Goal: Task Accomplishment & Management: Use online tool/utility

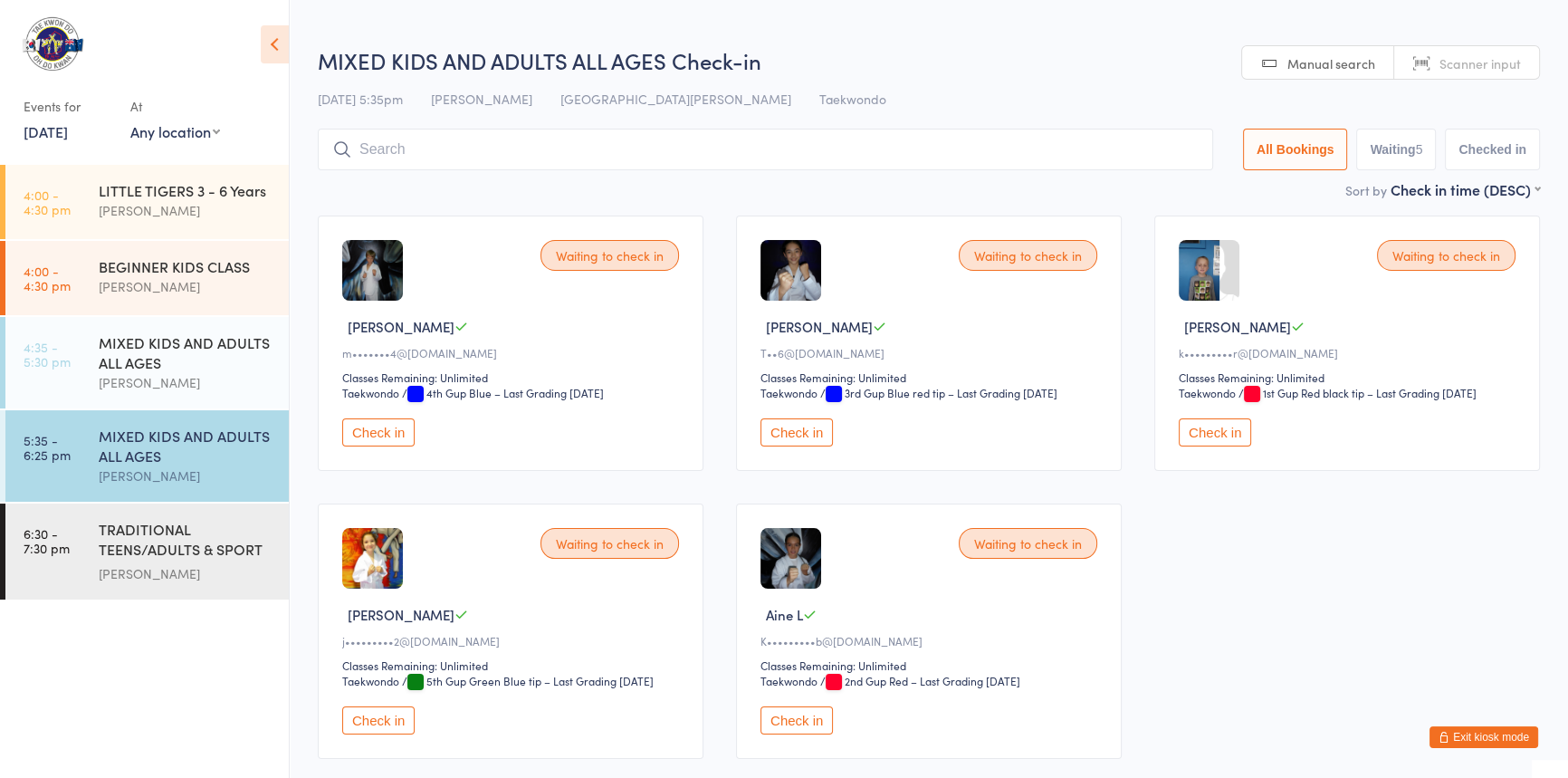
click at [387, 446] on button "Check in" at bounding box center [378, 432] width 72 height 28
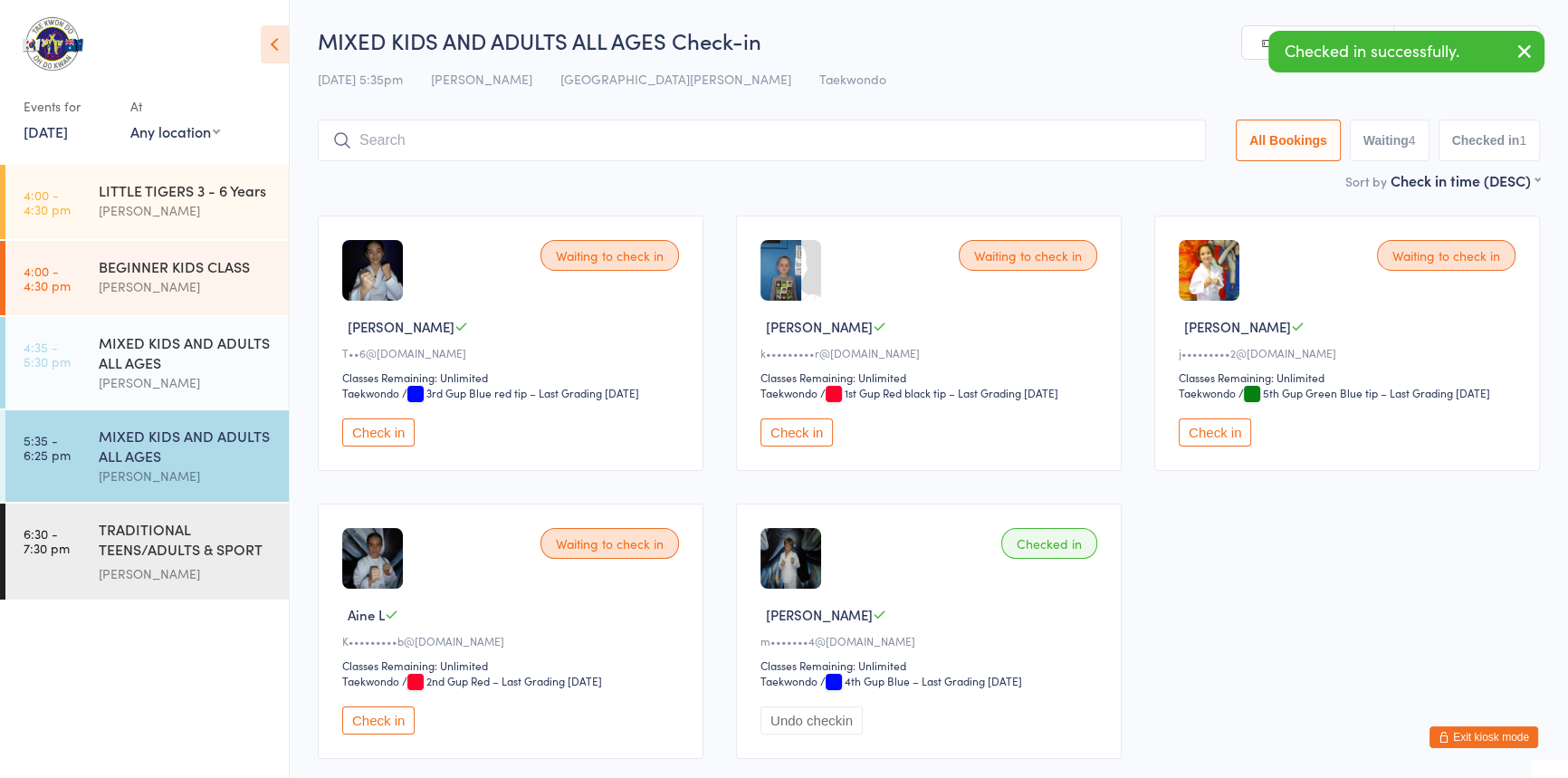
click at [798, 446] on button "Check in" at bounding box center [796, 432] width 72 height 28
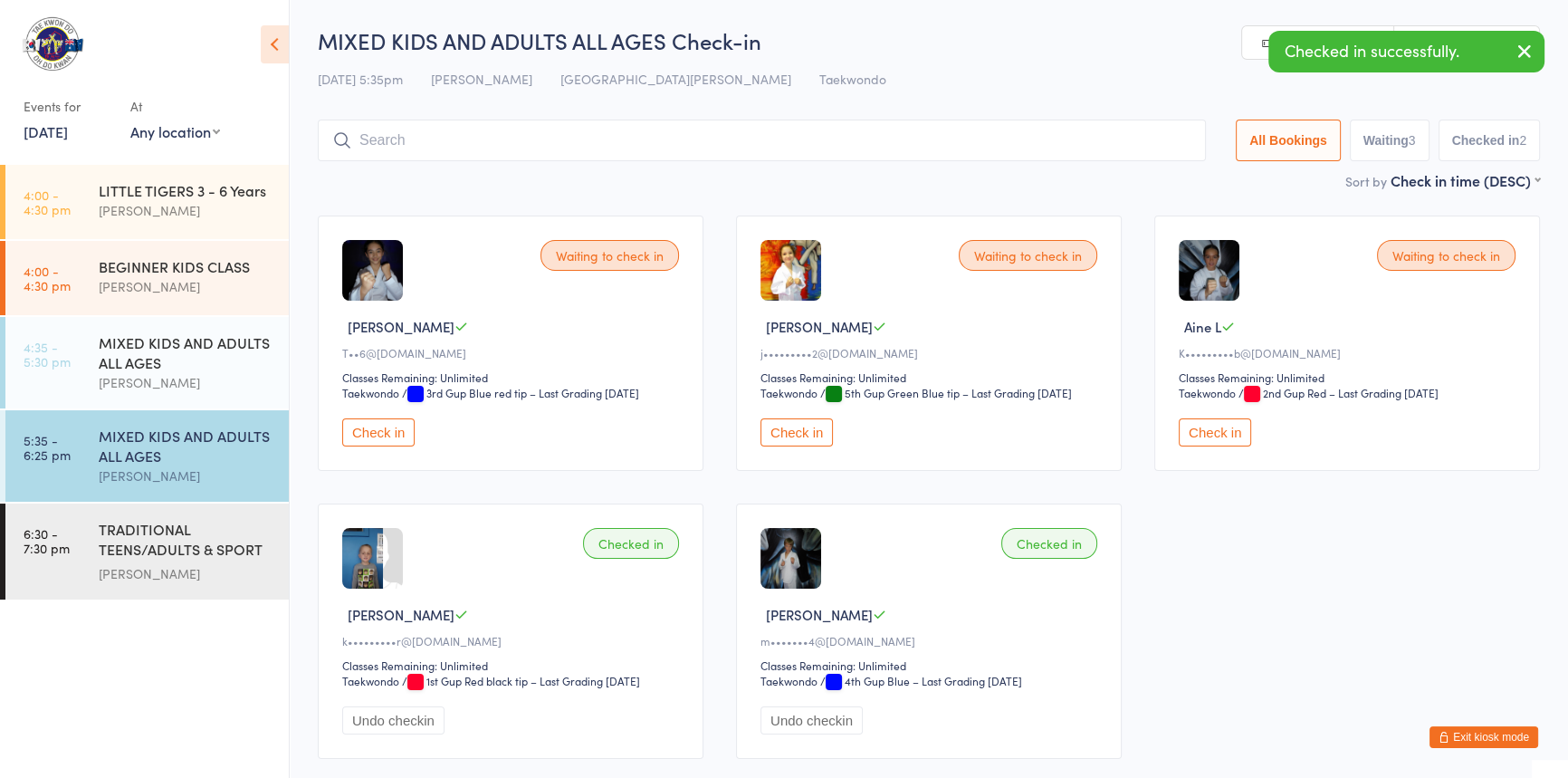
click at [1219, 446] on button "Check in" at bounding box center [1214, 432] width 72 height 28
click at [362, 446] on button "Check in" at bounding box center [378, 432] width 72 height 28
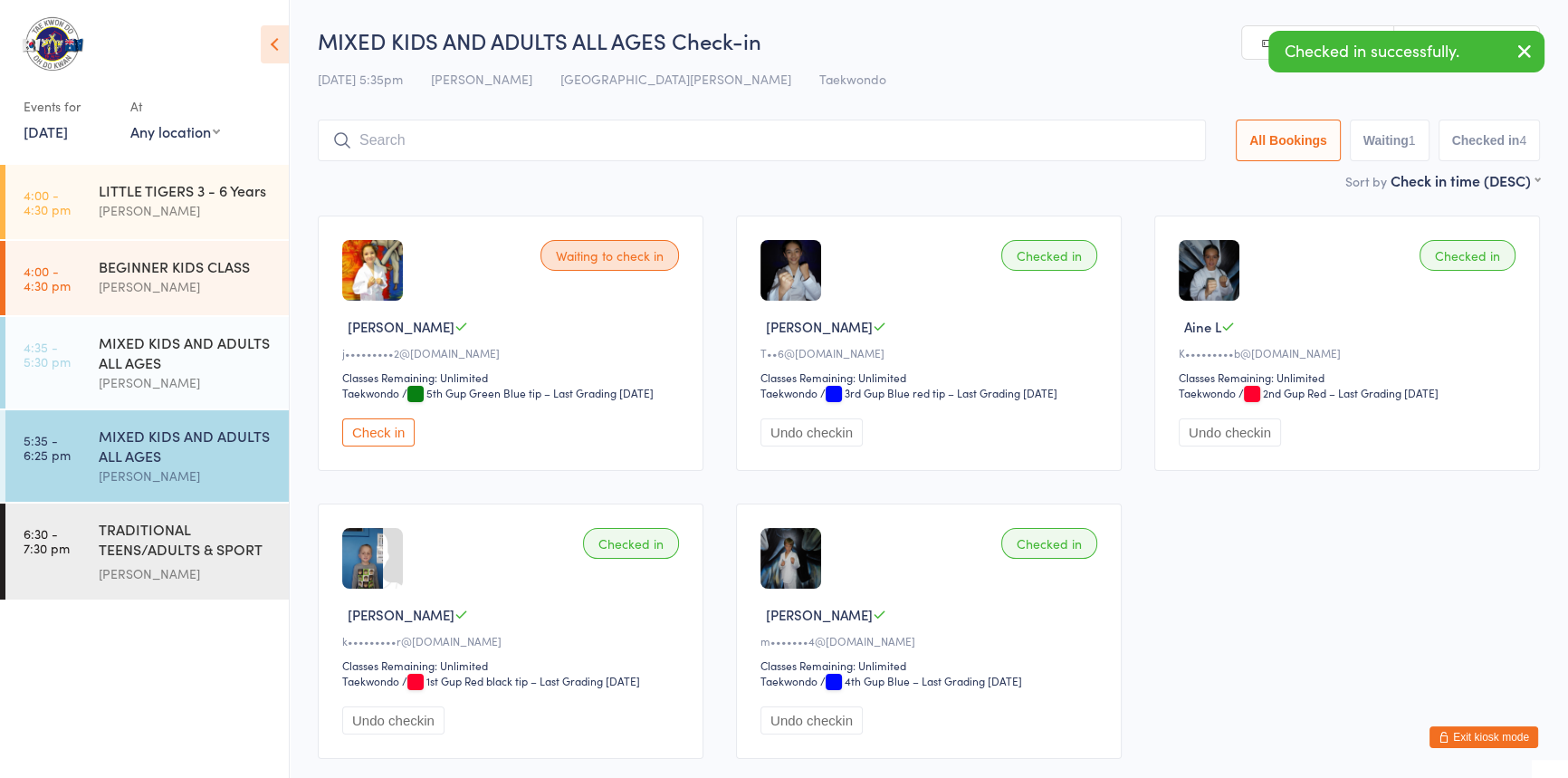
click at [379, 446] on button "Check in" at bounding box center [378, 432] width 72 height 28
click at [438, 136] on input "search" at bounding box center [766, 141] width 895 height 42
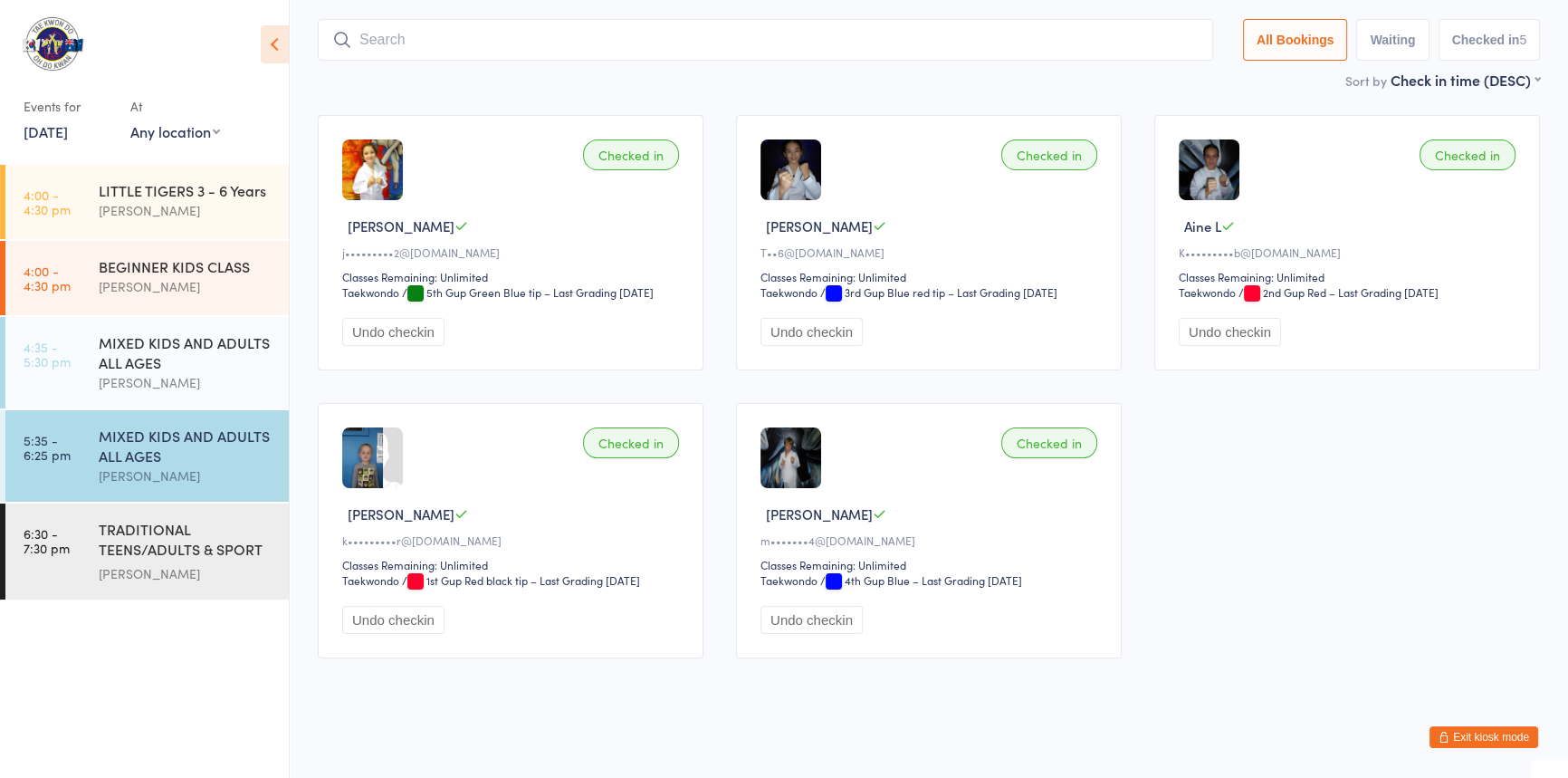
scroll to position [120, 0]
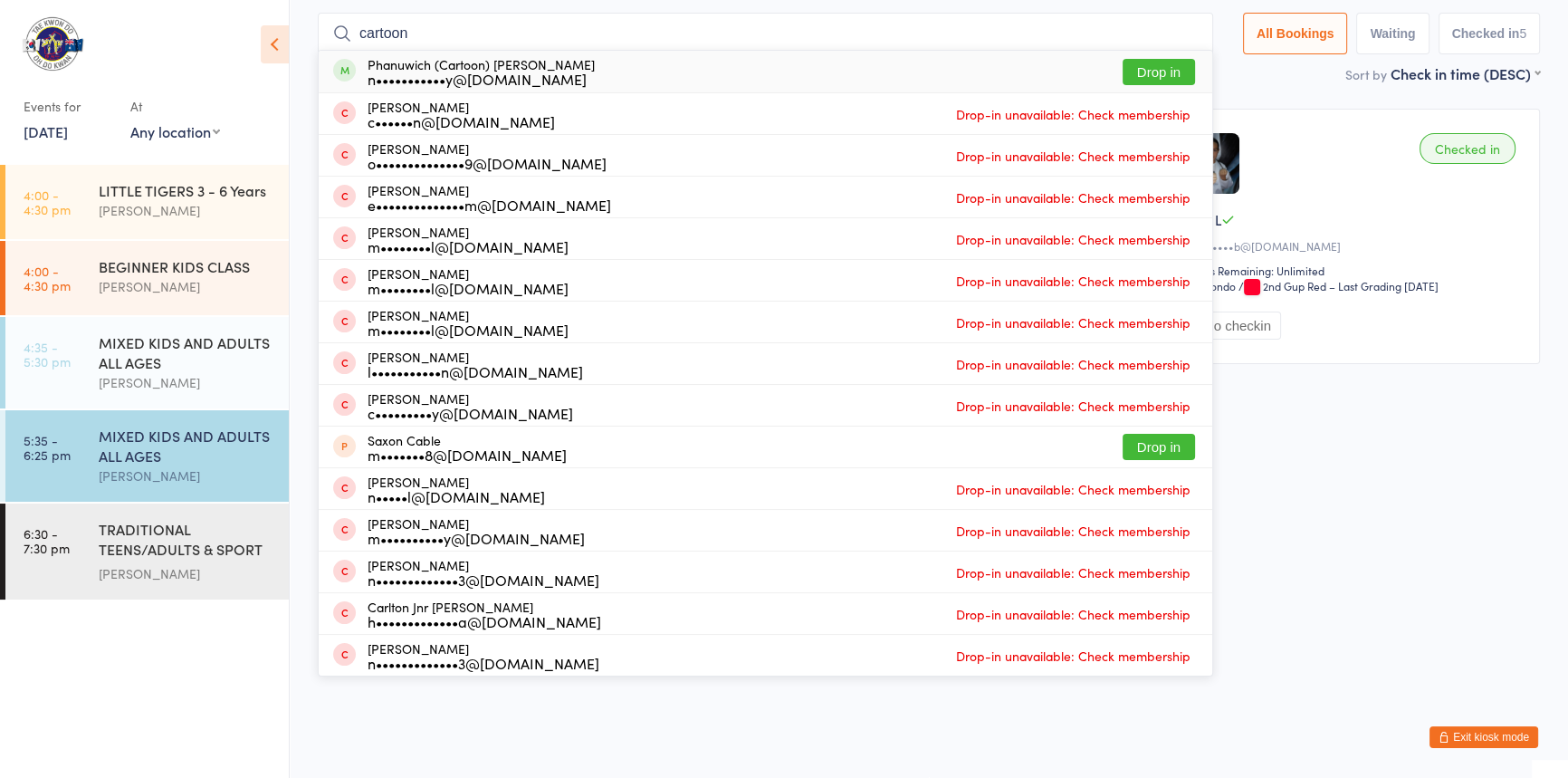
type input "cartoon"
click at [1123, 63] on button "Drop in" at bounding box center [1159, 71] width 72 height 27
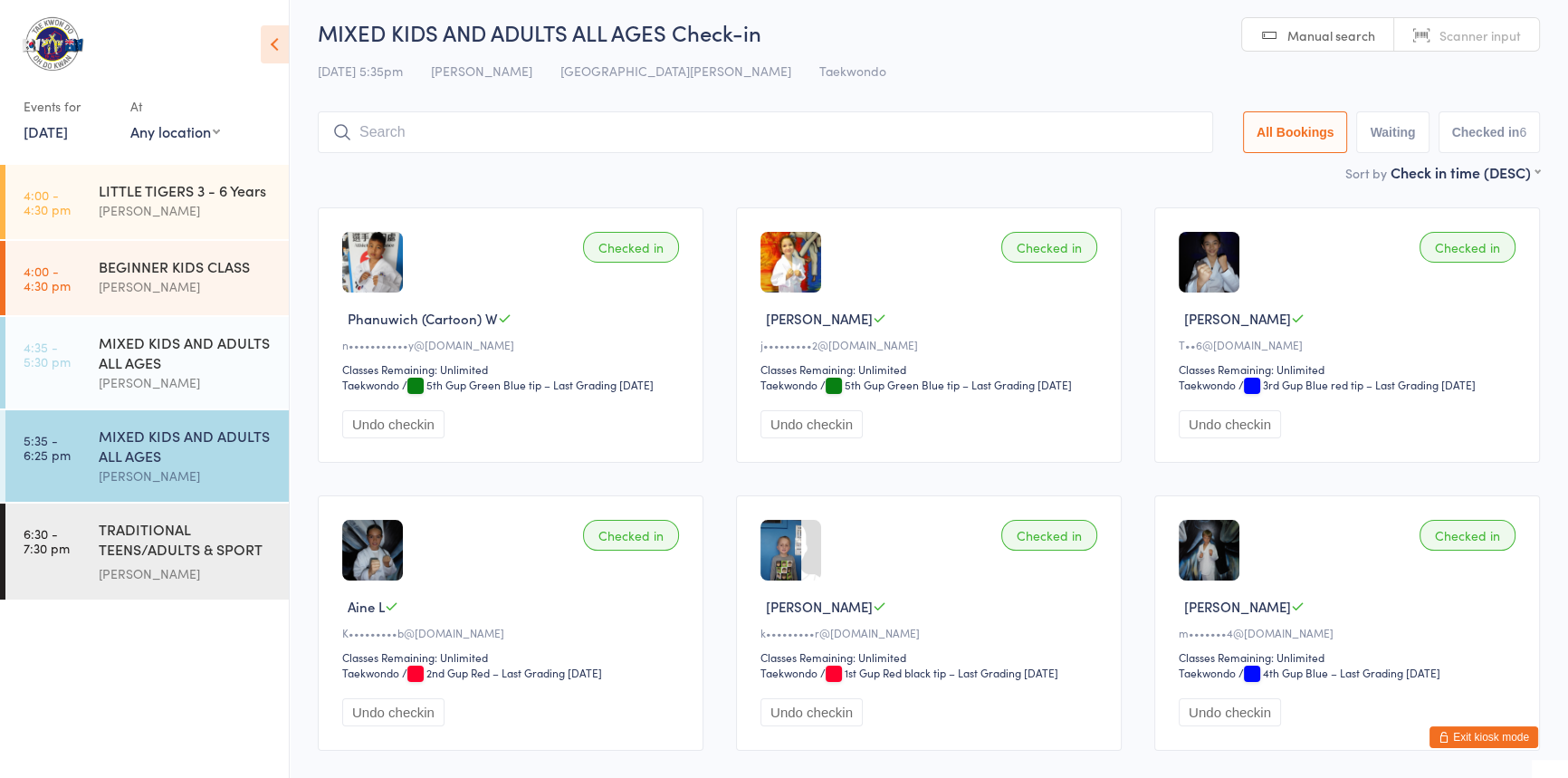
scroll to position [0, 0]
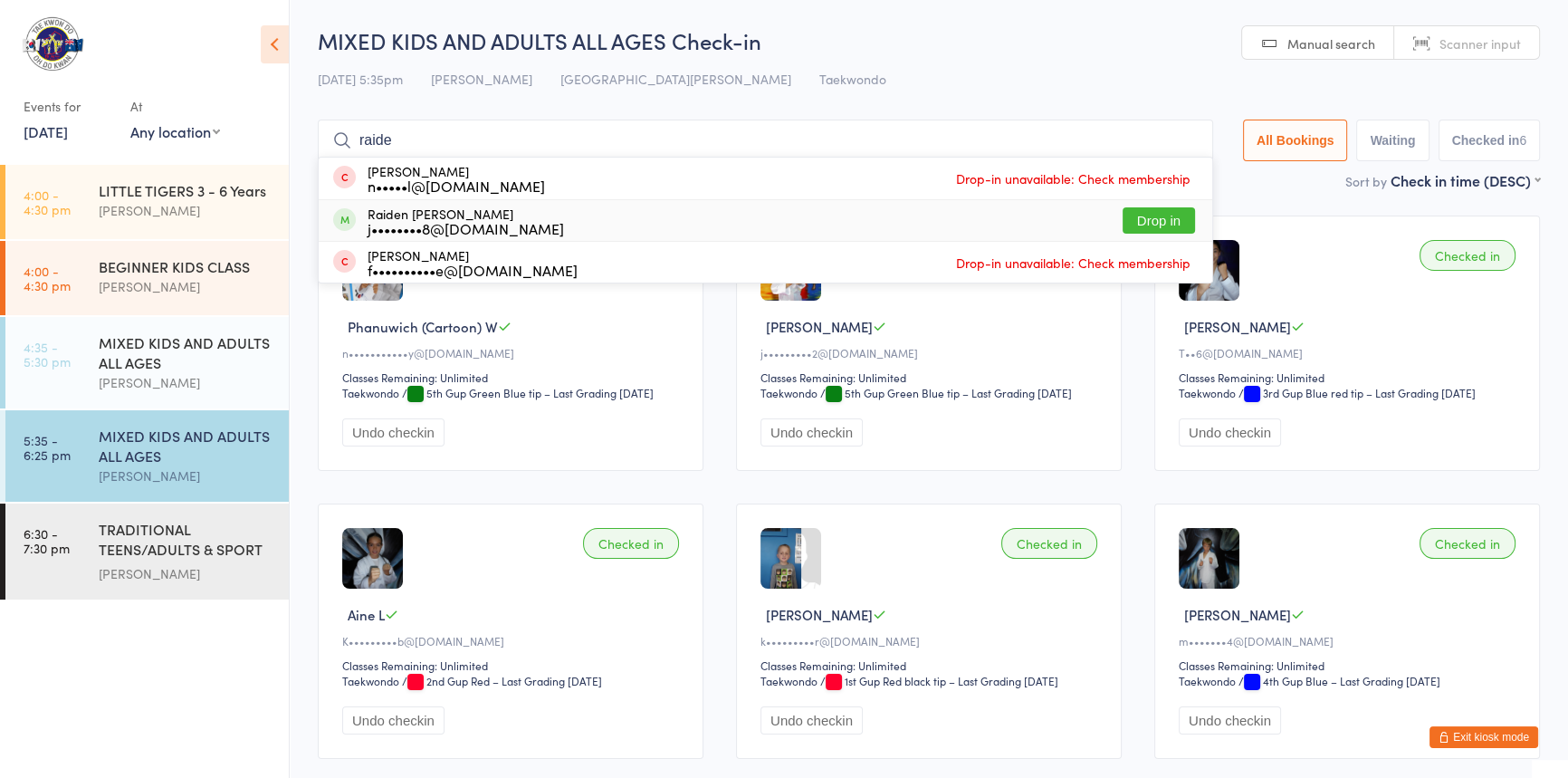
type input "raide"
click at [1123, 226] on button "Drop in" at bounding box center [1159, 220] width 72 height 27
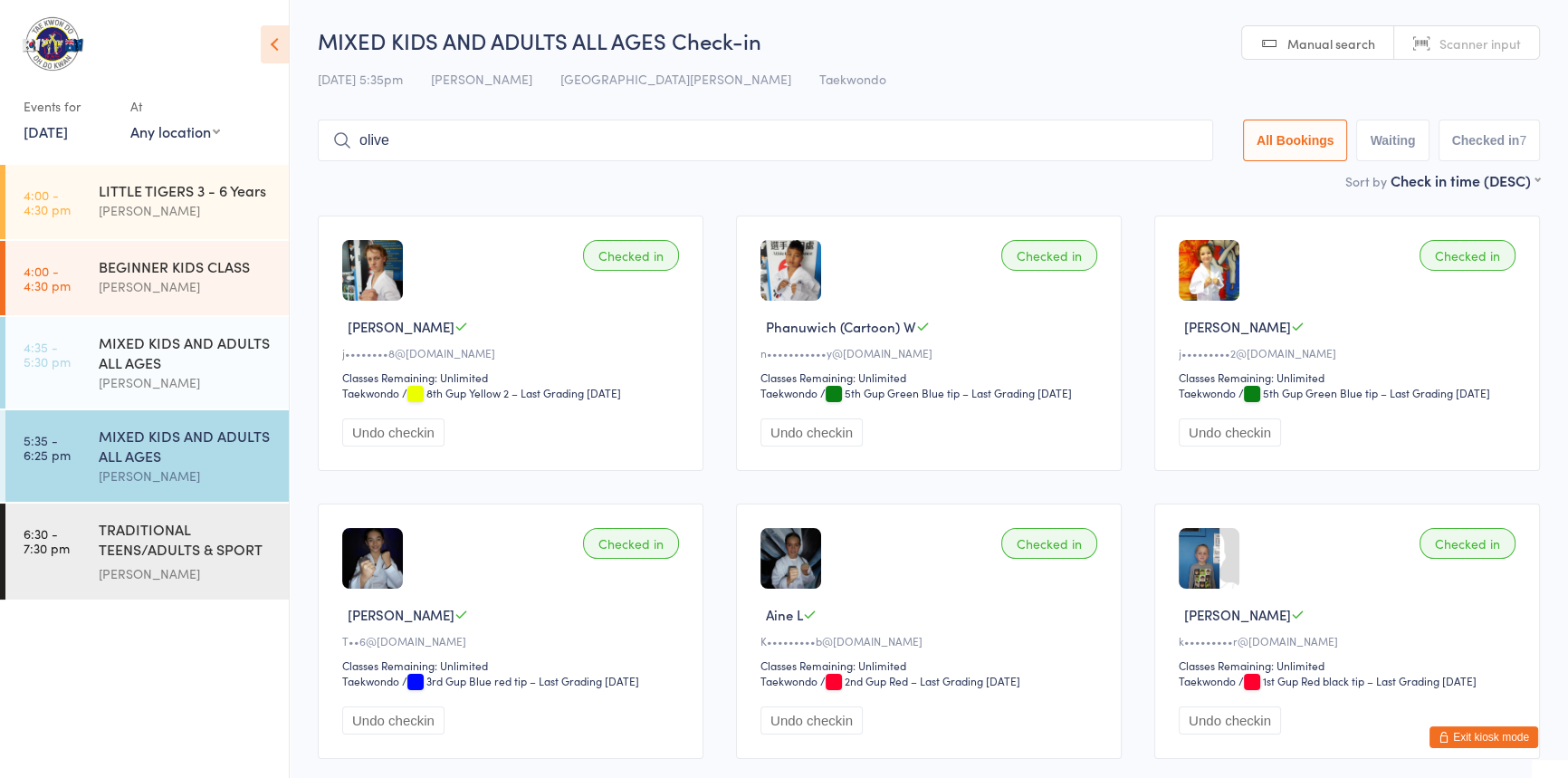
type input "[PERSON_NAME]"
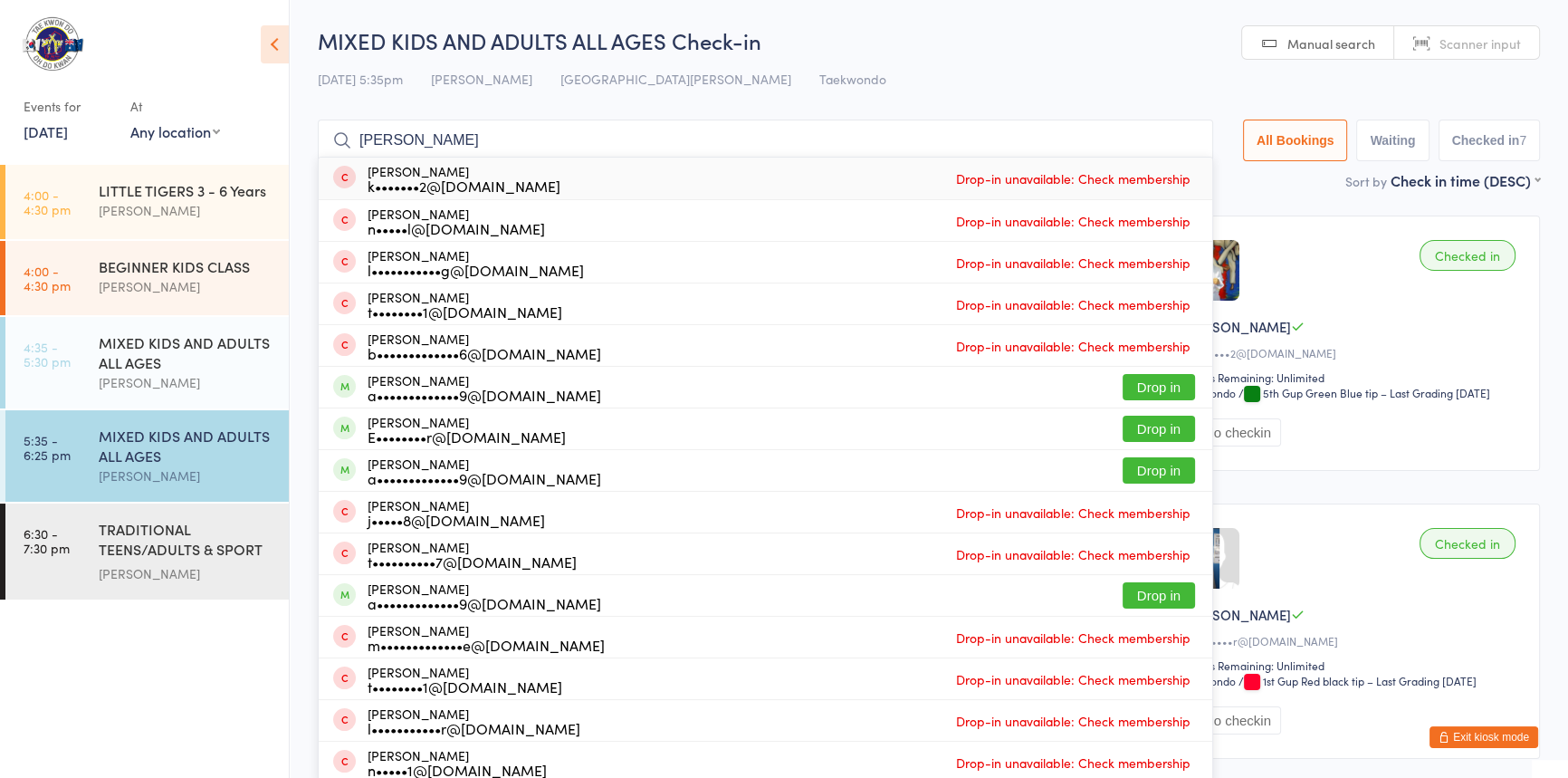
drag, startPoint x: 344, startPoint y: 129, endPoint x: 290, endPoint y: 128, distance: 54.0
click at [290, 128] on ui-view "MIXED KIDS AND ADULTS ALL AGES Check-in [DATE] 5:35pm [PERSON_NAME] Port [PERSO…" at bounding box center [928, 545] width 1278 height 1039
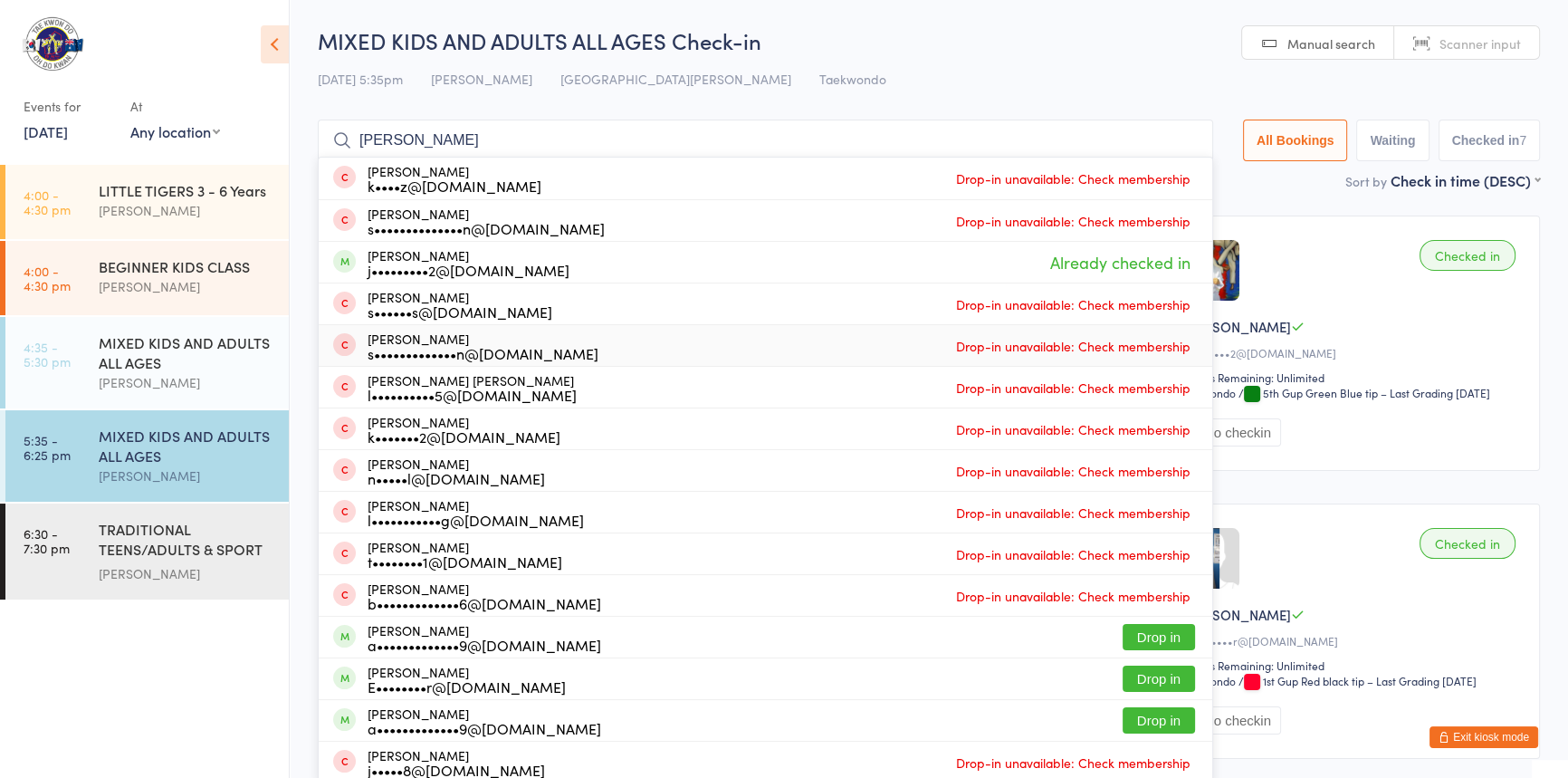
type input "[PERSON_NAME]"
click at [1373, 304] on div "Checked in [PERSON_NAME] j•••••••••2@[DOMAIN_NAME] Classes Remaining: Unlimited…" at bounding box center [1347, 343] width 386 height 255
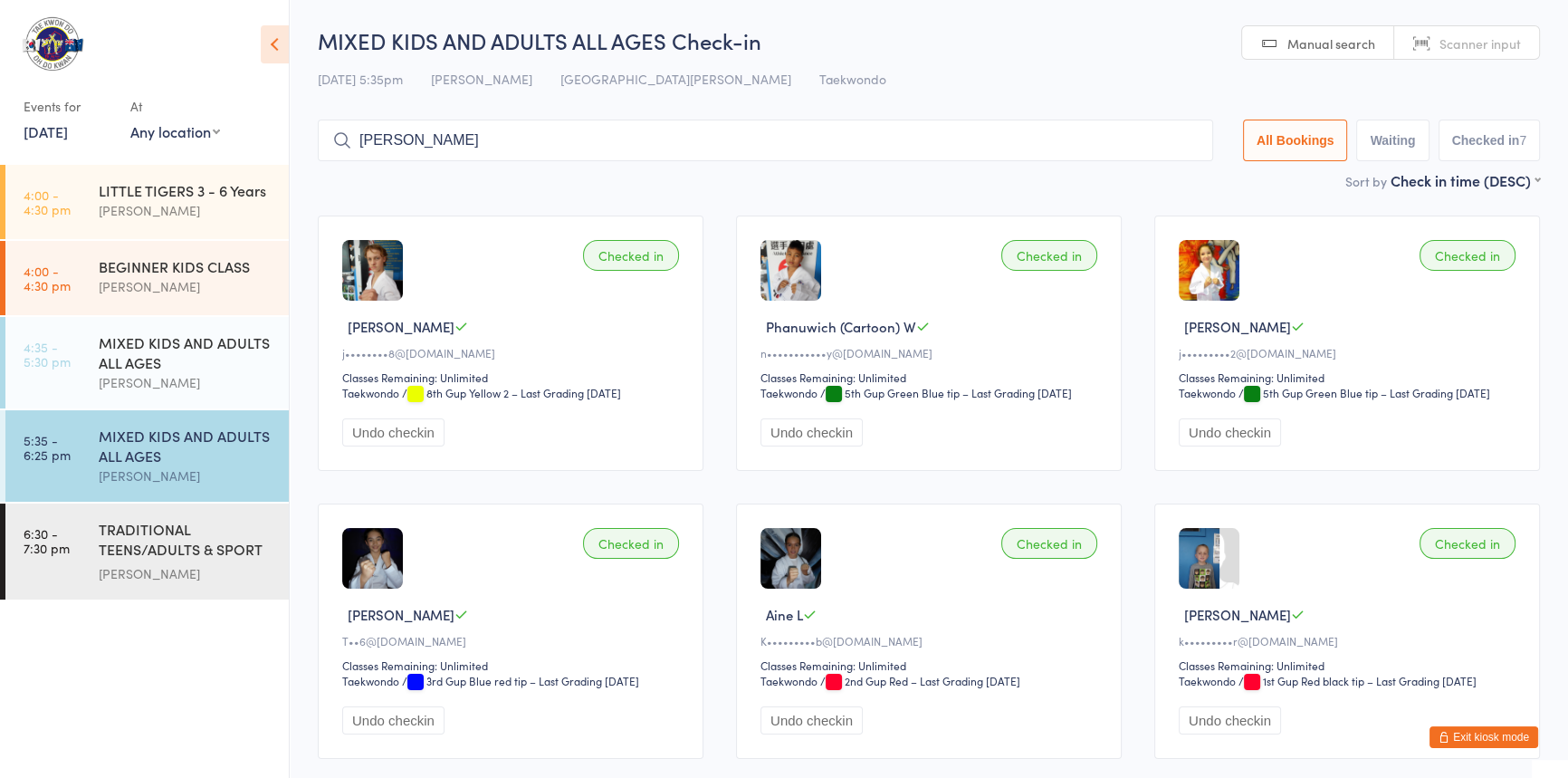
drag, startPoint x: 417, startPoint y: 142, endPoint x: 281, endPoint y: 156, distance: 136.7
click at [281, 156] on body "You have now entered Kiosk Mode. Members will be able to check themselves in us…" at bounding box center [784, 545] width 1568 height 1039
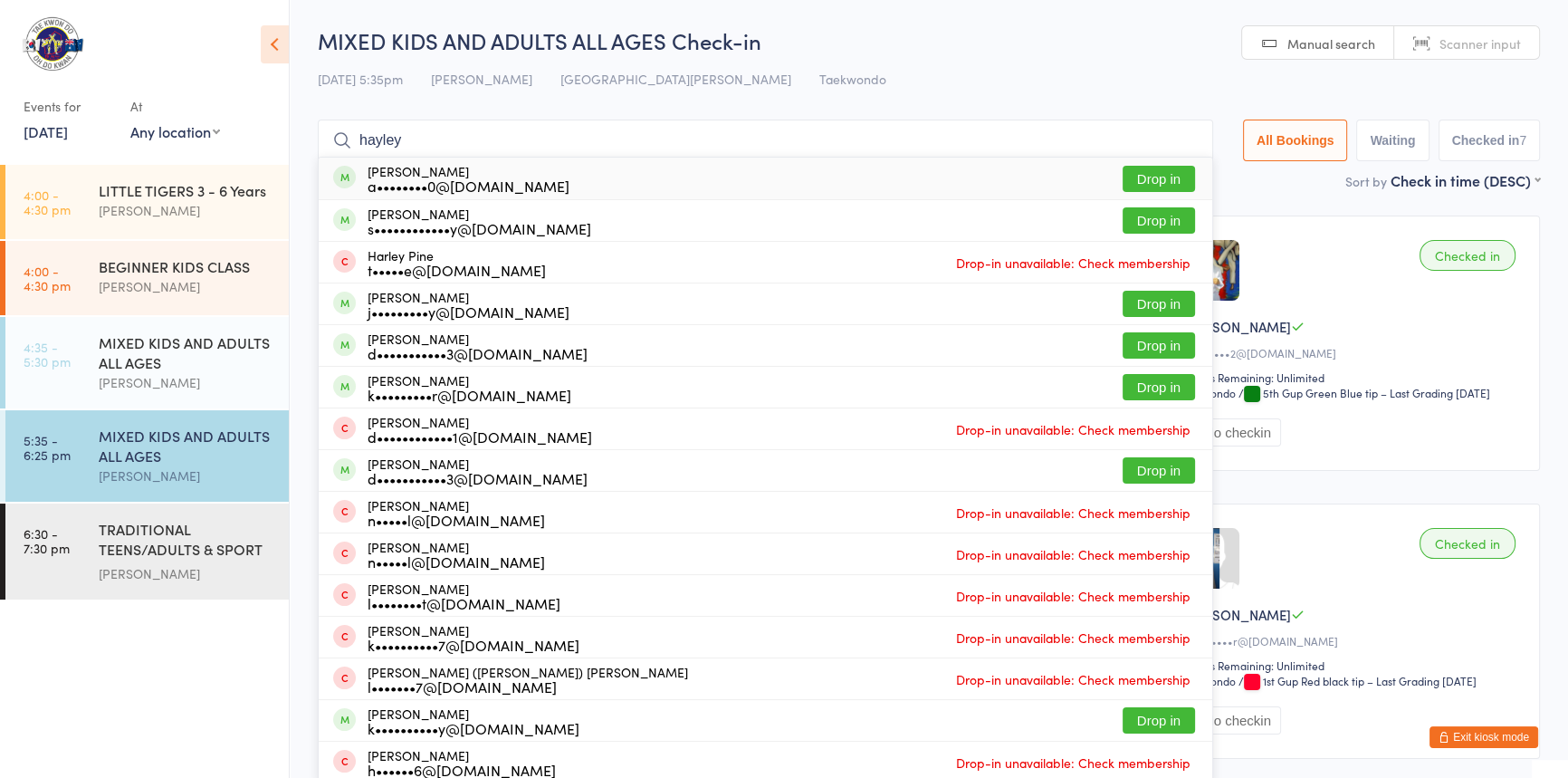
type input "hayley"
click at [1123, 184] on button "Drop in" at bounding box center [1159, 178] width 72 height 27
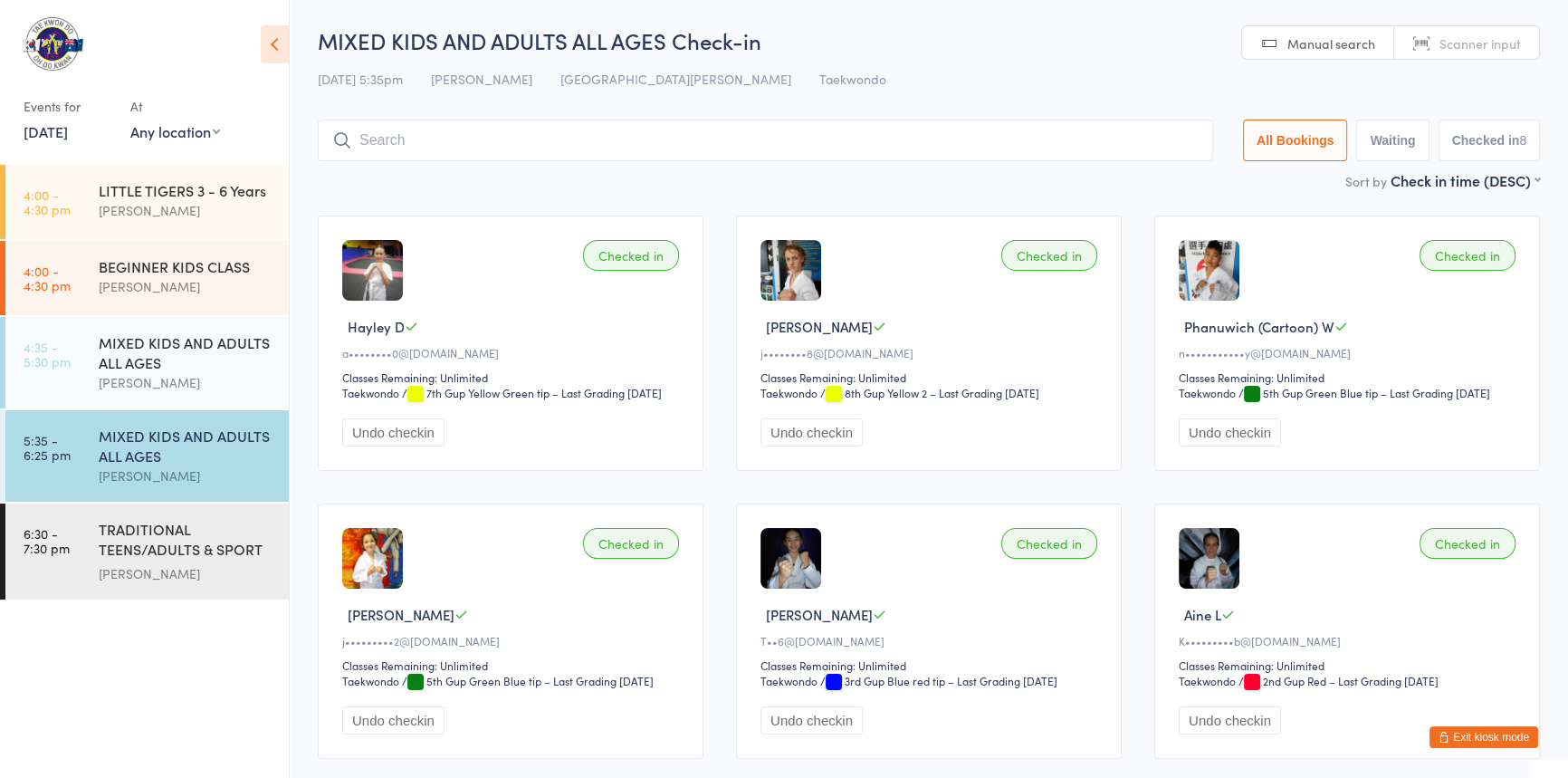
click at [685, 409] on div "Checked in Hayley D a••••••••0@[DOMAIN_NAME] Classes Remaining: Unlimited Taekw…" at bounding box center [511, 343] width 386 height 255
click at [698, 405] on div "Checked in Hayley D a••••••••0@[DOMAIN_NAME] Classes Remaining: Unlimited Taekw…" at bounding box center [511, 343] width 386 height 255
click at [412, 144] on input "search" at bounding box center [766, 141] width 895 height 42
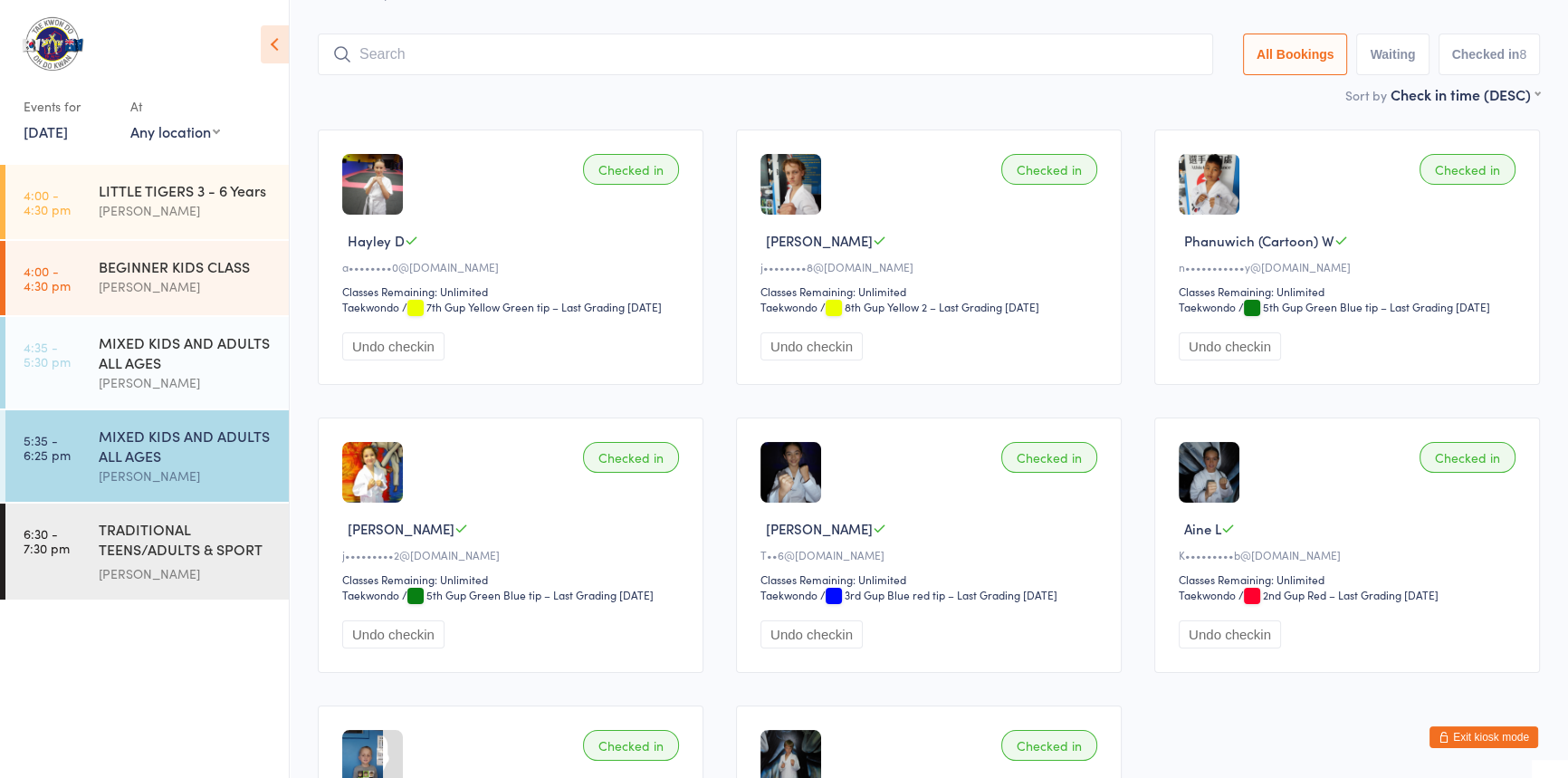
scroll to position [120, 0]
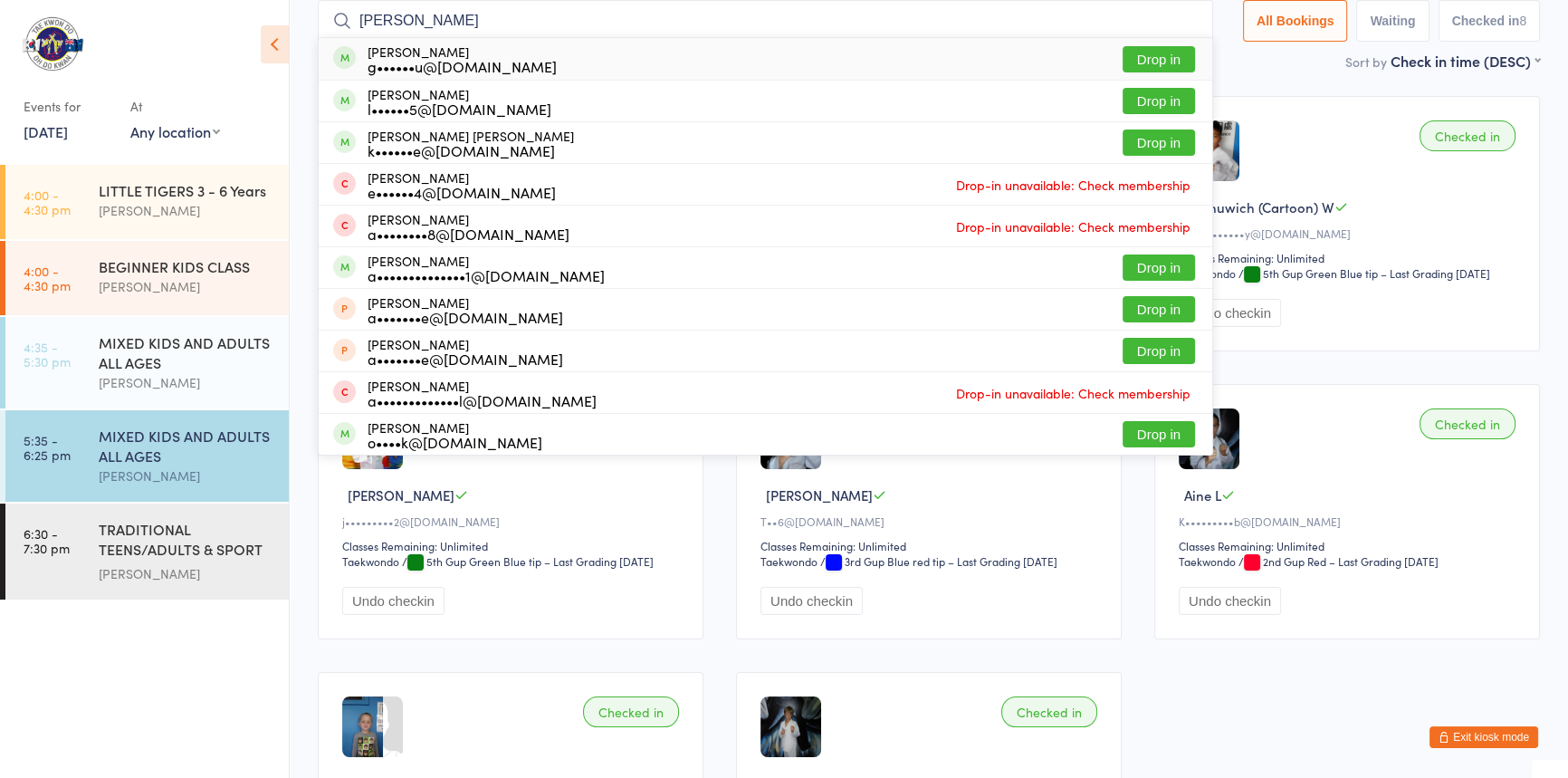
type input "[PERSON_NAME]"
click at [1123, 57] on button "Drop in" at bounding box center [1159, 59] width 72 height 27
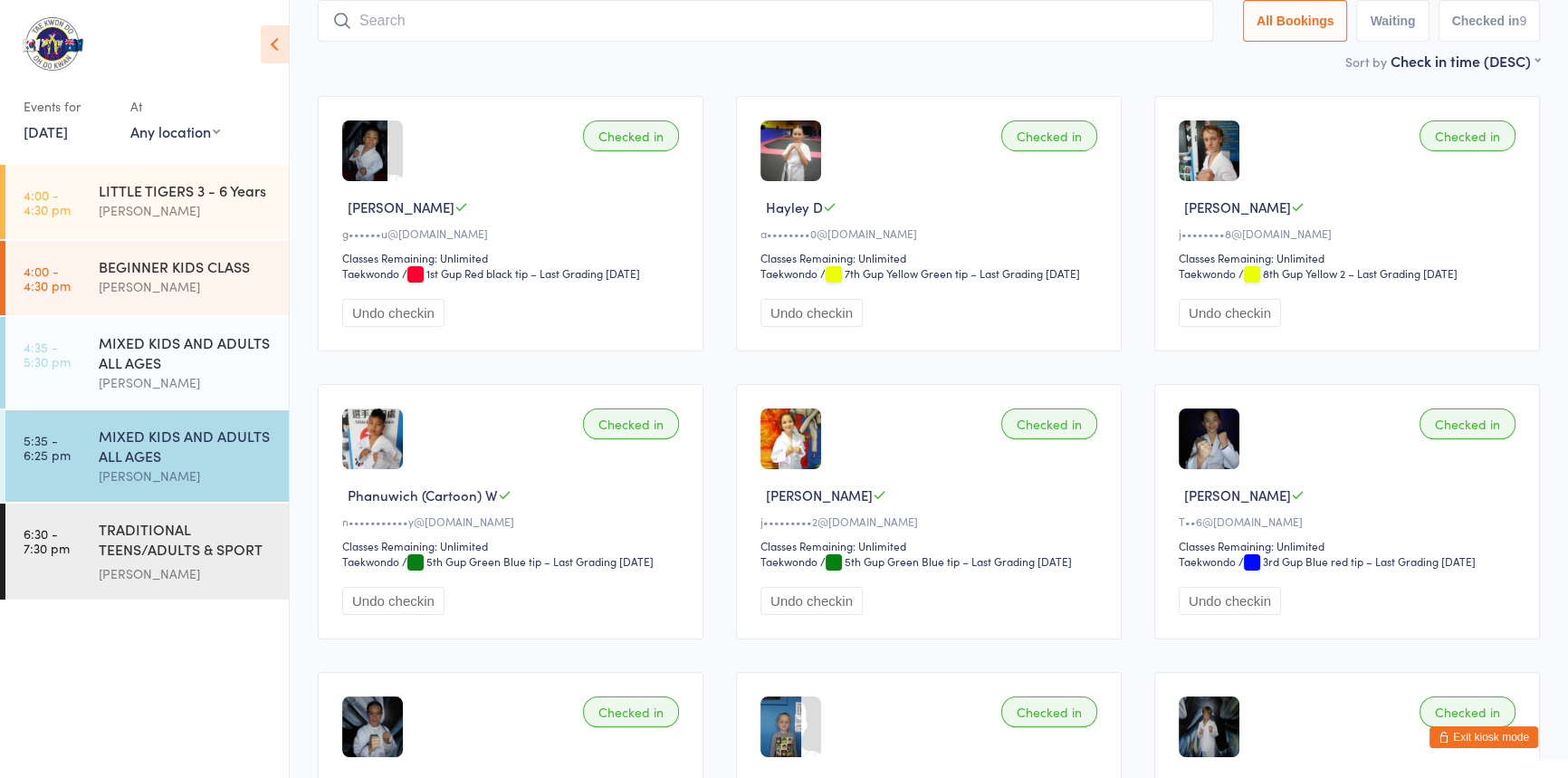
click at [400, 327] on button "Undo checkin" at bounding box center [394, 313] width 102 height 28
click at [438, 18] on input "search" at bounding box center [762, 21] width 888 height 42
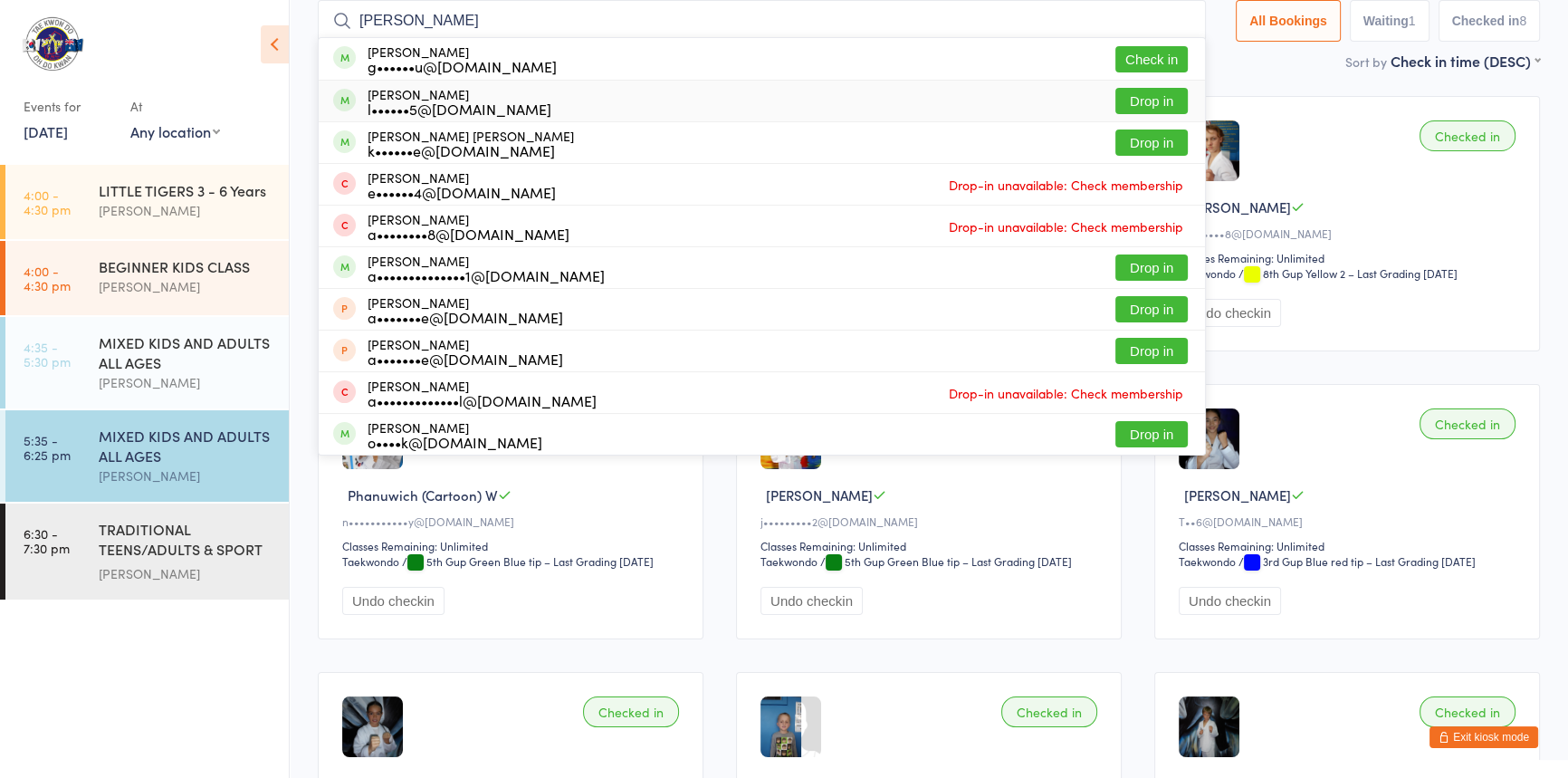
type input "[PERSON_NAME]"
click at [1116, 104] on button "Drop in" at bounding box center [1151, 101] width 72 height 27
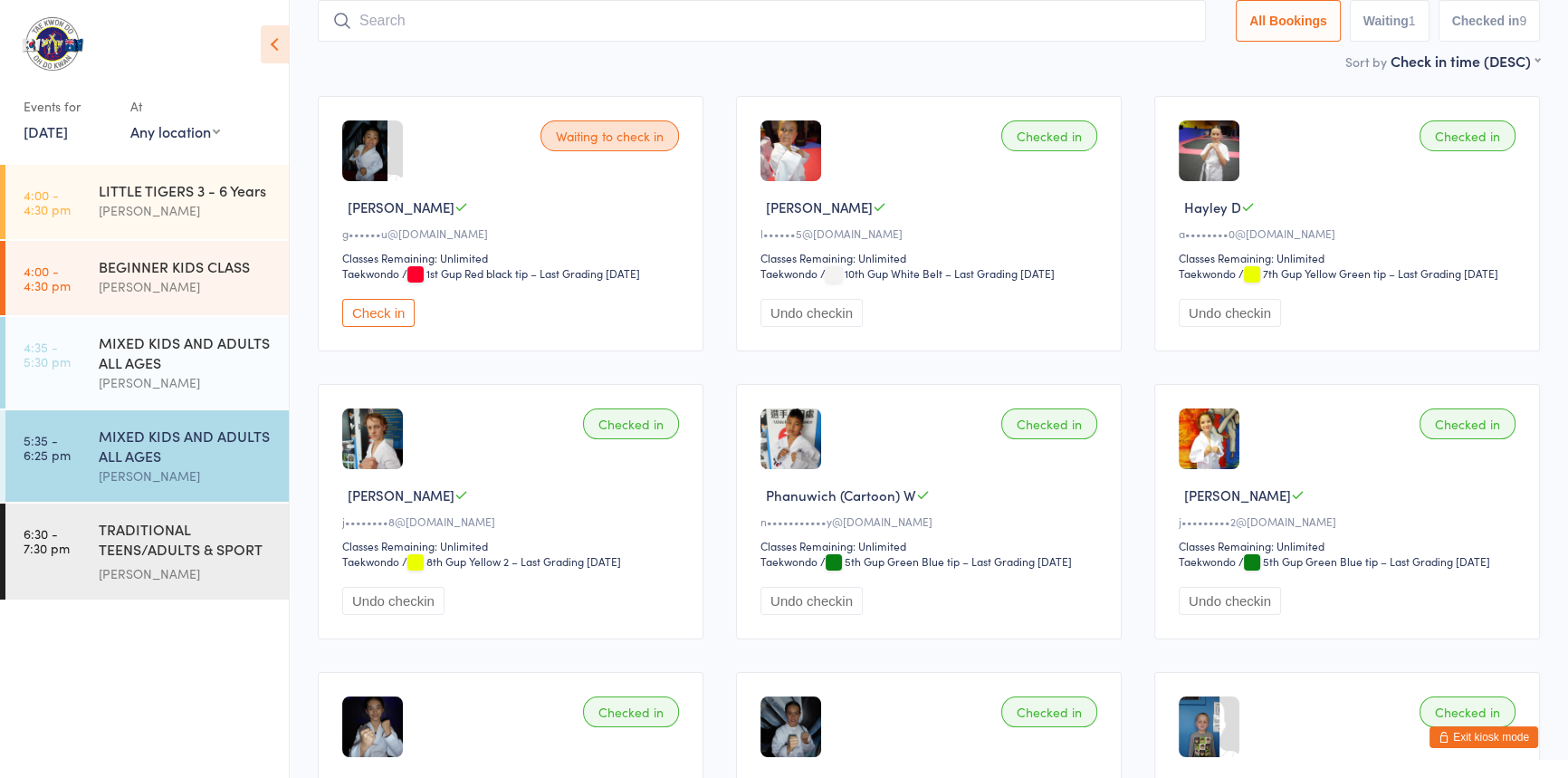
click at [806, 327] on button "Undo checkin" at bounding box center [811, 313] width 102 height 28
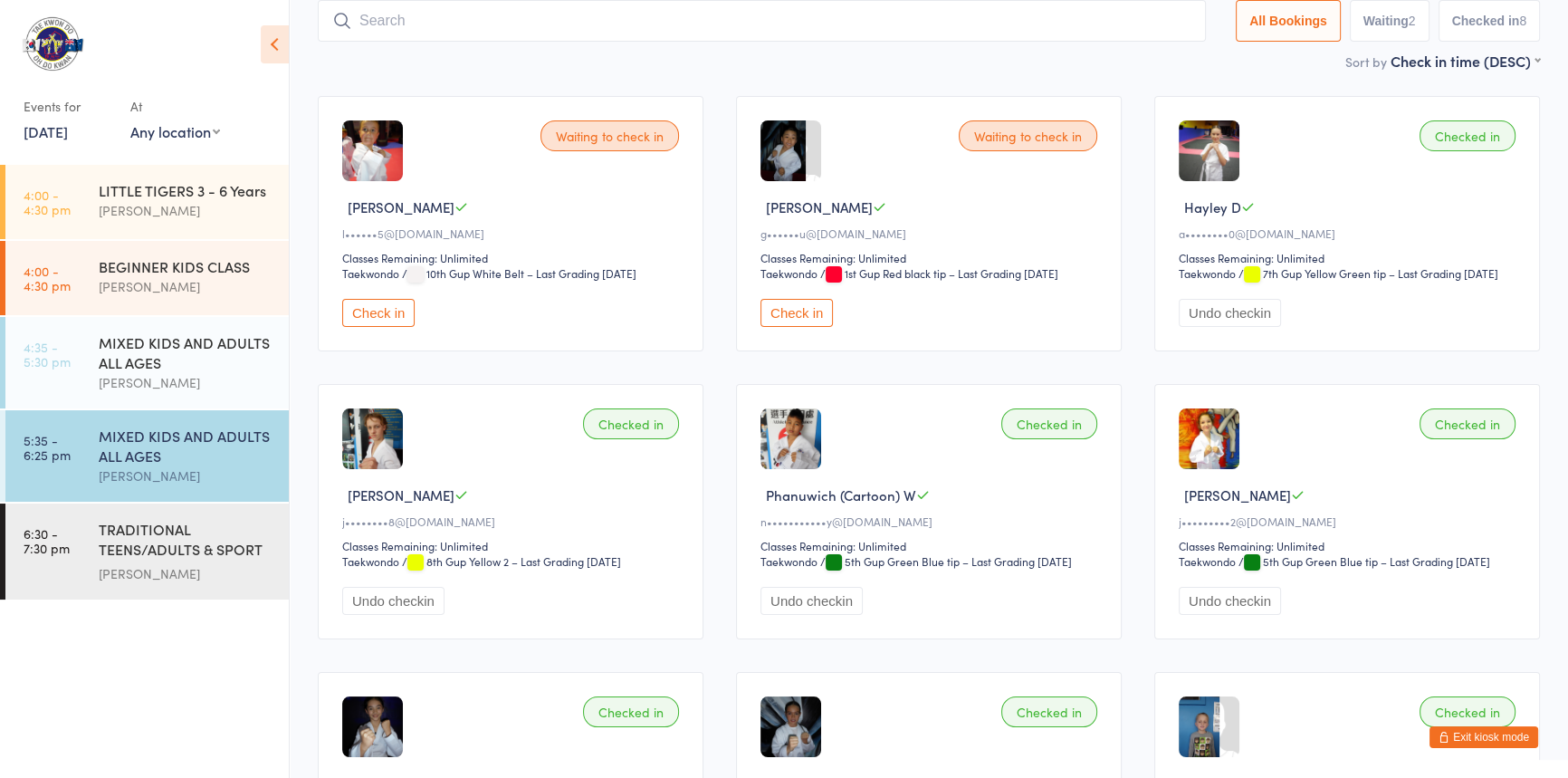
click at [405, 25] on input "search" at bounding box center [762, 21] width 888 height 42
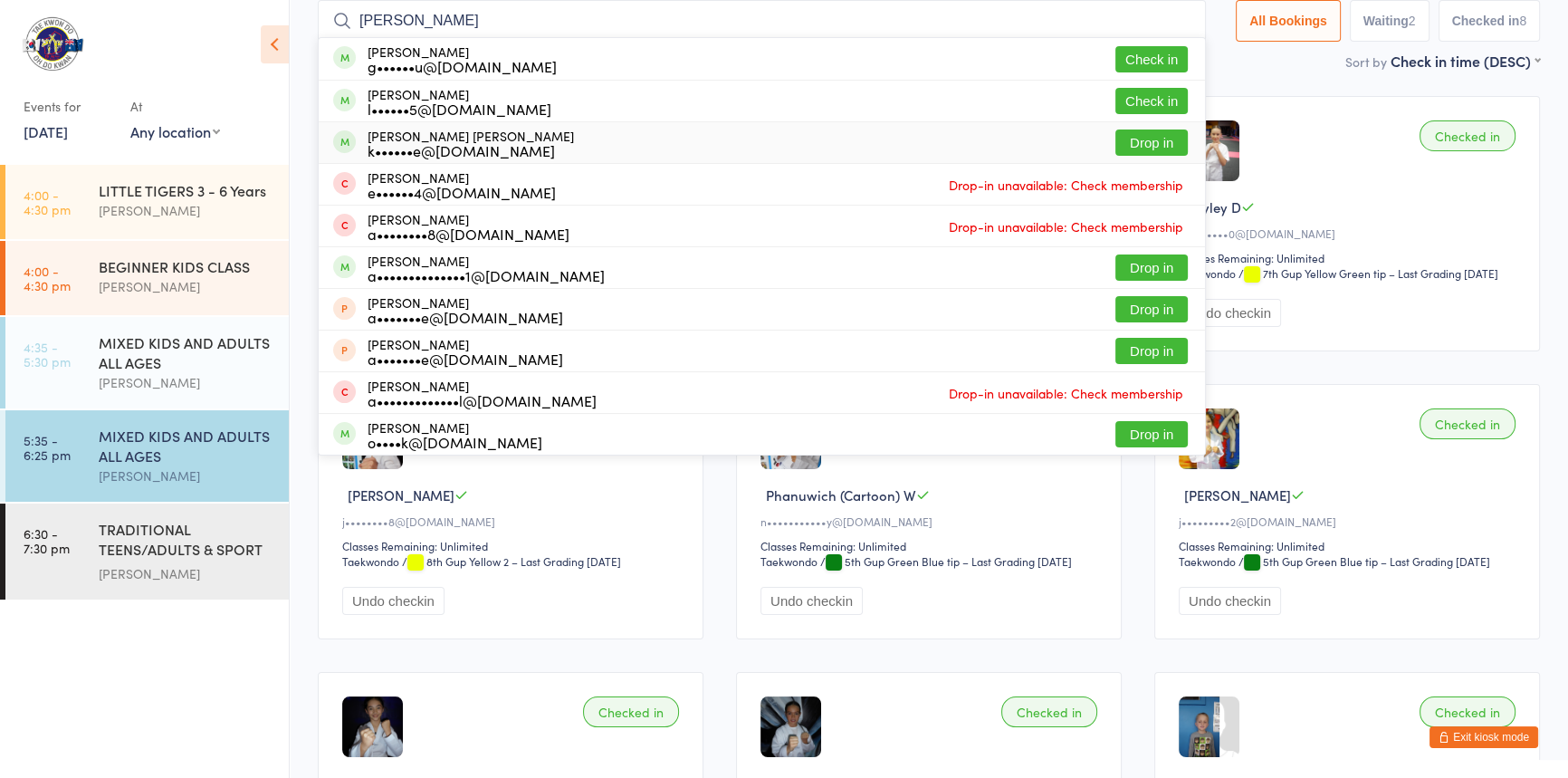
type input "[PERSON_NAME]"
click at [1116, 143] on button "Drop in" at bounding box center [1151, 143] width 72 height 27
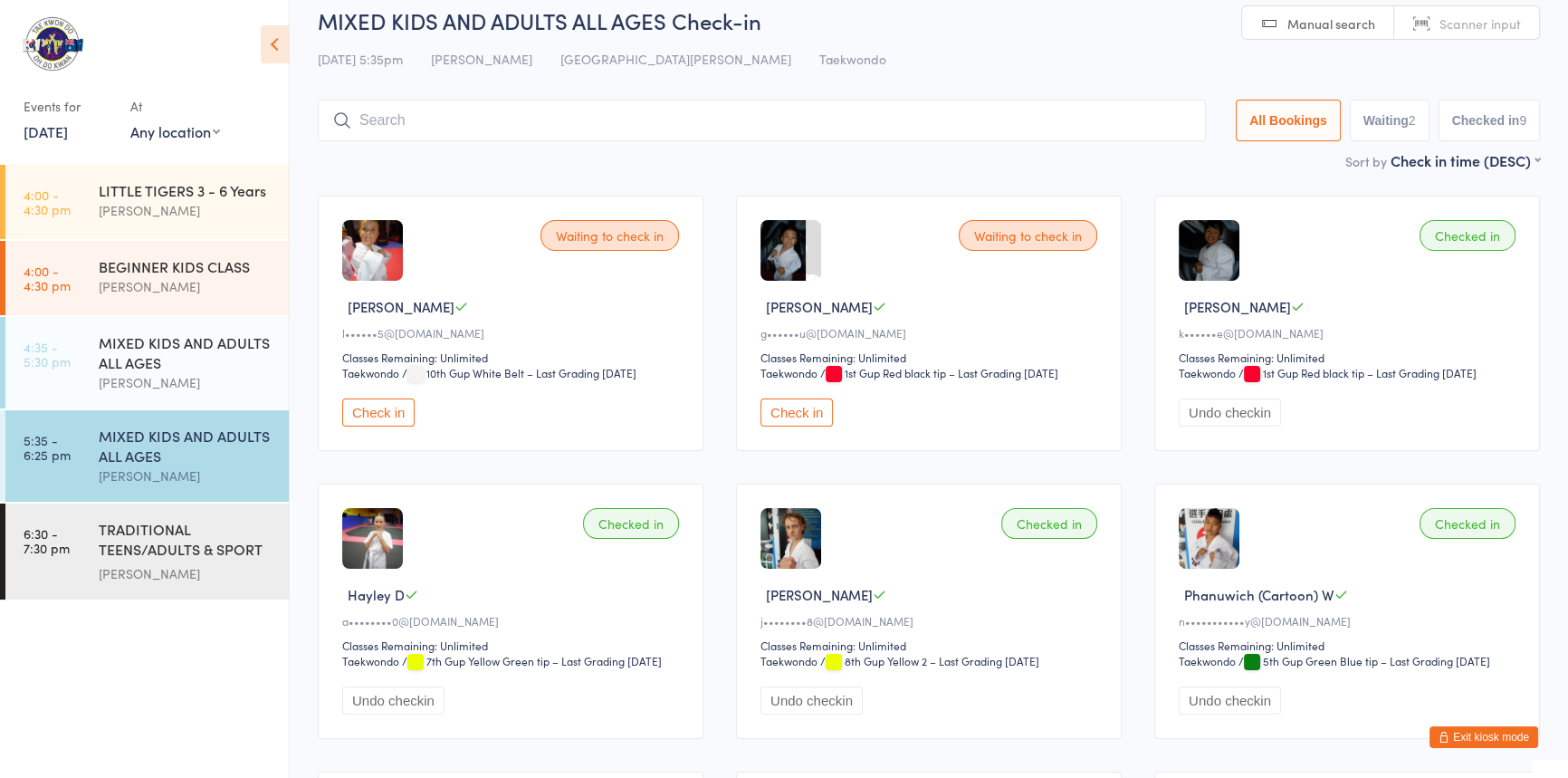
scroll to position [0, 0]
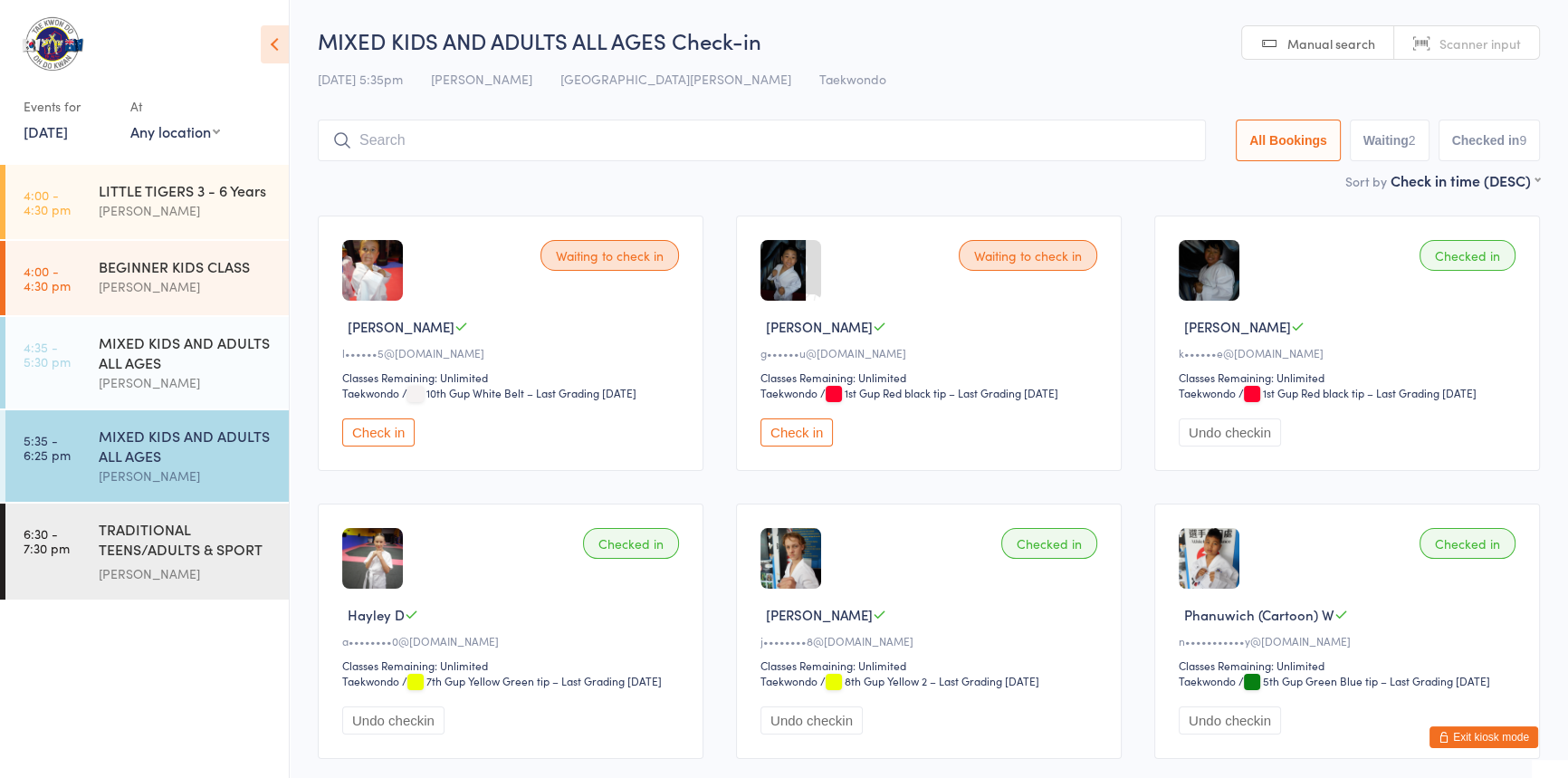
click at [1217, 446] on button "Undo checkin" at bounding box center [1230, 432] width 102 height 28
click at [439, 144] on input "search" at bounding box center [762, 141] width 888 height 42
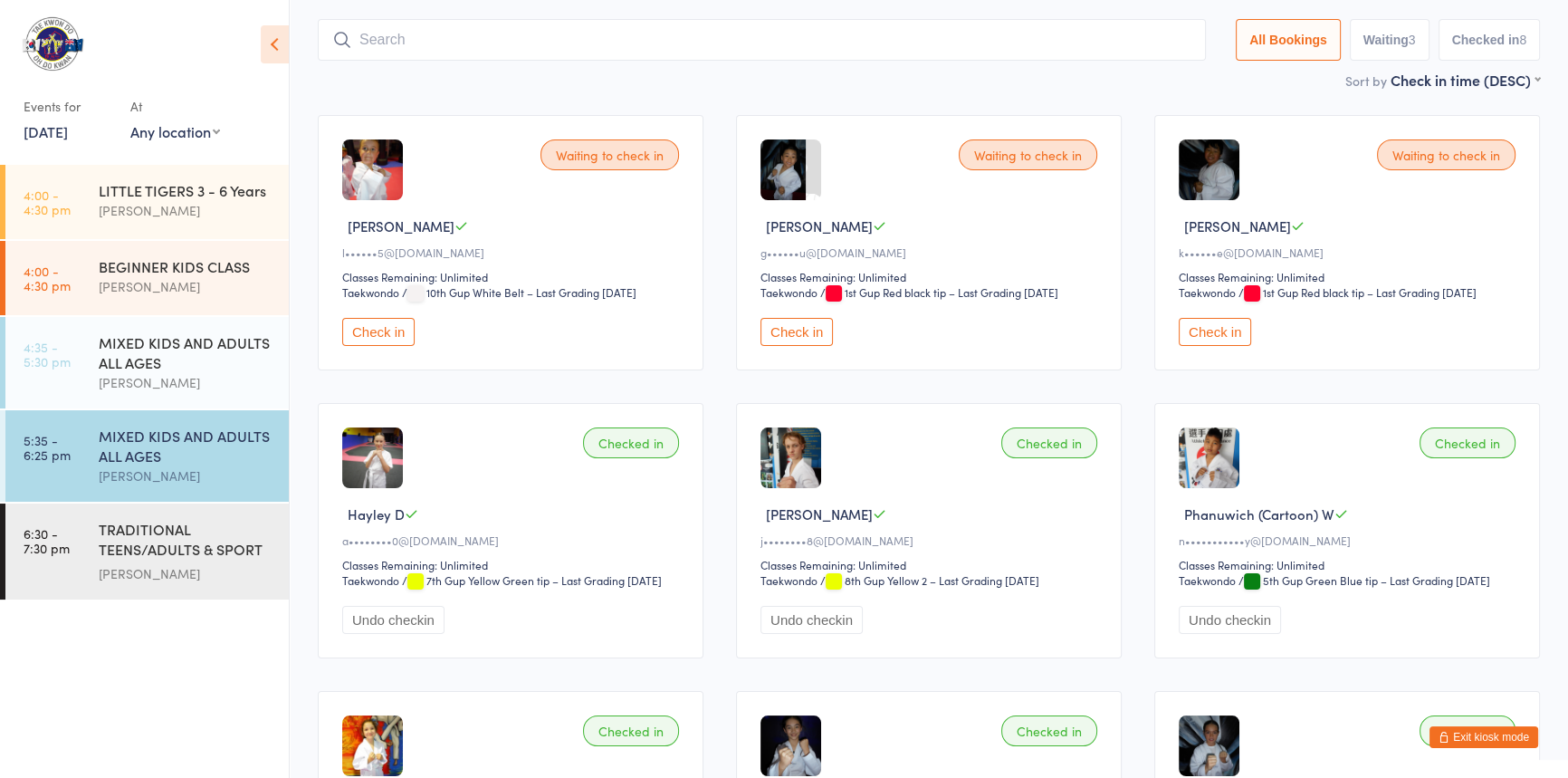
scroll to position [120, 0]
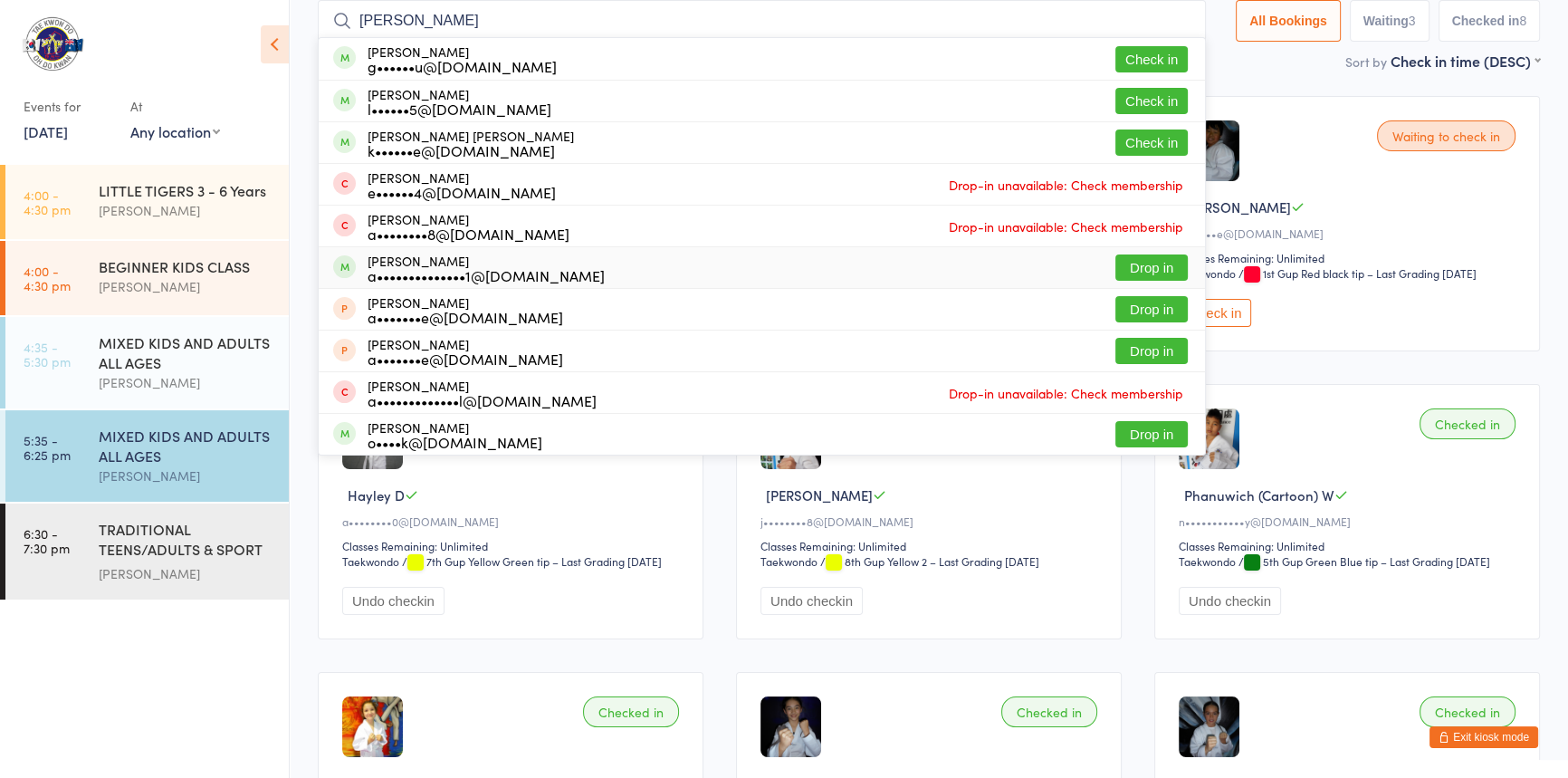
type input "[PERSON_NAME]"
click at [1116, 264] on button "Drop in" at bounding box center [1151, 267] width 72 height 27
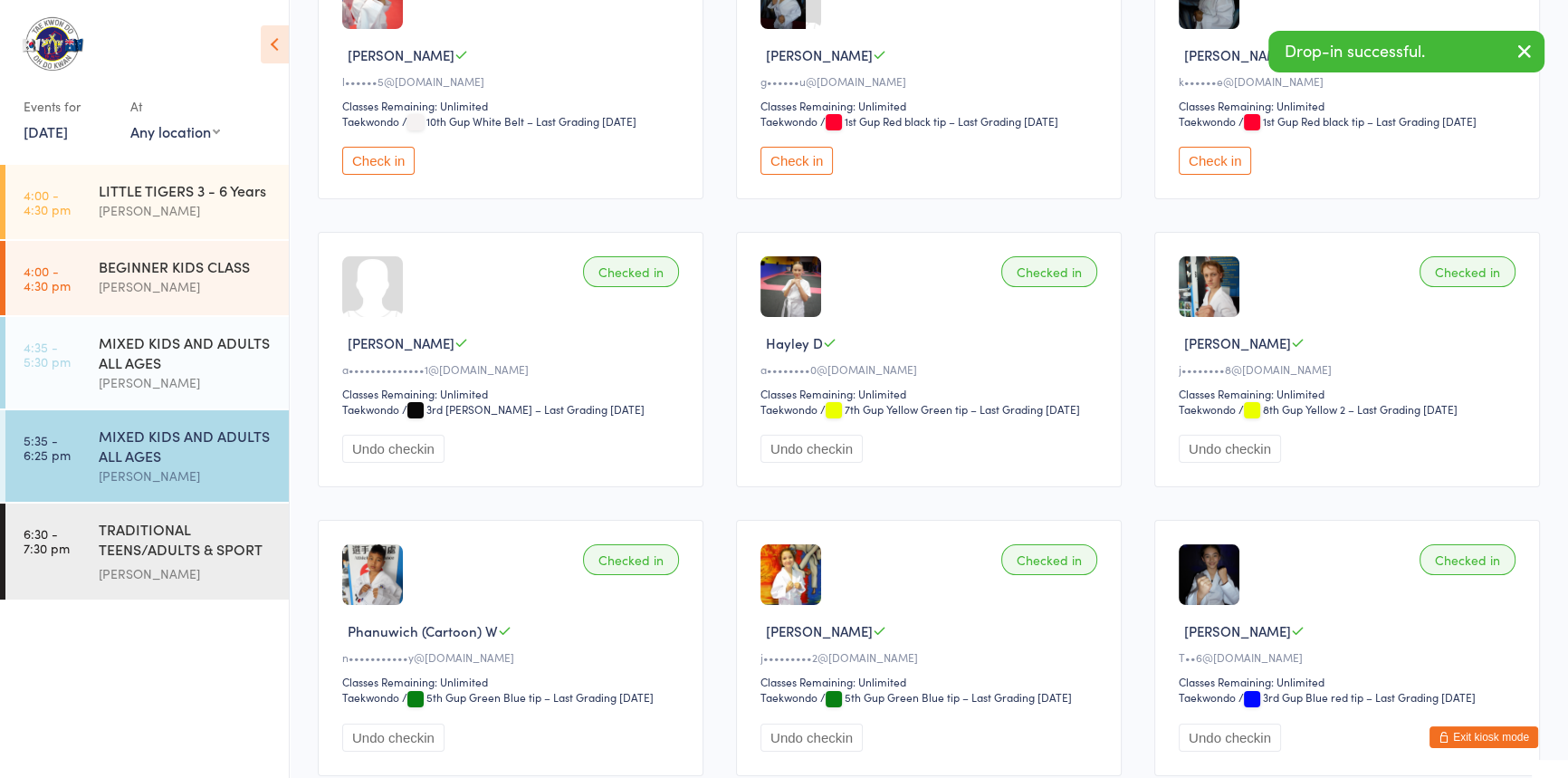
scroll to position [284, 0]
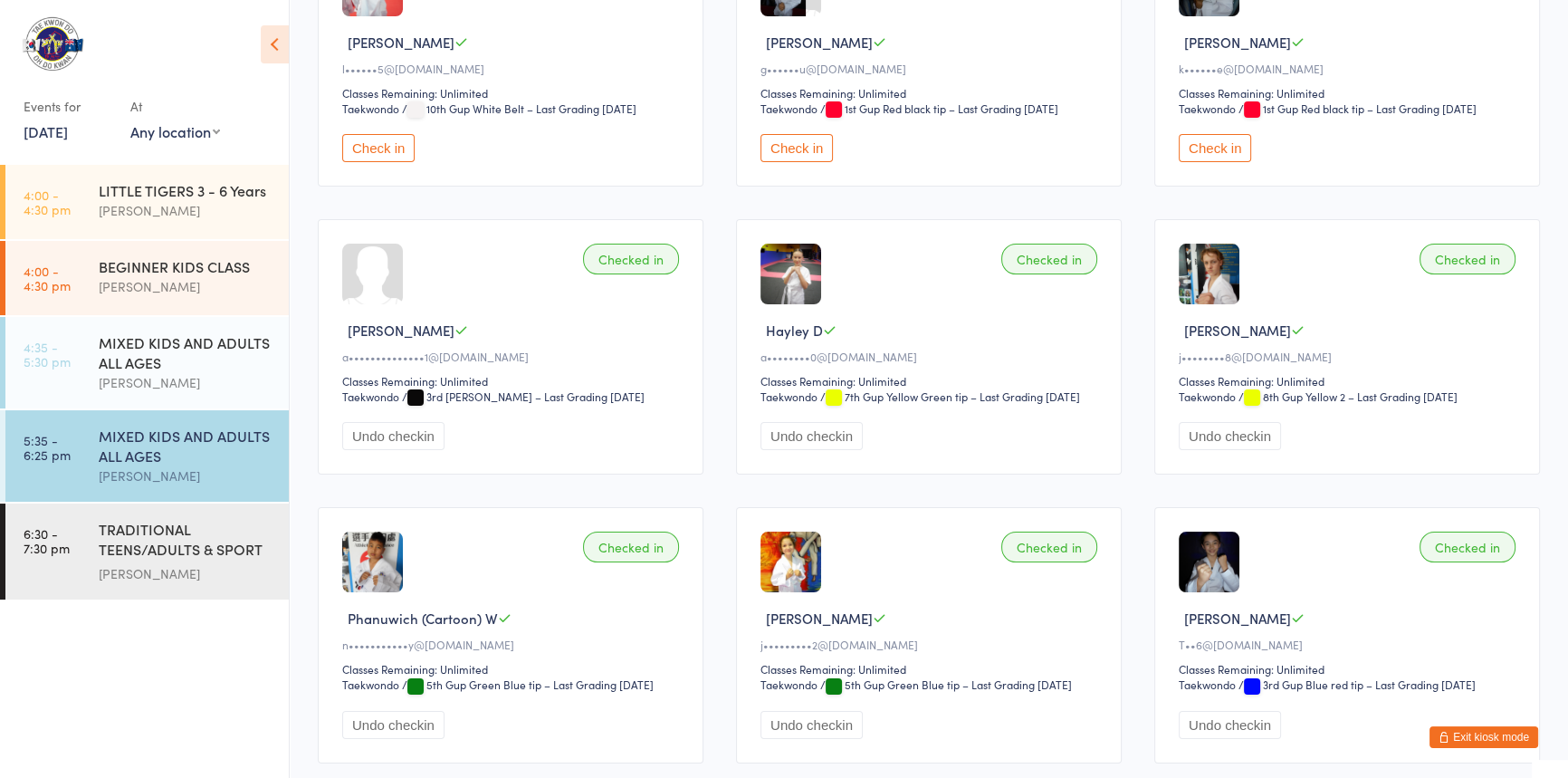
click at [1444, 735] on button "Exit kiosk mode" at bounding box center [1483, 738] width 109 height 22
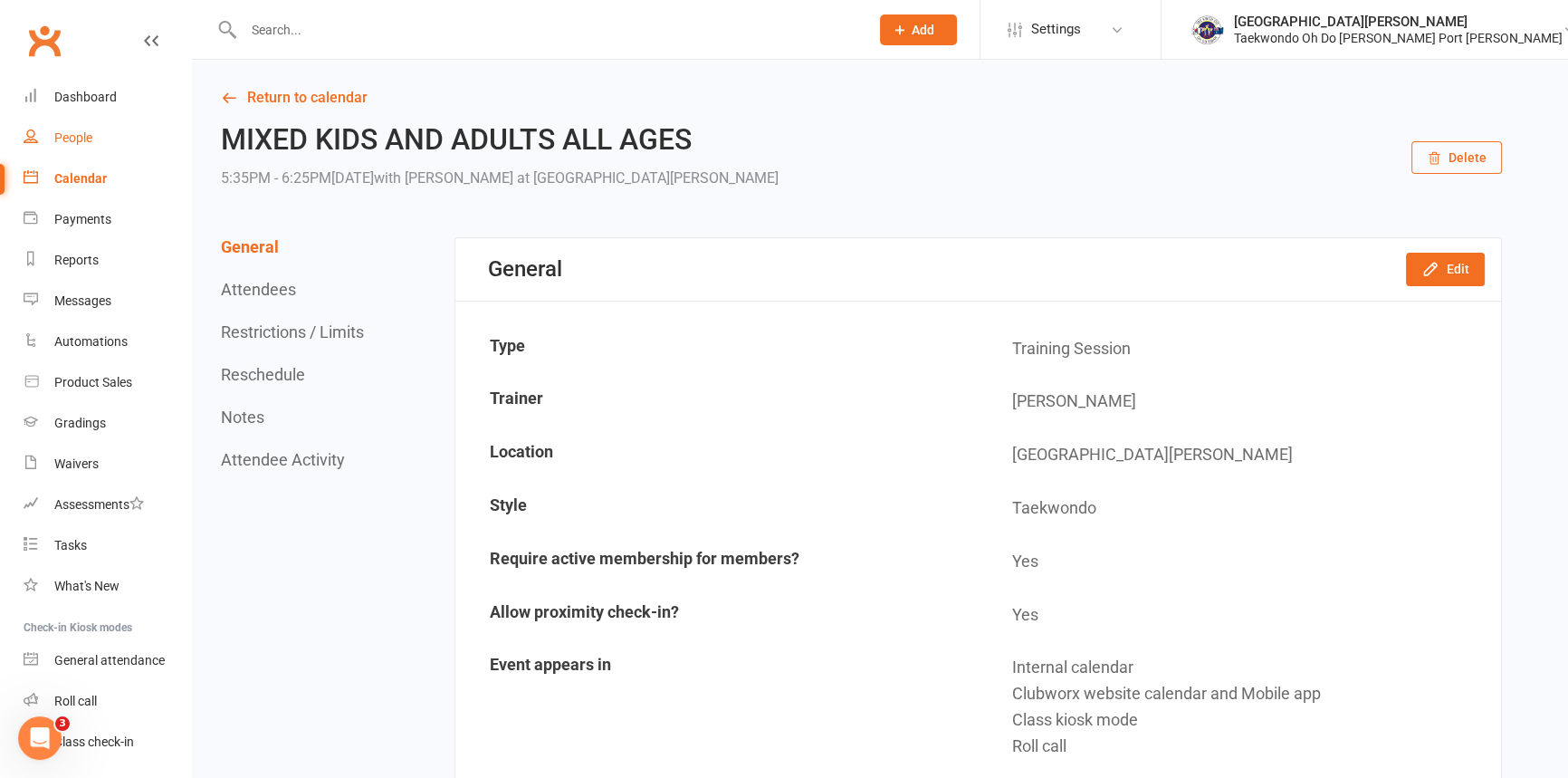
click at [92, 140] on div "People" at bounding box center [73, 138] width 38 height 15
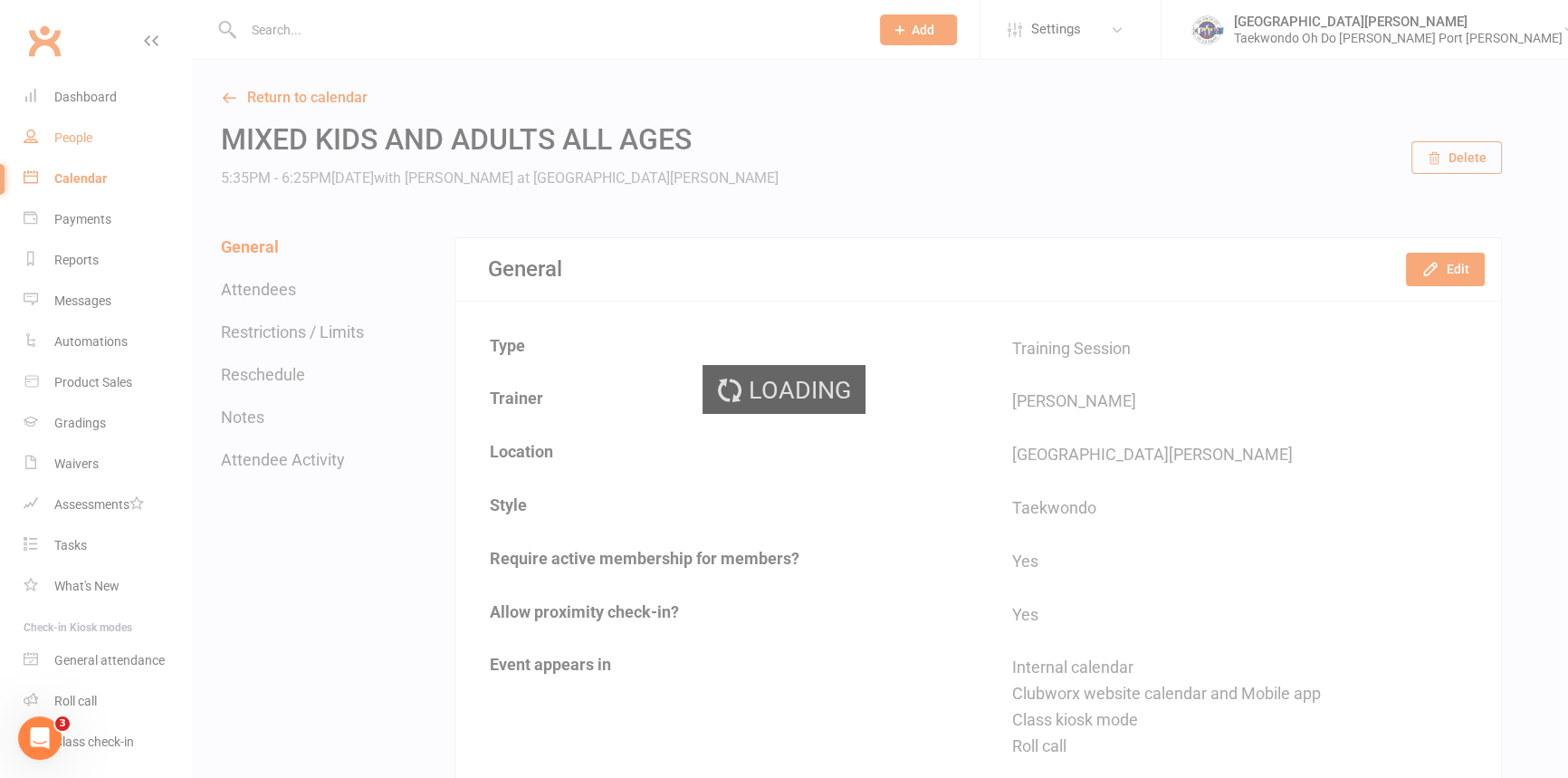
select select "100"
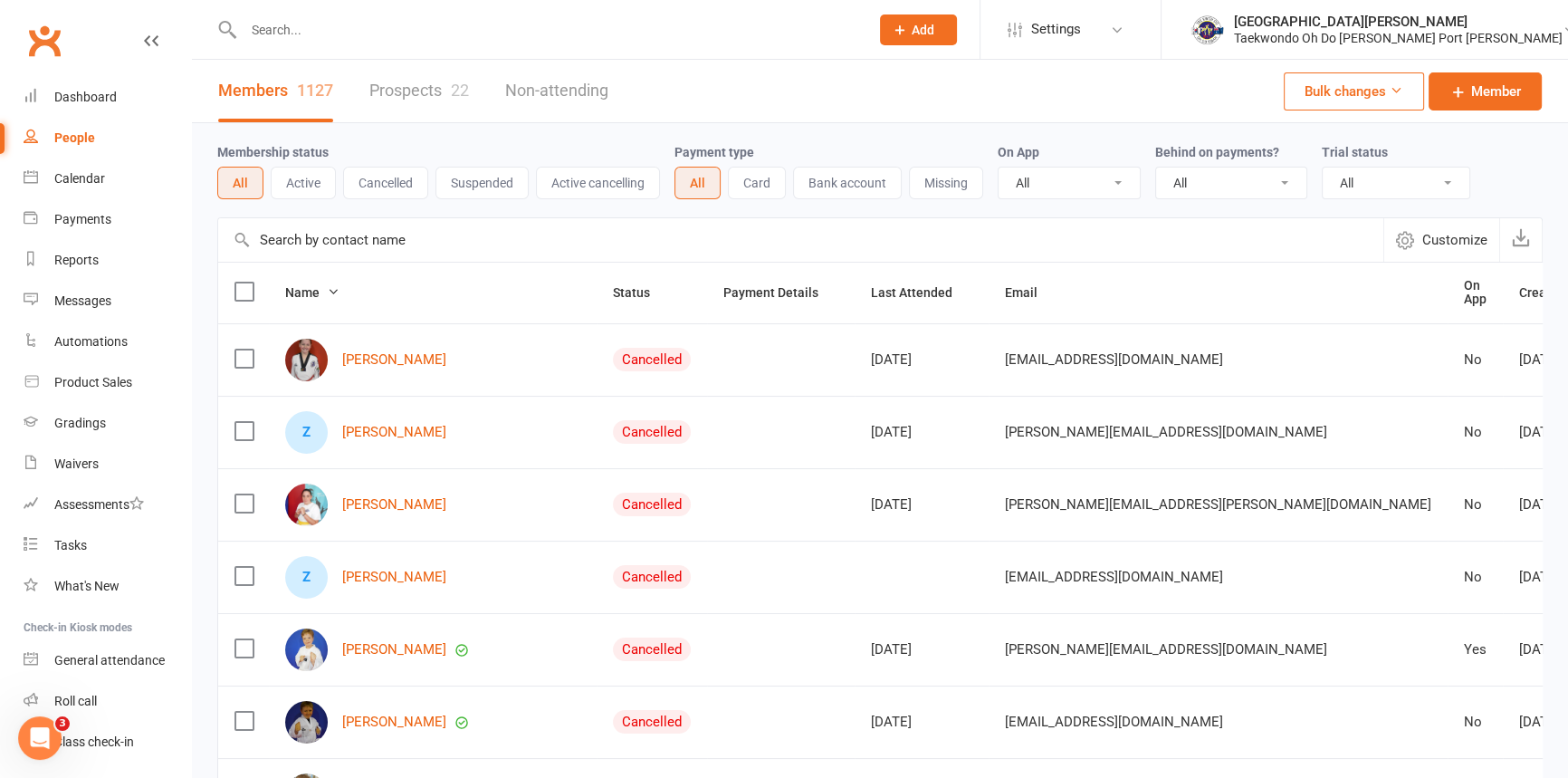
drag, startPoint x: 357, startPoint y: 27, endPoint x: 353, endPoint y: 37, distance: 10.8
click at [353, 37] on input "text" at bounding box center [547, 30] width 619 height 26
click at [934, 37] on span "Add" at bounding box center [923, 30] width 23 height 15
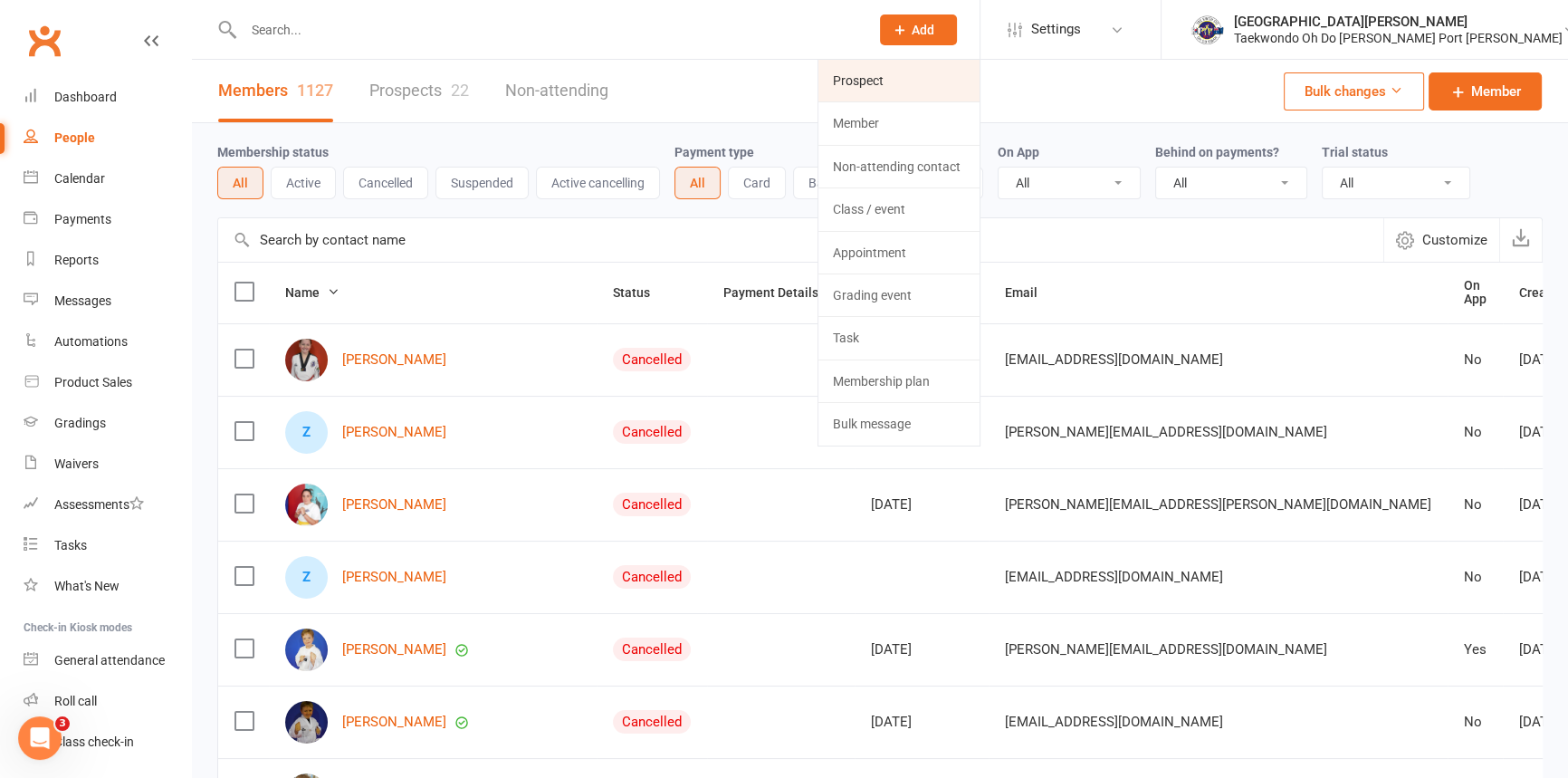
click at [947, 80] on link "Prospect" at bounding box center [899, 80] width 161 height 42
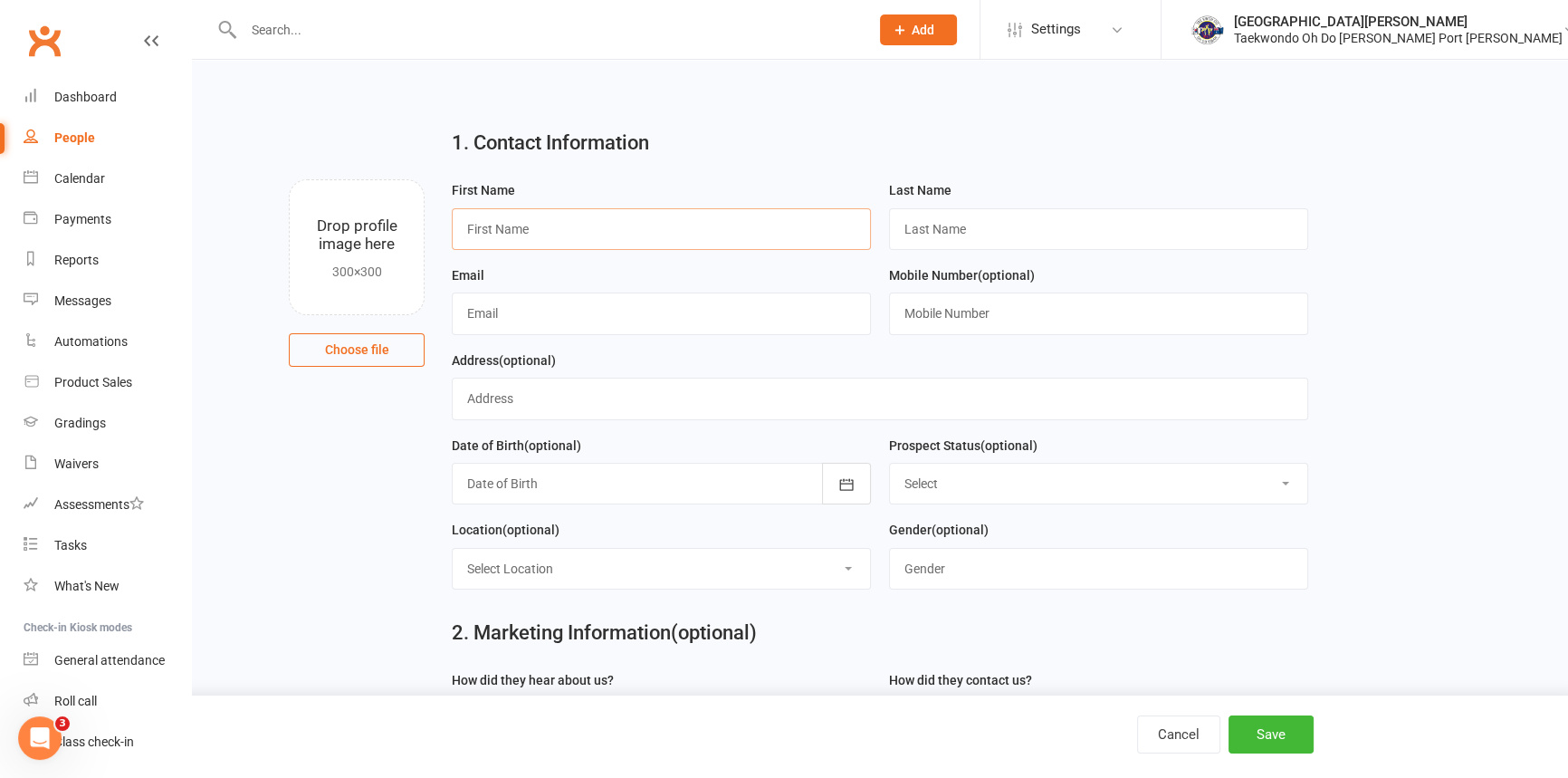
click at [616, 212] on input "text" at bounding box center [661, 229] width 419 height 42
type input "River"
type input "Warren"
click at [975, 330] on input "text" at bounding box center [1098, 314] width 419 height 42
type input "0498107563"
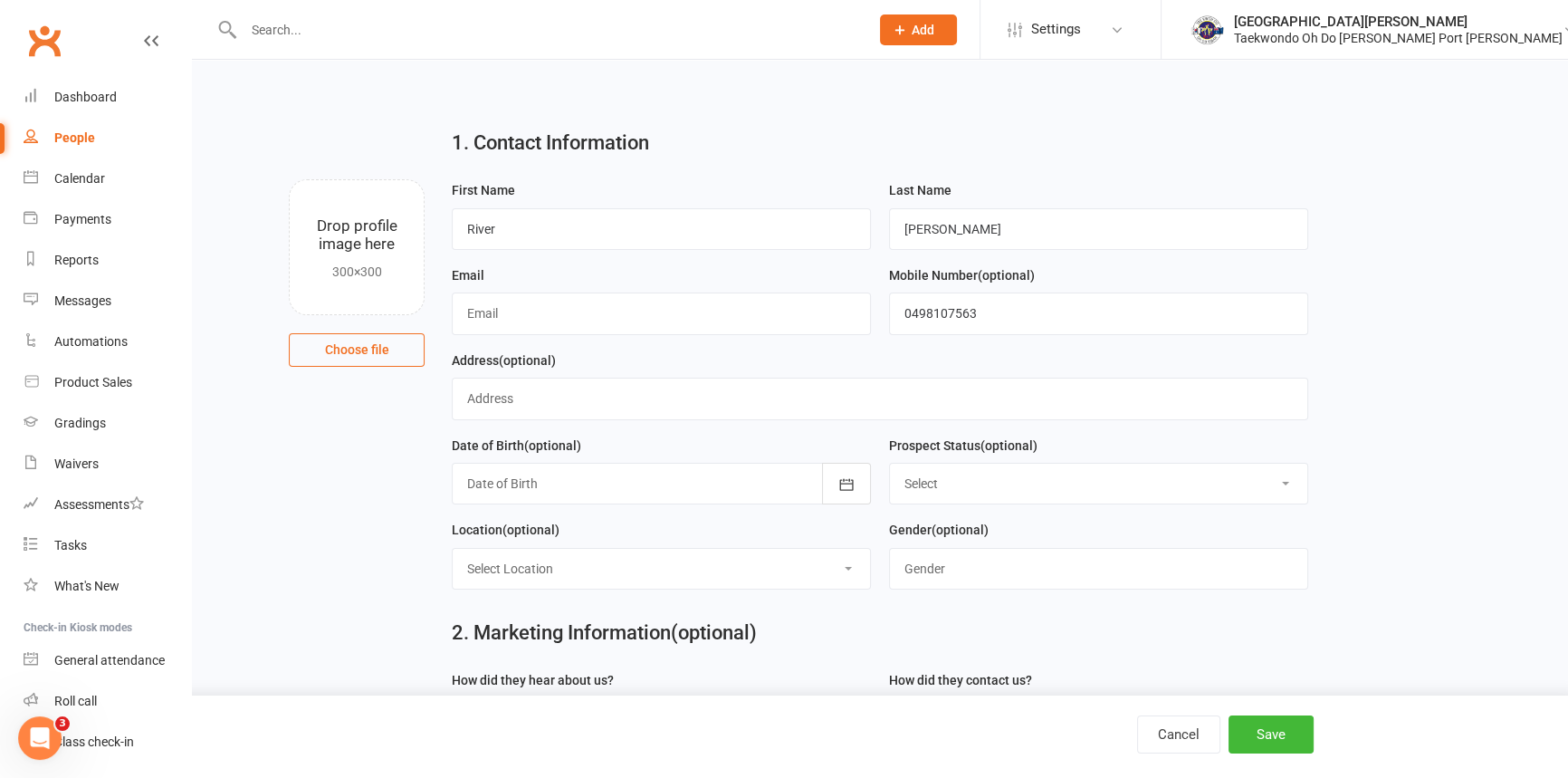
click at [1286, 504] on select "Select Initial Contact Follow-up Call Follow-up Email Almost Ready Not Ready No…" at bounding box center [1098, 484] width 418 height 40
select select "Initial Contact"
click at [890, 479] on select "Select Initial Contact Follow-up Call Follow-up Email Almost Ready Not Ready No…" at bounding box center [1098, 484] width 418 height 40
click at [1159, 590] on input "text" at bounding box center [1098, 569] width 419 height 42
type input "Female"
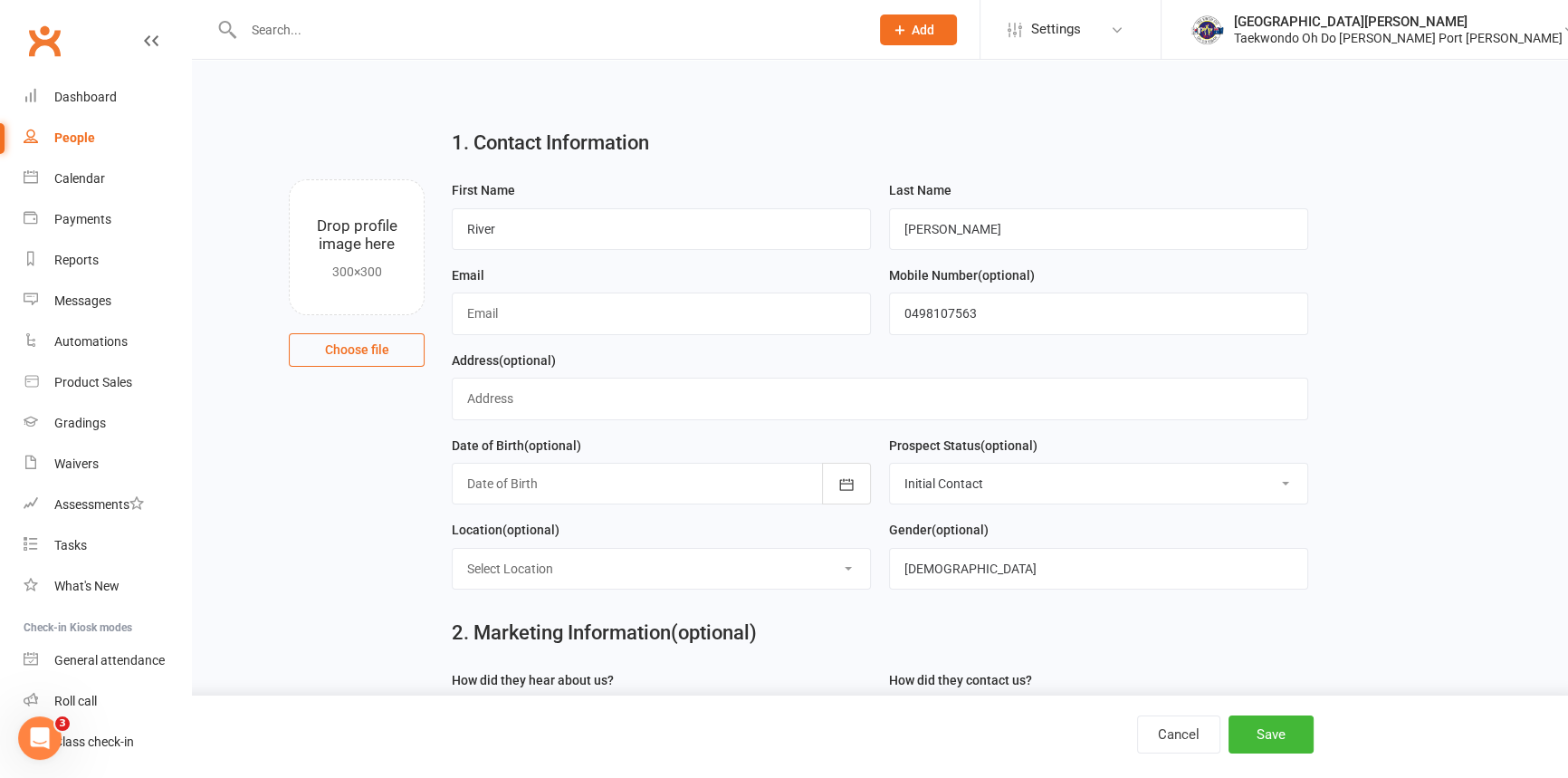
click at [849, 589] on select "Select Location Port Kennedy Dojang" at bounding box center [661, 569] width 418 height 40
select select "0"
click at [452, 569] on select "Select Location Port Kennedy Dojang" at bounding box center [661, 569] width 418 height 40
drag, startPoint x: 1273, startPoint y: 741, endPoint x: 1281, endPoint y: 719, distance: 23.4
click at [1273, 733] on button "Save" at bounding box center [1270, 735] width 85 height 38
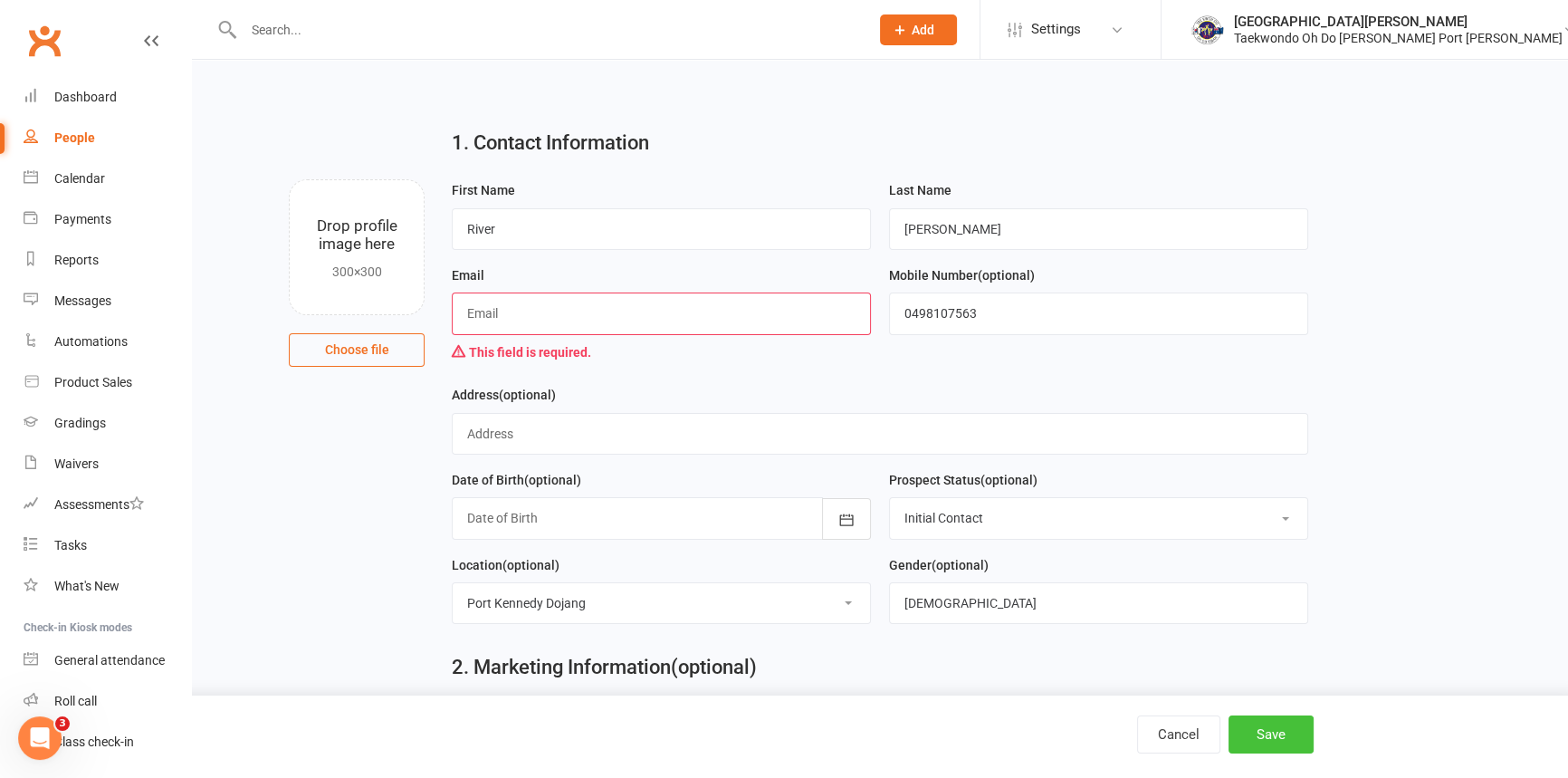
click at [1286, 731] on button "Save" at bounding box center [1270, 735] width 85 height 38
click at [556, 326] on input "text" at bounding box center [661, 314] width 419 height 42
type input "Need email address"
click at [1265, 745] on button "Save" at bounding box center [1270, 735] width 85 height 38
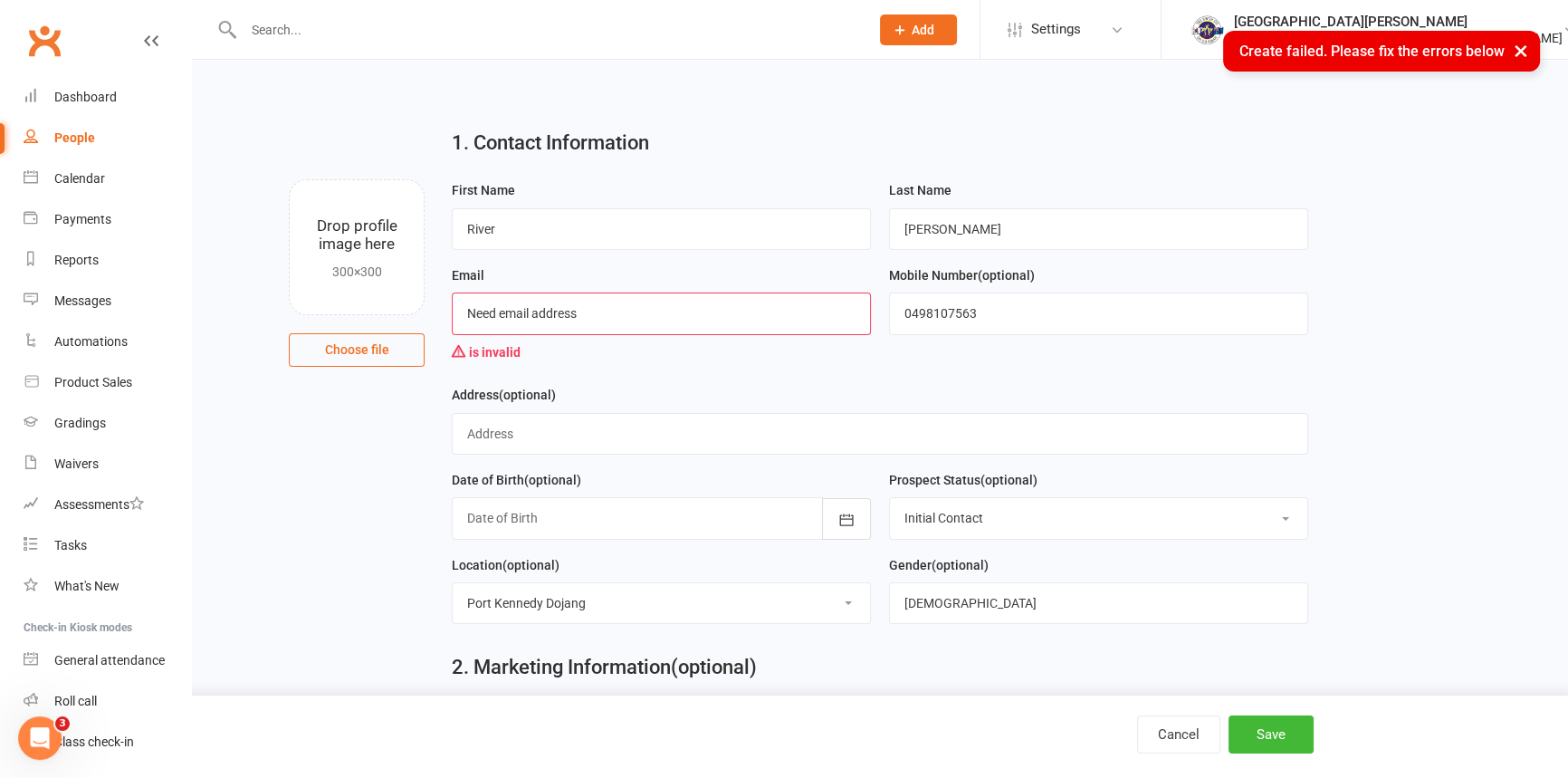
drag, startPoint x: 598, startPoint y: 322, endPoint x: 390, endPoint y: 312, distance: 208.2
click at [390, 179] on div "Drop profile image here 300×300 Choose file First Name River Last Name Warren E…" at bounding box center [880, 179] width 1325 height 0
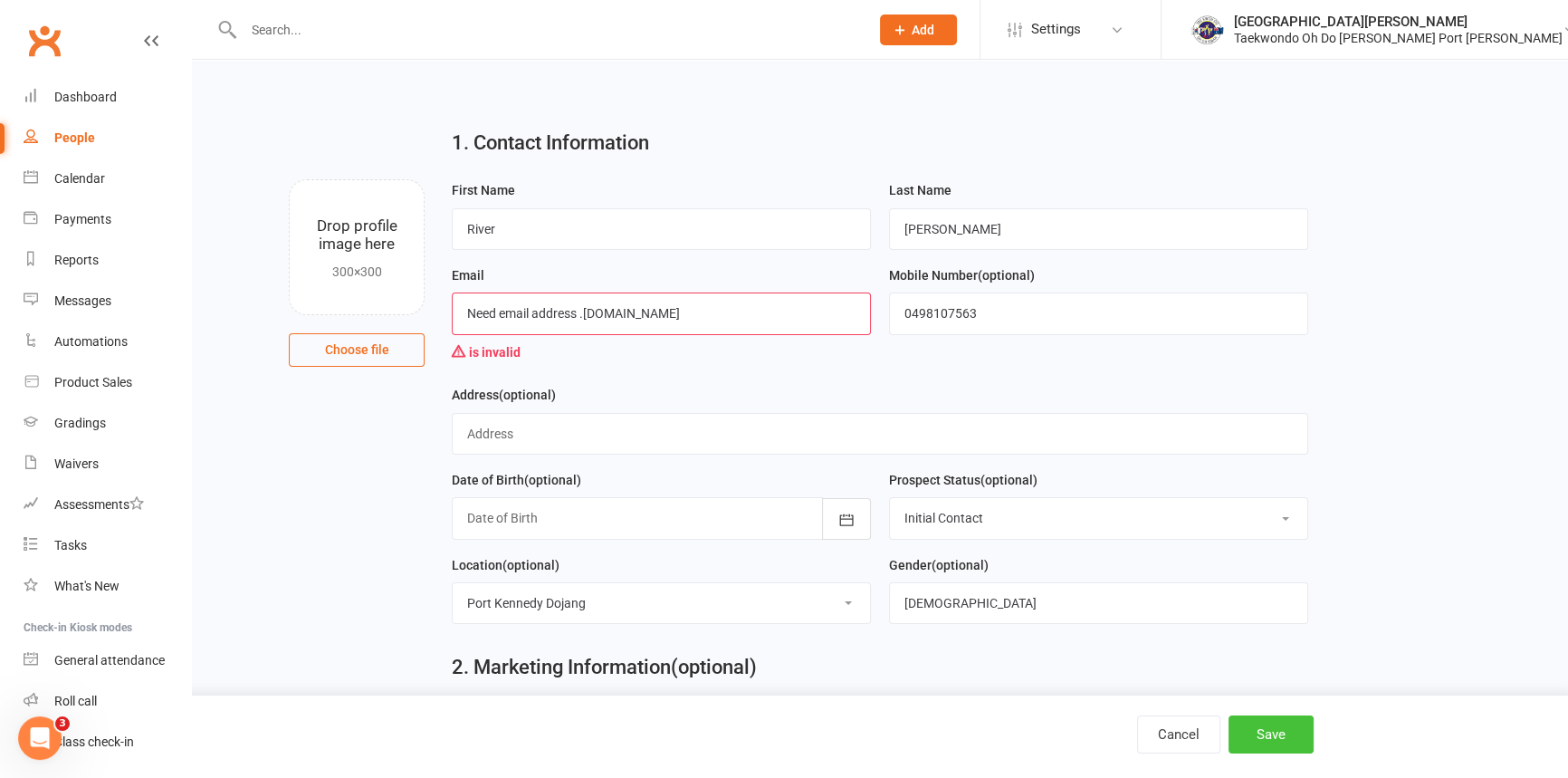
type input "Need email address .com.au"
click at [1280, 735] on button "Save" at bounding box center [1270, 735] width 85 height 38
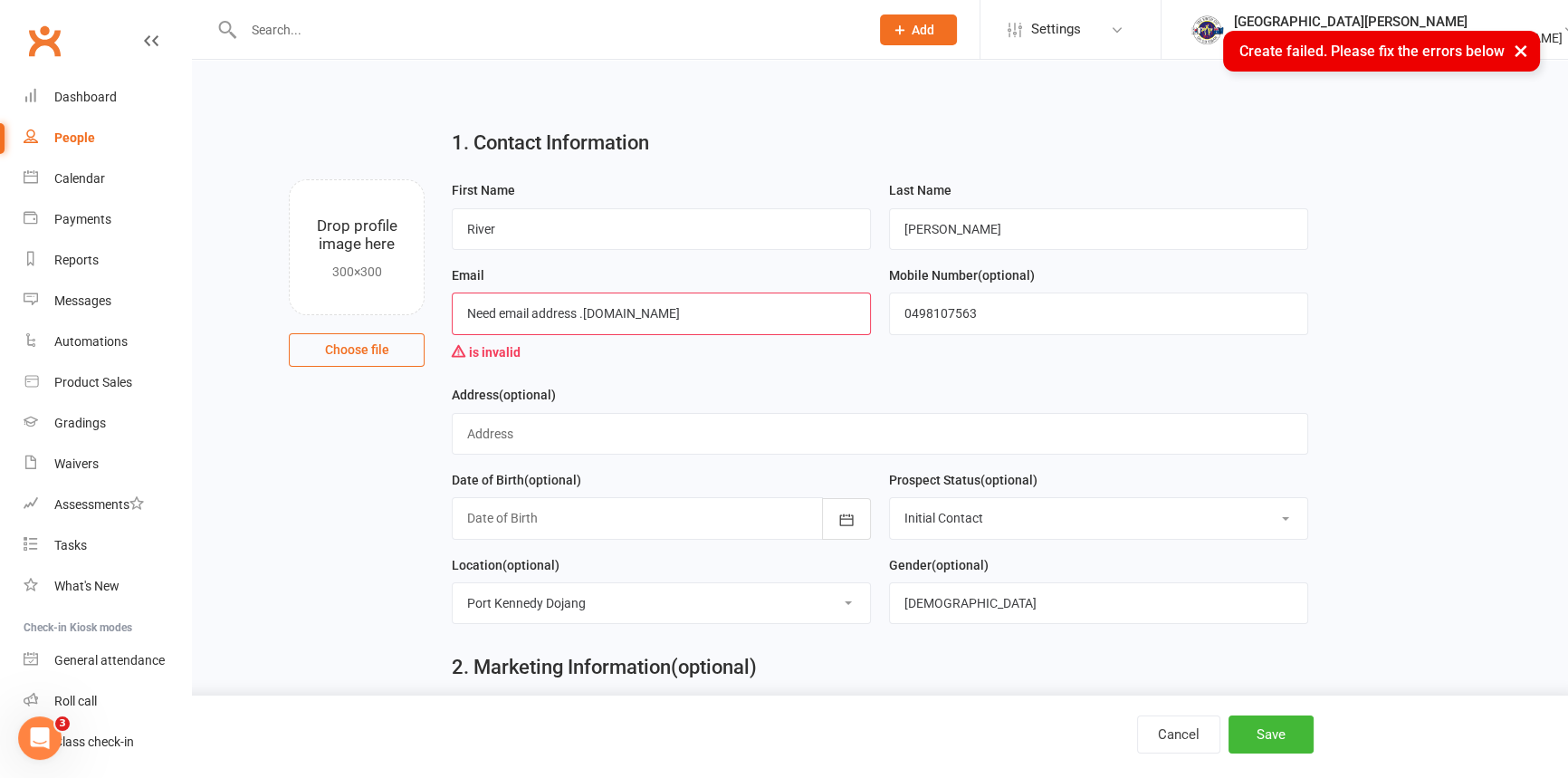
drag, startPoint x: 666, startPoint y: 315, endPoint x: 263, endPoint y: 308, distance: 403.1
click at [263, 179] on div "Drop profile image here 300×300 Choose file First Name River Last Name Warren E…" at bounding box center [880, 179] width 1325 height 0
click at [1520, 54] on button "×" at bounding box center [1521, 50] width 33 height 39
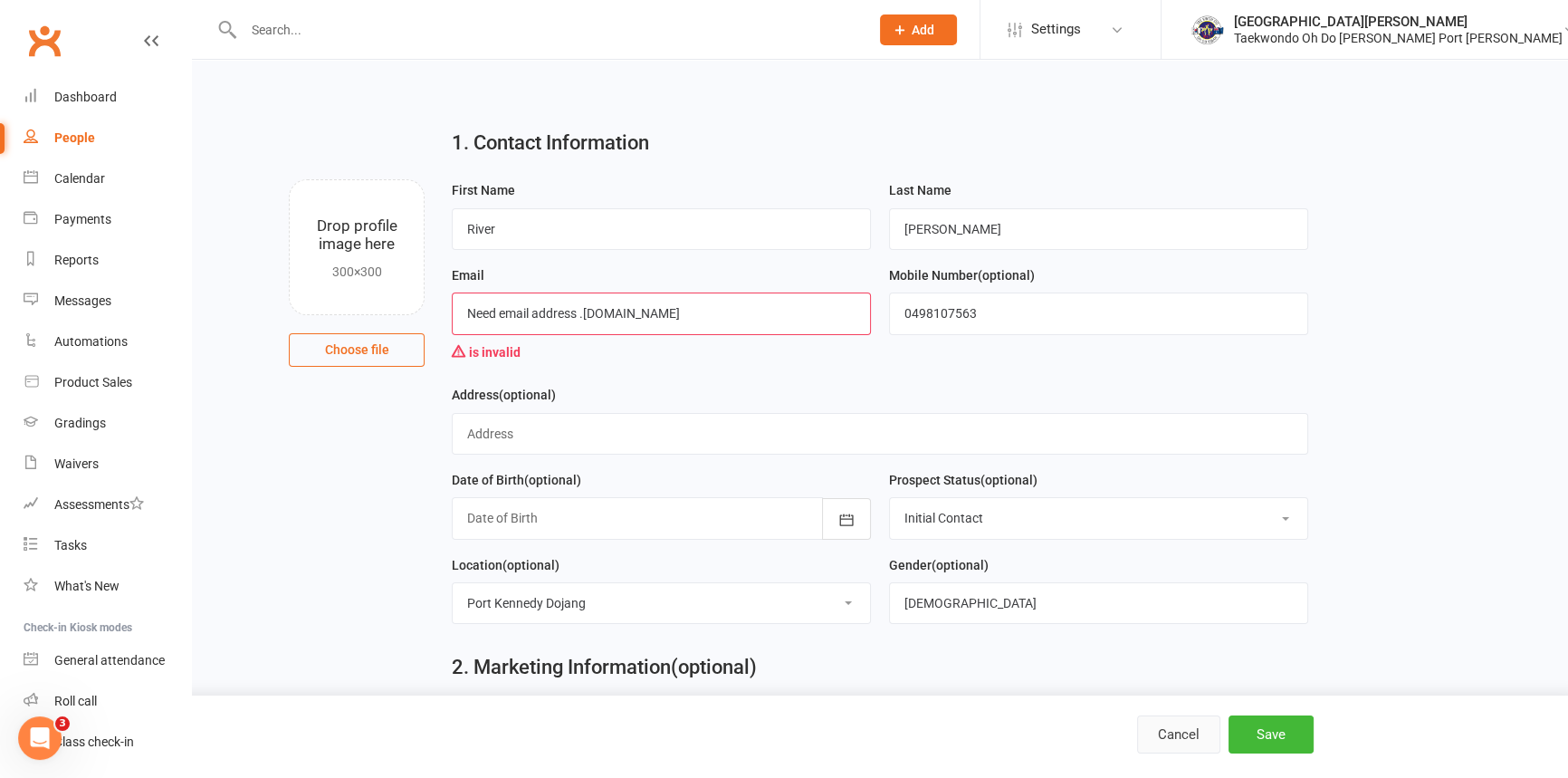
click at [1198, 726] on button "Cancel" at bounding box center [1178, 735] width 83 height 38
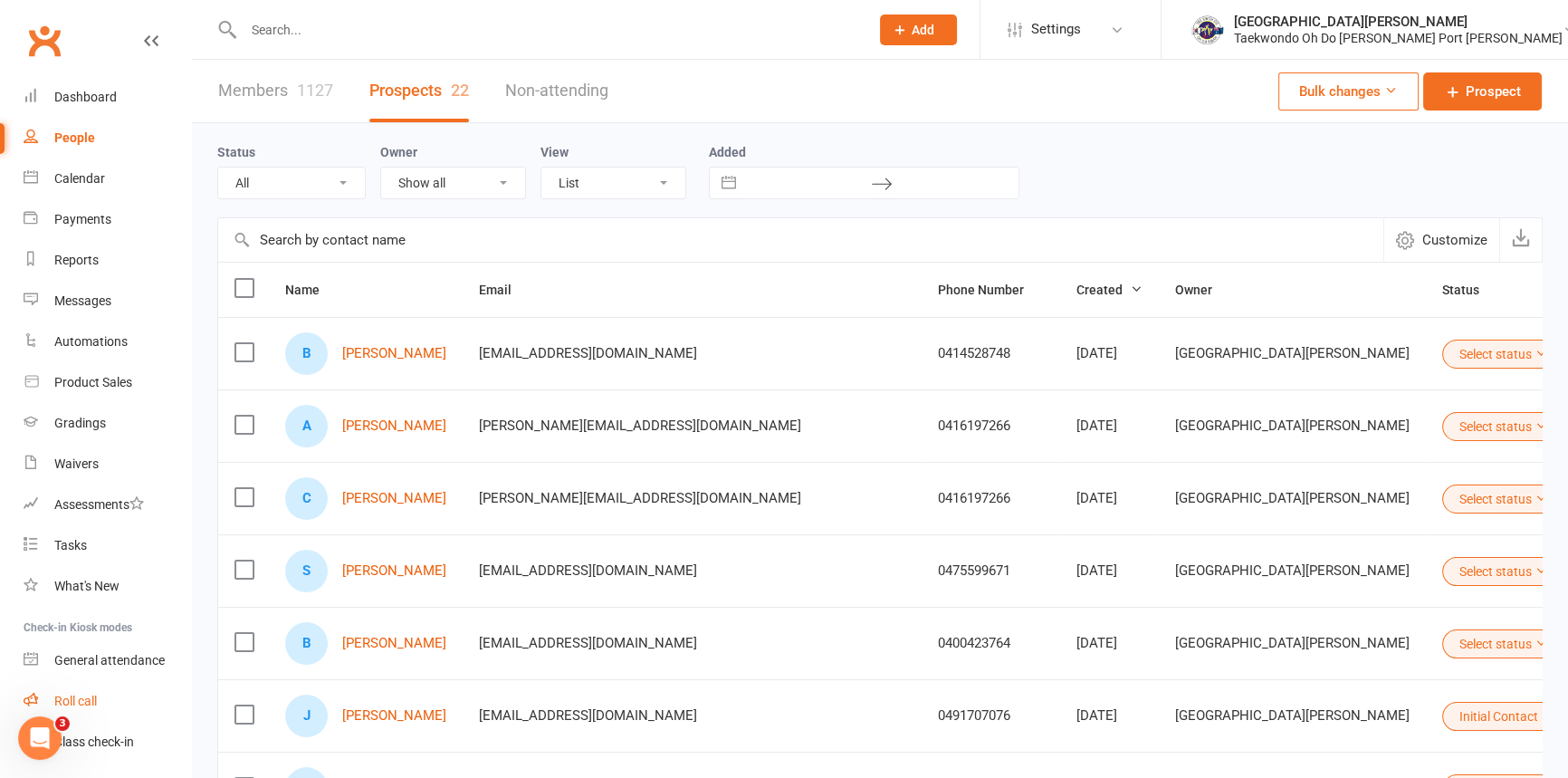
scroll to position [92, 0]
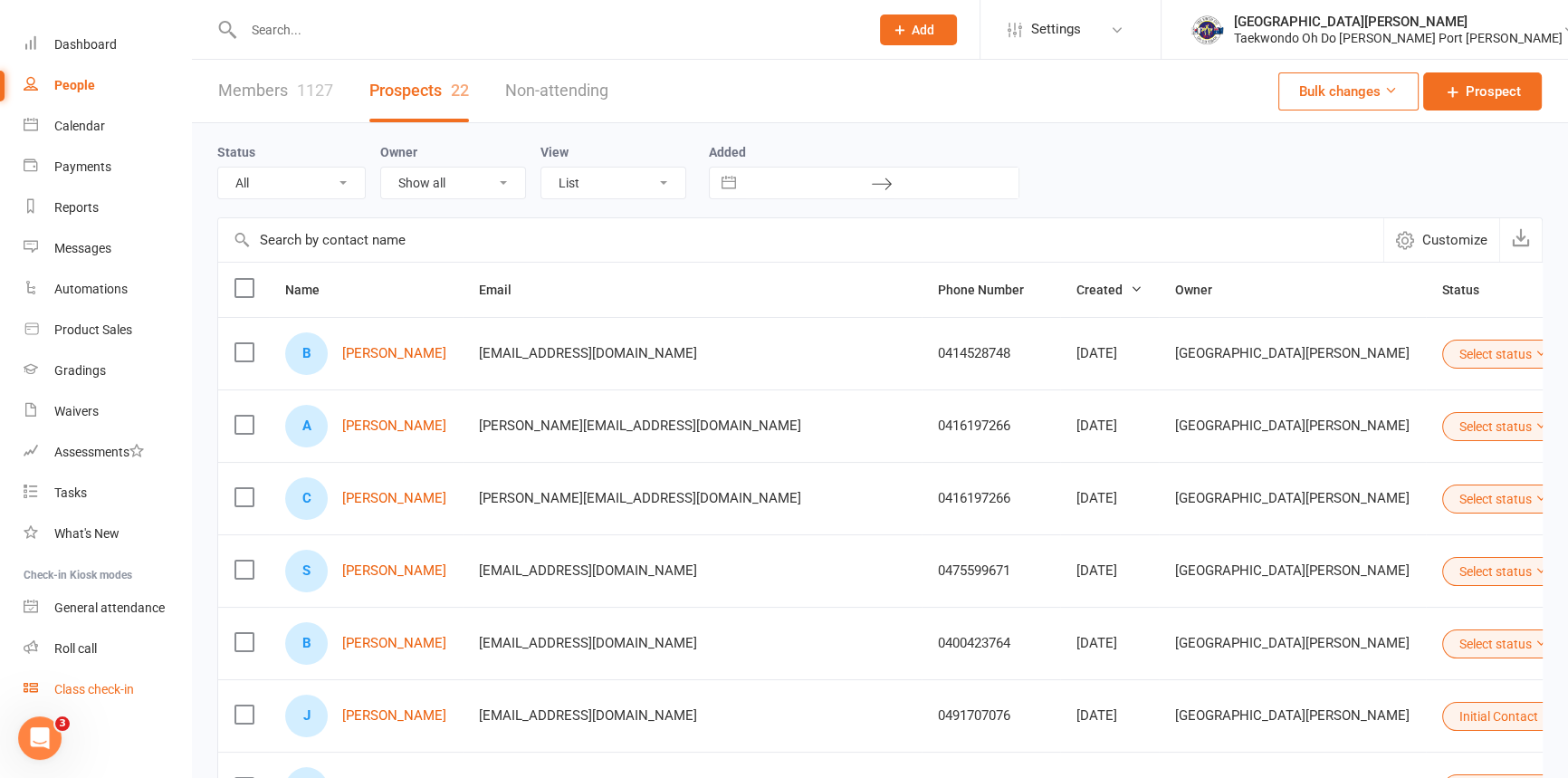
click at [101, 694] on div "Class check-in" at bounding box center [93, 689] width 79 height 15
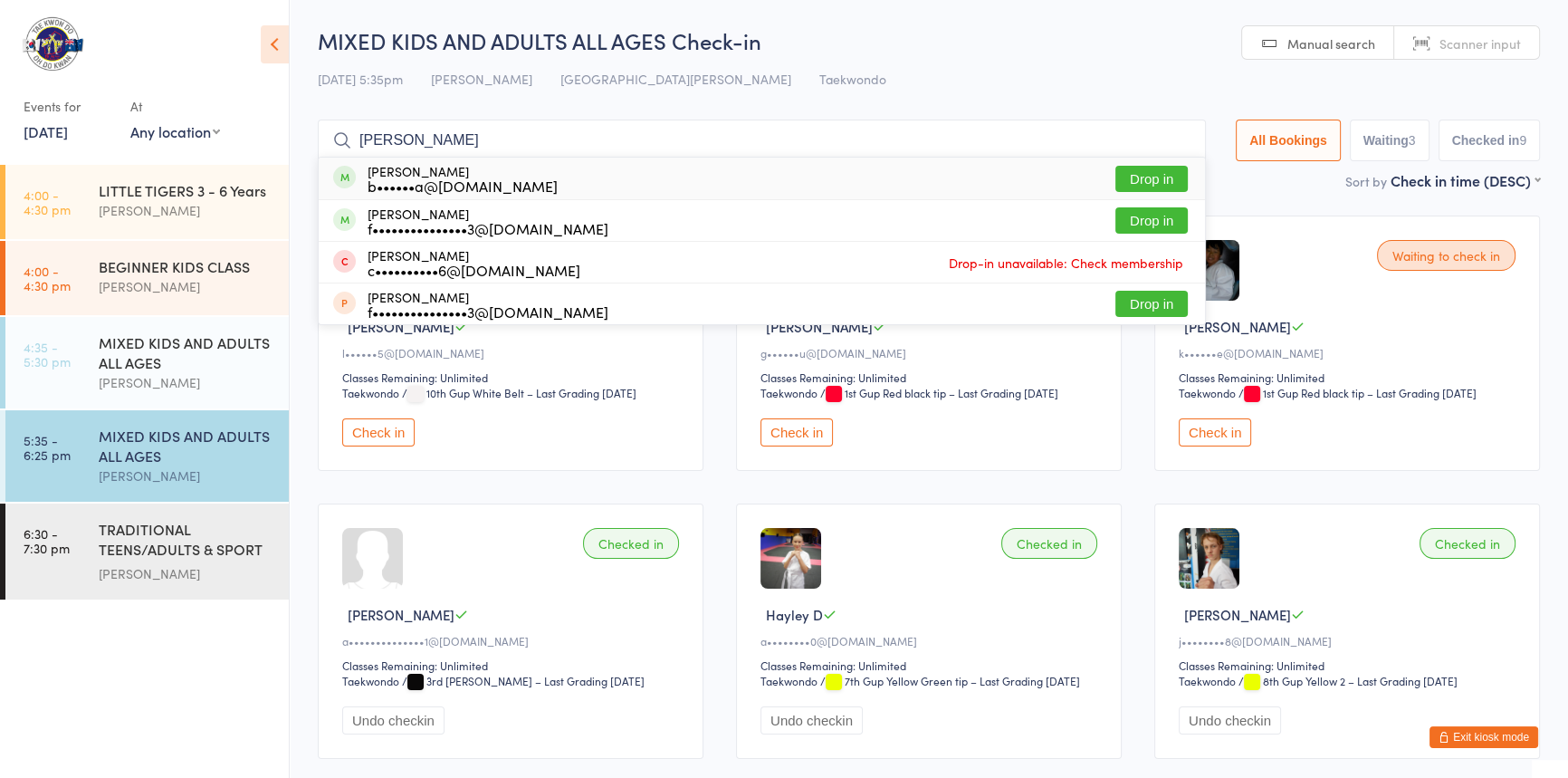
type input "meliss"
click at [1124, 180] on button "Drop in" at bounding box center [1151, 178] width 72 height 27
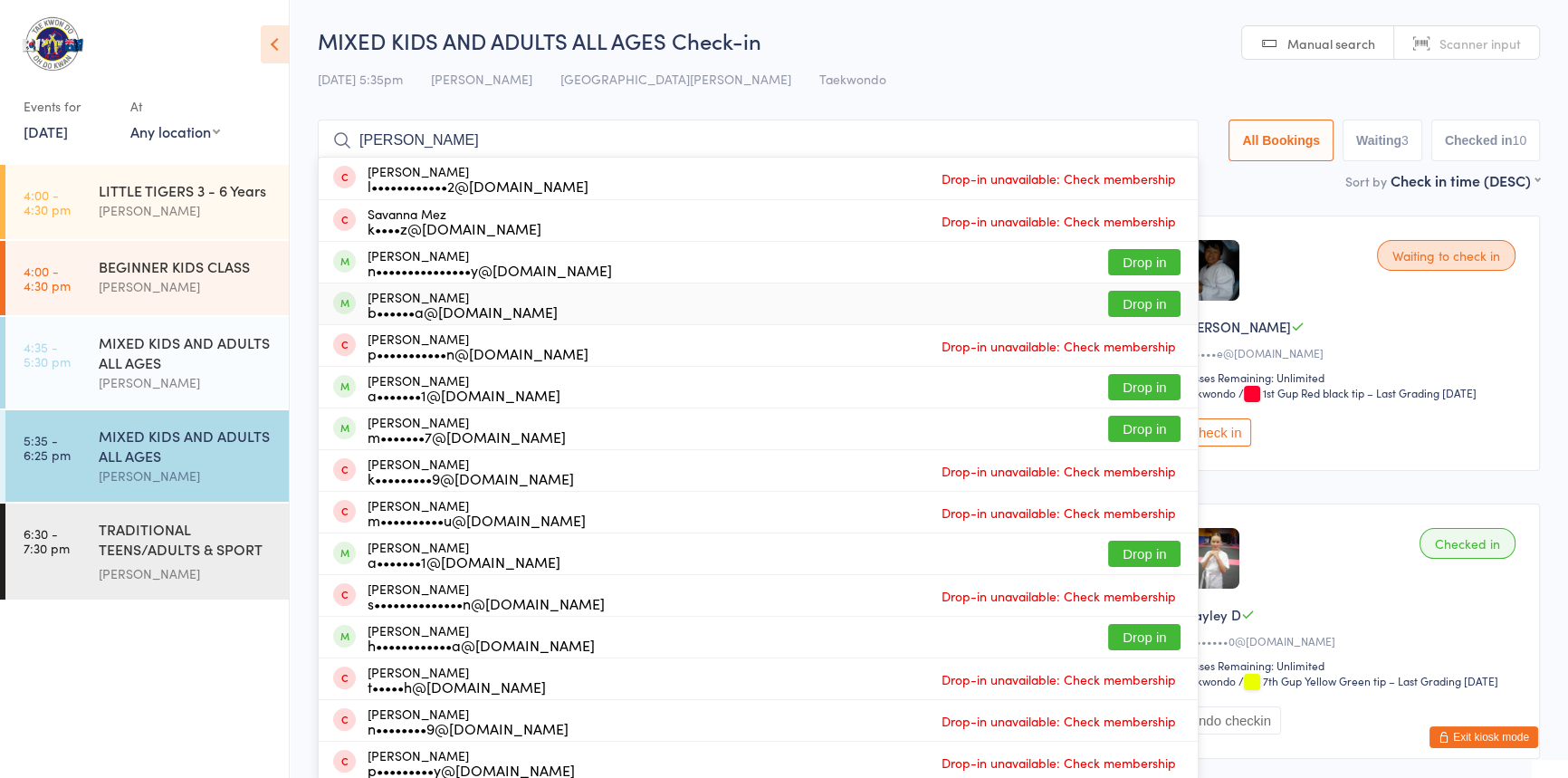
type input "anna"
click at [1115, 298] on button "Drop in" at bounding box center [1144, 304] width 72 height 27
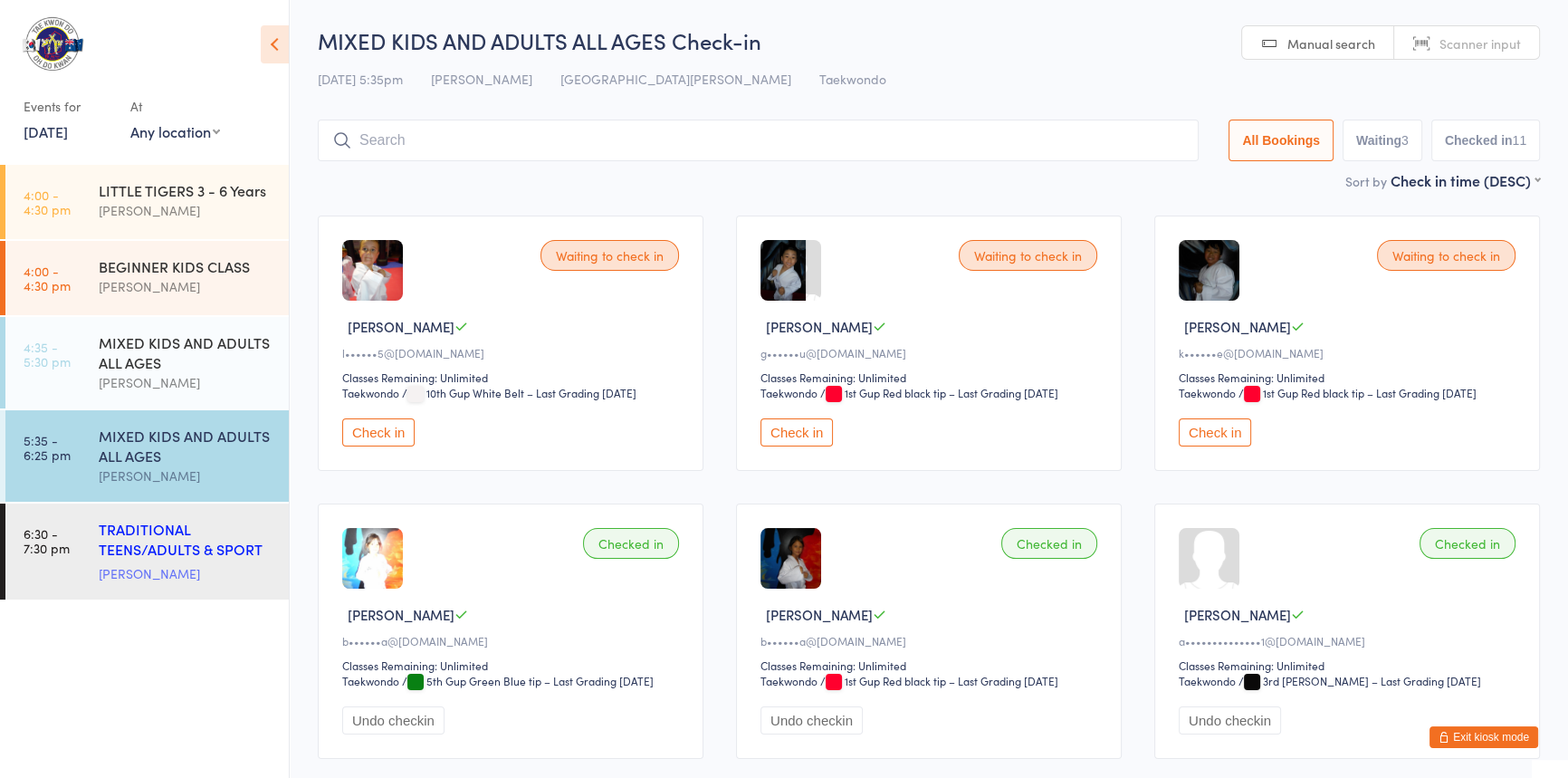
click at [127, 544] on div "TRADITIONAL TEENS/ADULTS & SPORT TRAINING" at bounding box center [185, 541] width 175 height 45
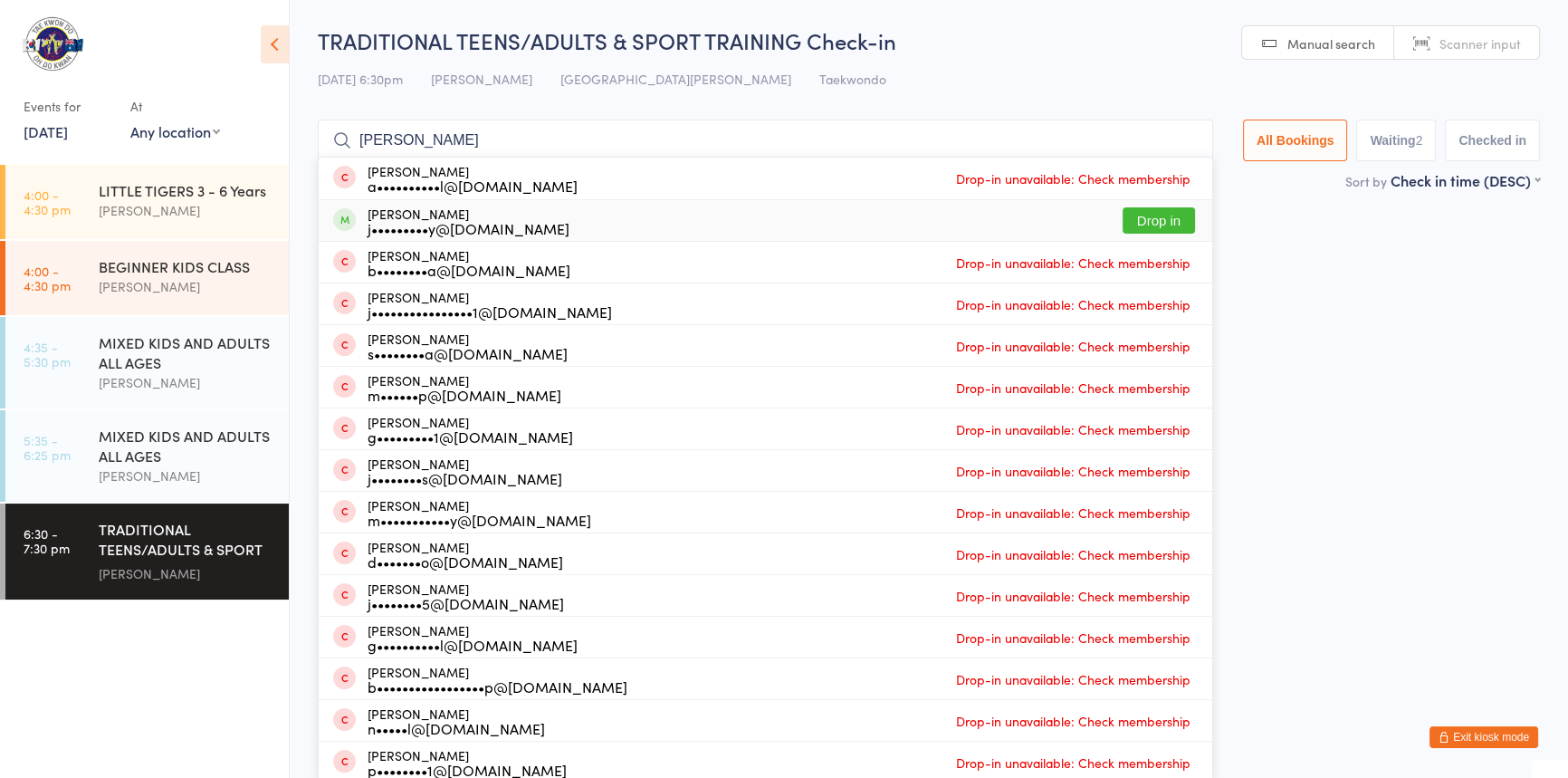
type input "JACOB"
click at [1125, 217] on button "Drop in" at bounding box center [1159, 220] width 72 height 27
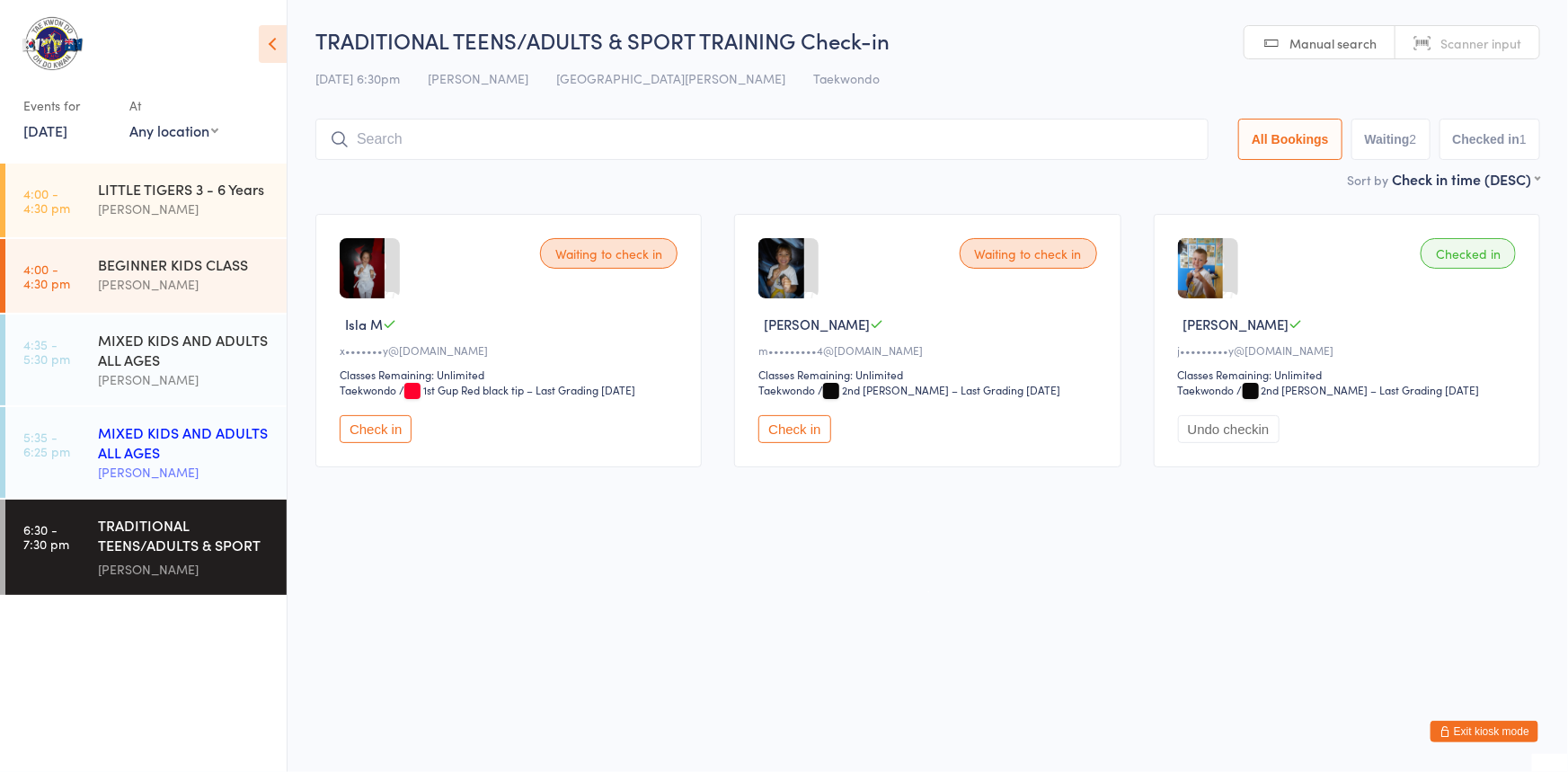
click at [90, 409] on link "5:35 - 6:25 pm MIXED KIDS AND ADULTS ALL AGES Anita Tippet" at bounding box center [146, 453] width 281 height 91
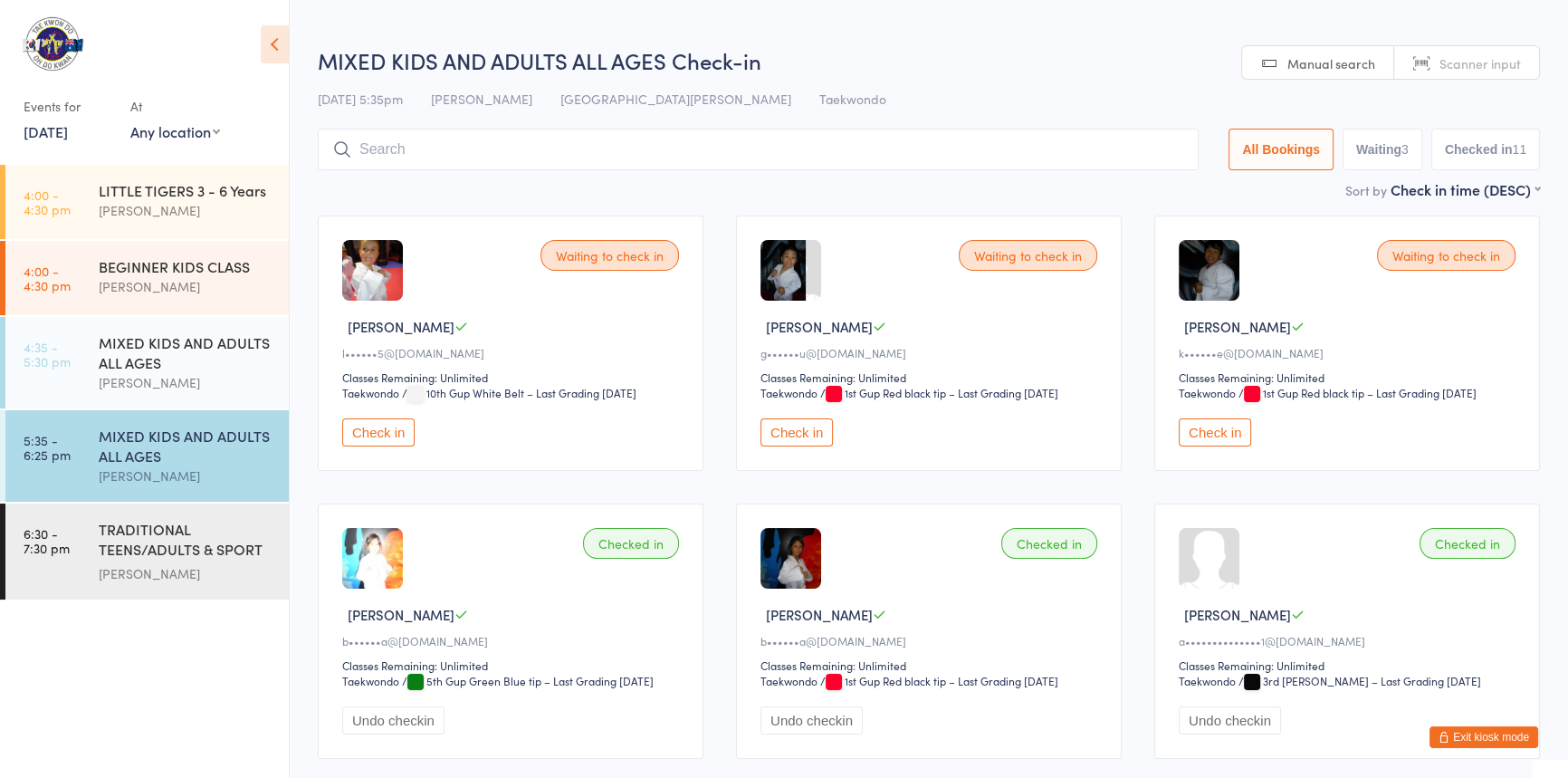
click at [493, 155] on input "search" at bounding box center [758, 150] width 881 height 42
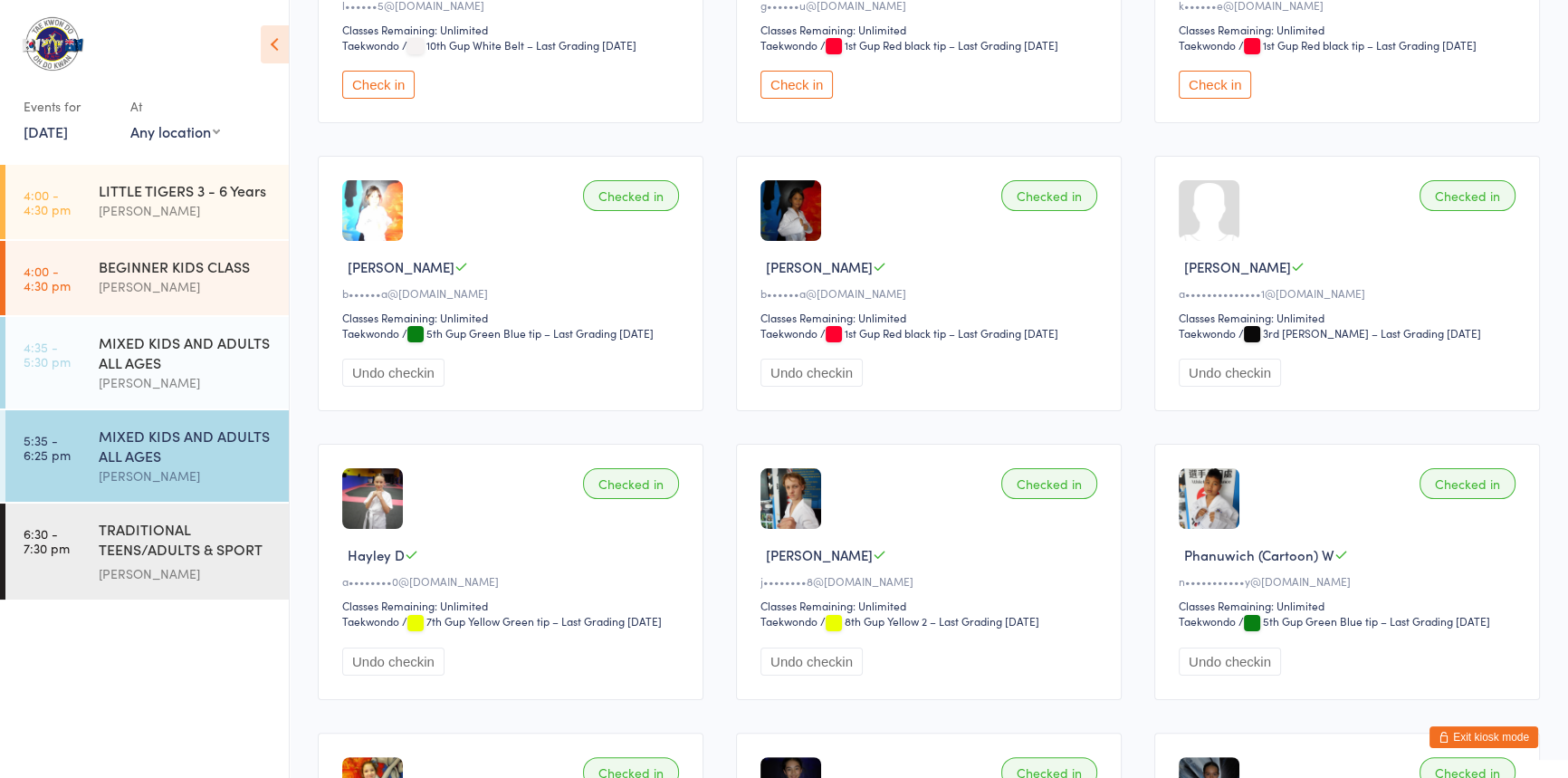
scroll to position [173, 0]
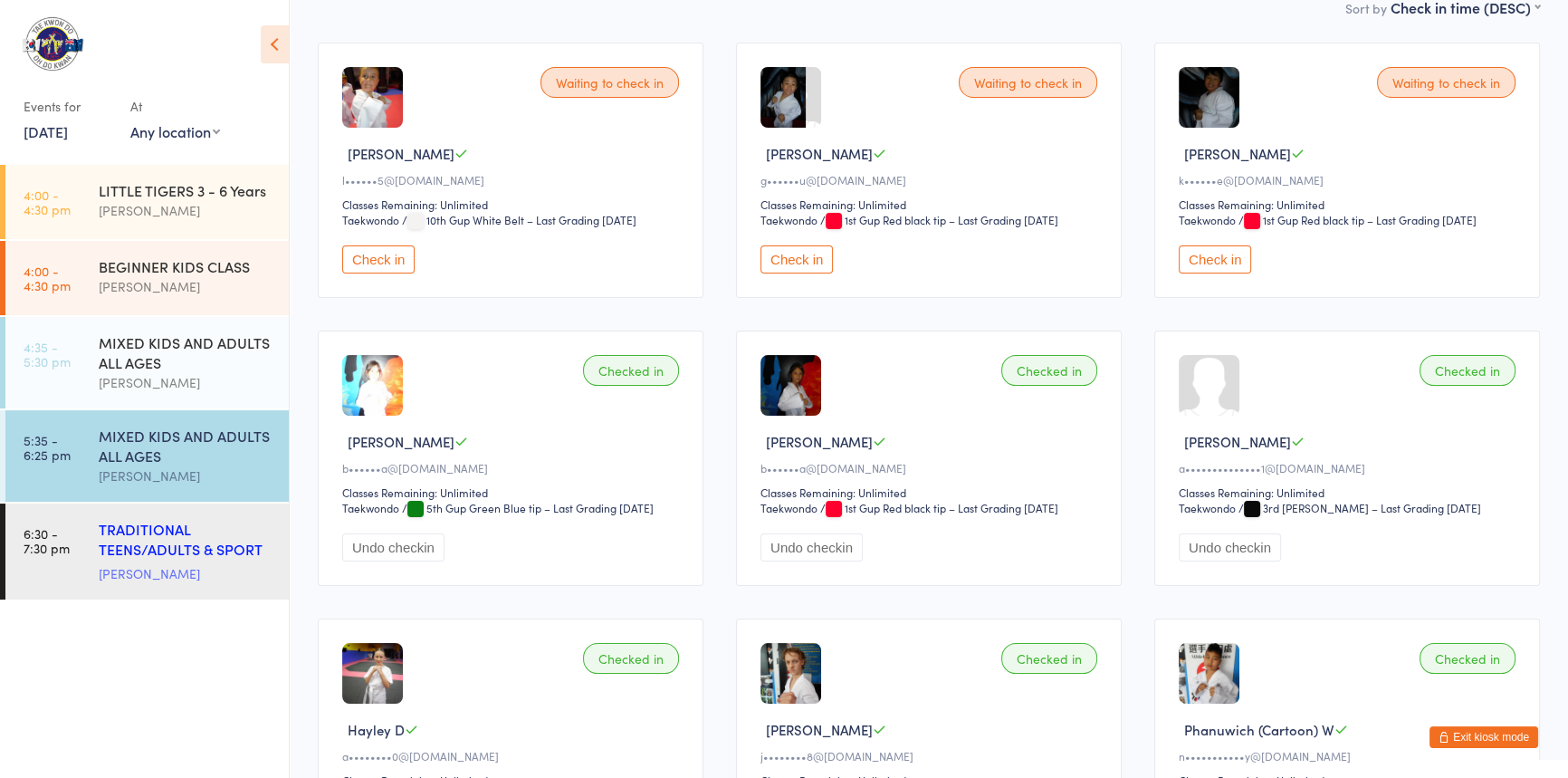
click at [143, 545] on div "TRADITIONAL TEENS/ADULTS & SPORT TRAINING" at bounding box center [185, 541] width 175 height 45
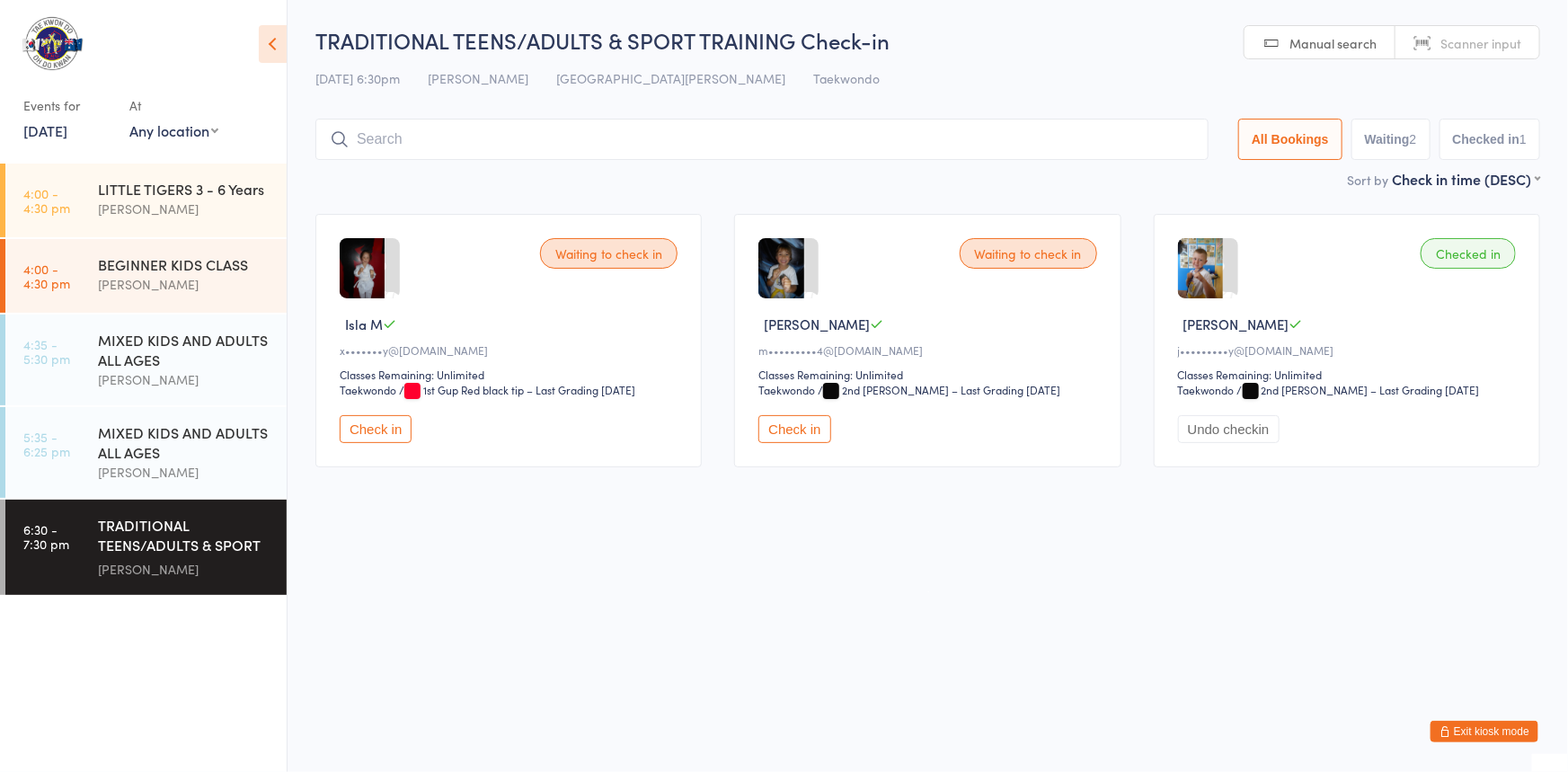
click at [798, 443] on button "Check in" at bounding box center [794, 429] width 72 height 28
click at [392, 443] on button "Check in" at bounding box center [375, 429] width 72 height 28
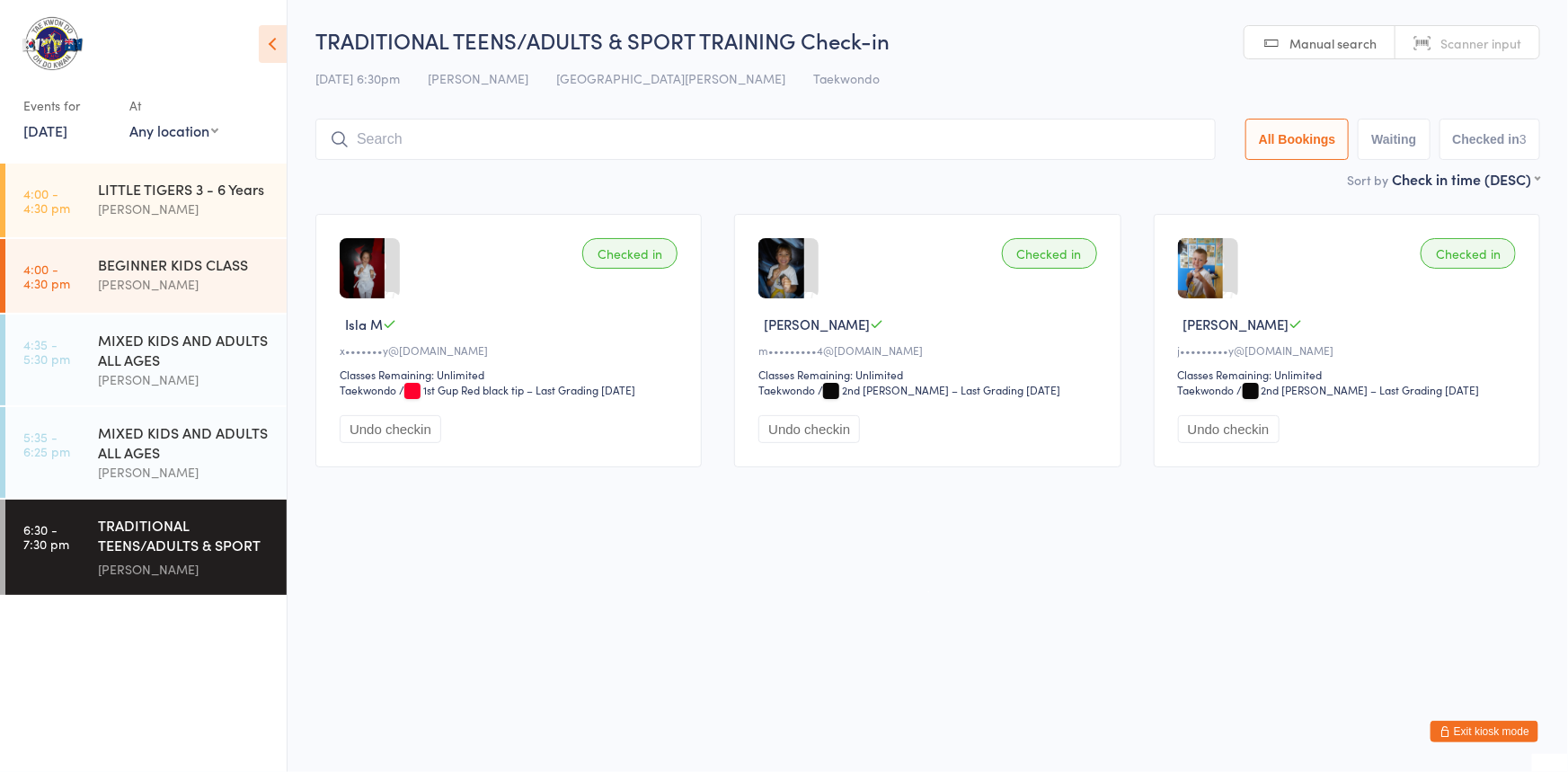
click at [416, 135] on input "search" at bounding box center [765, 140] width 901 height 42
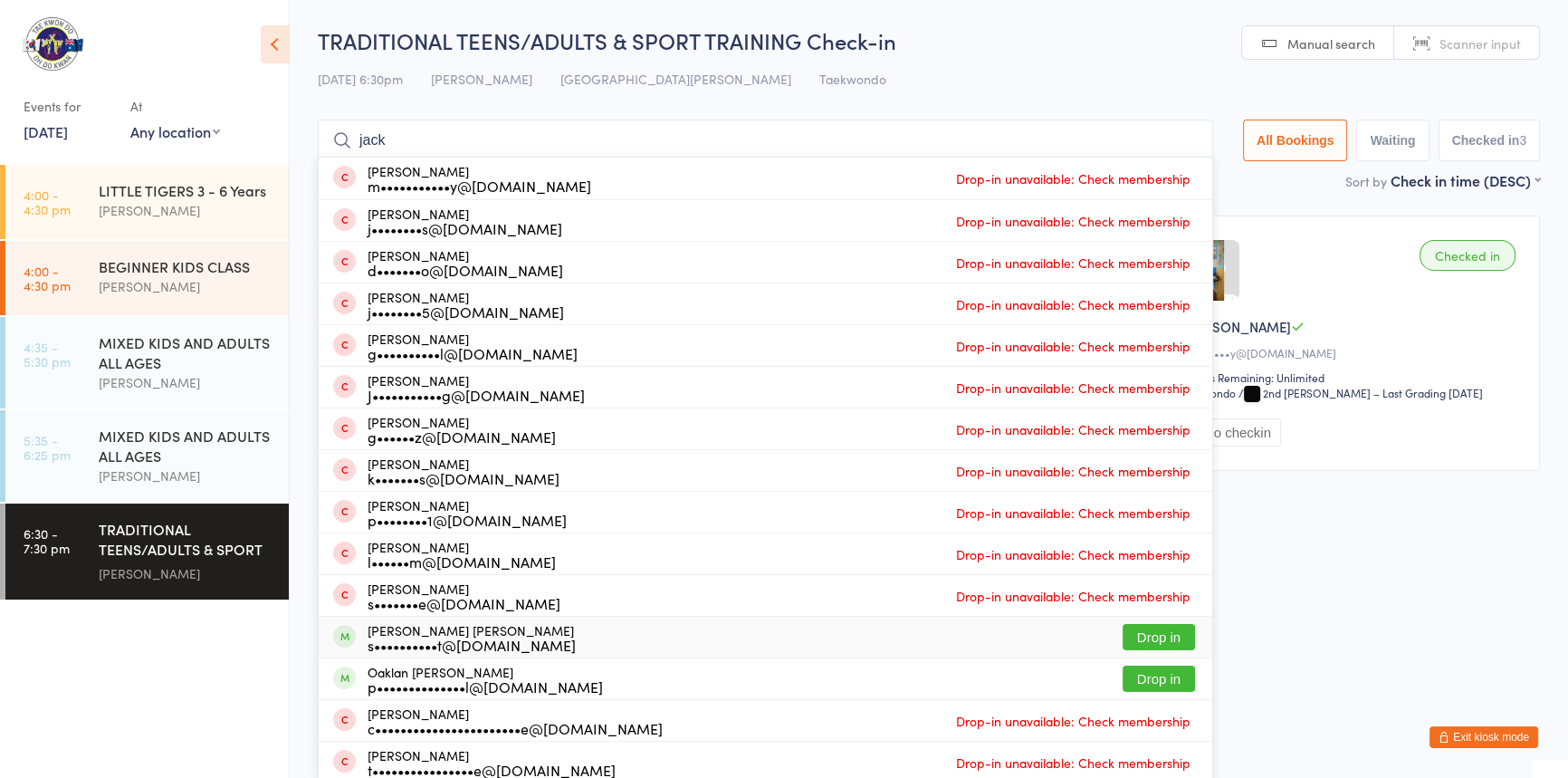
type input "jack"
click at [1150, 639] on button "Drop in" at bounding box center [1159, 637] width 72 height 27
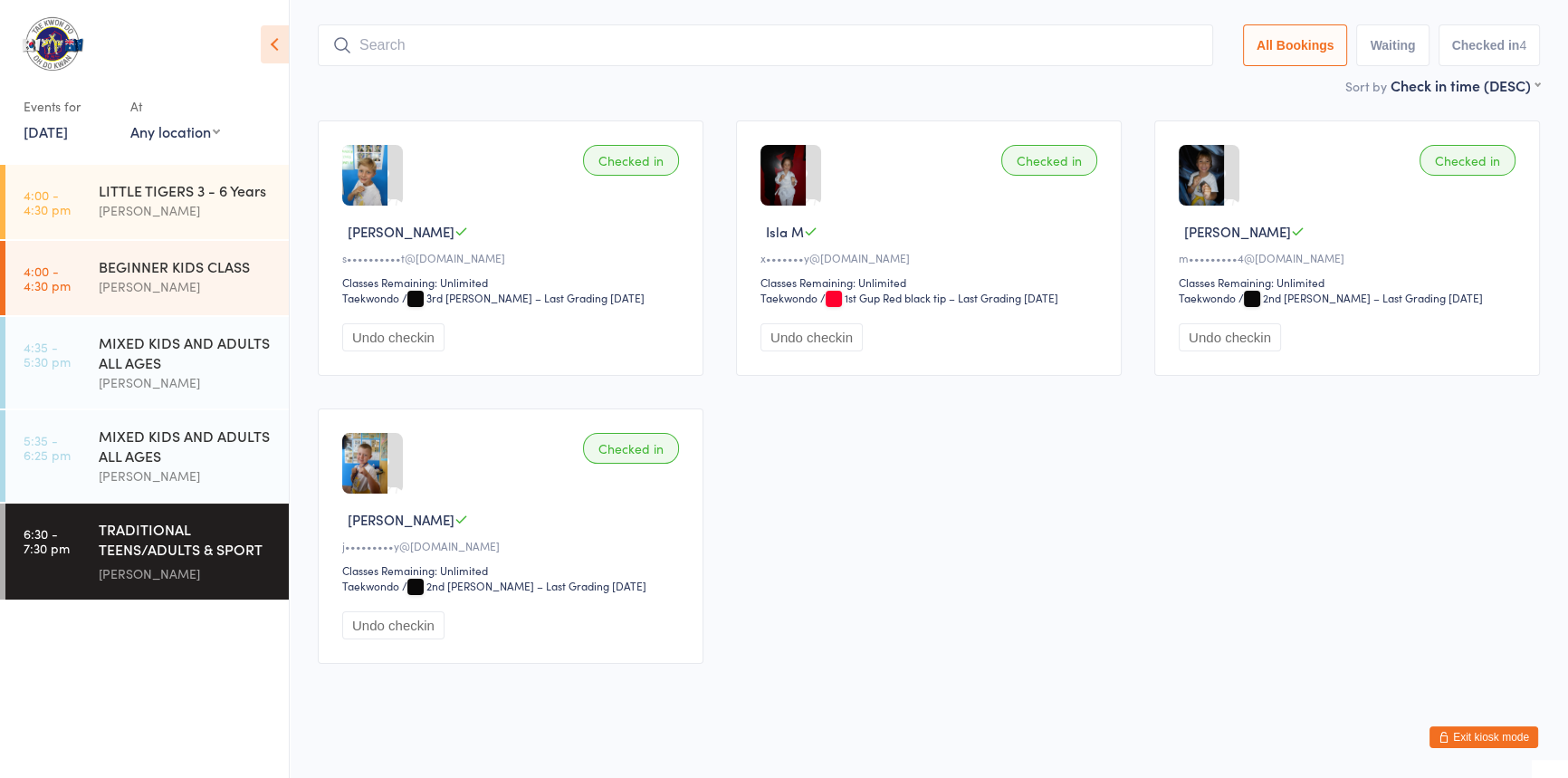
scroll to position [20, 0]
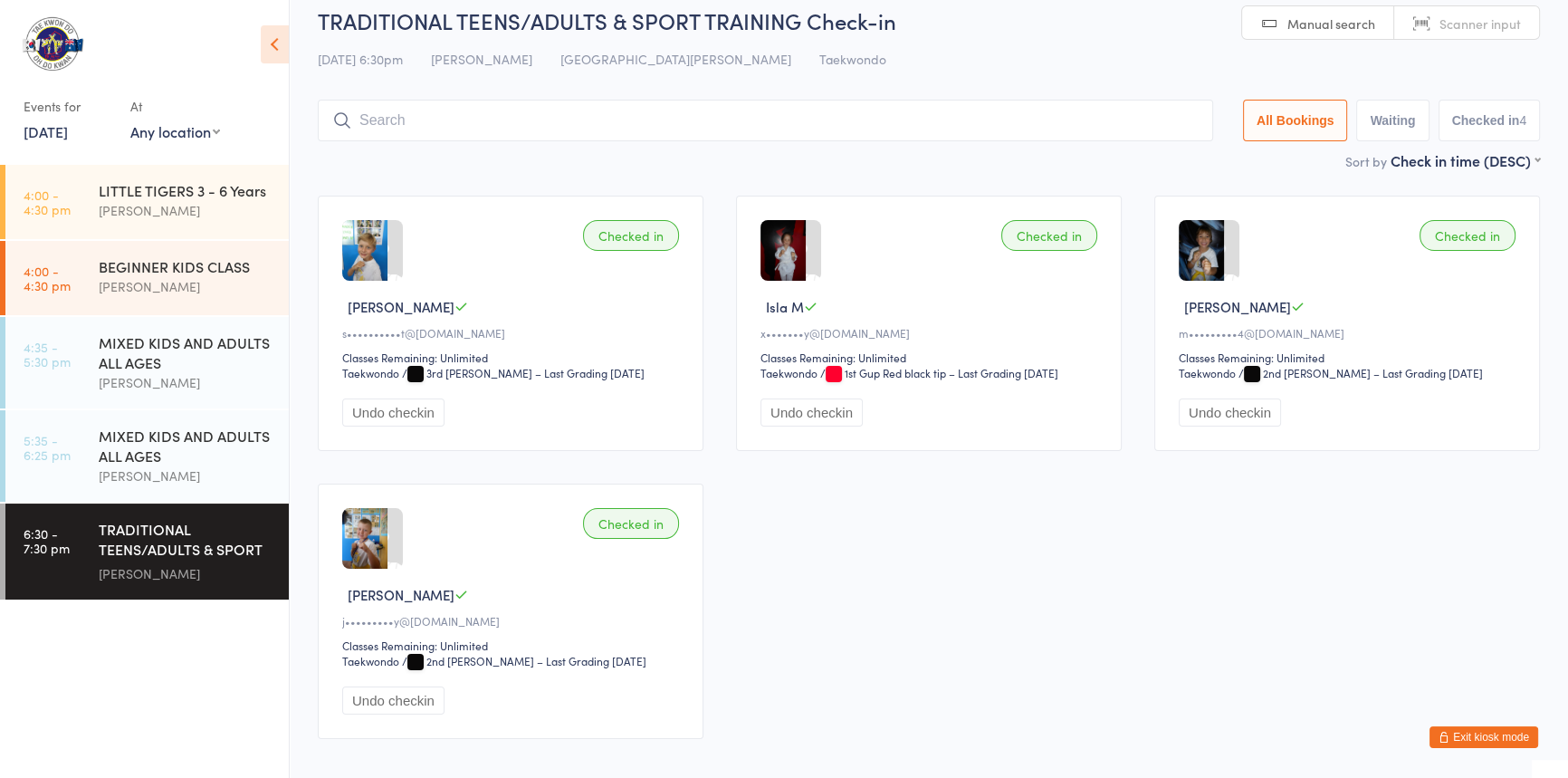
click at [453, 124] on input "search" at bounding box center [766, 121] width 895 height 42
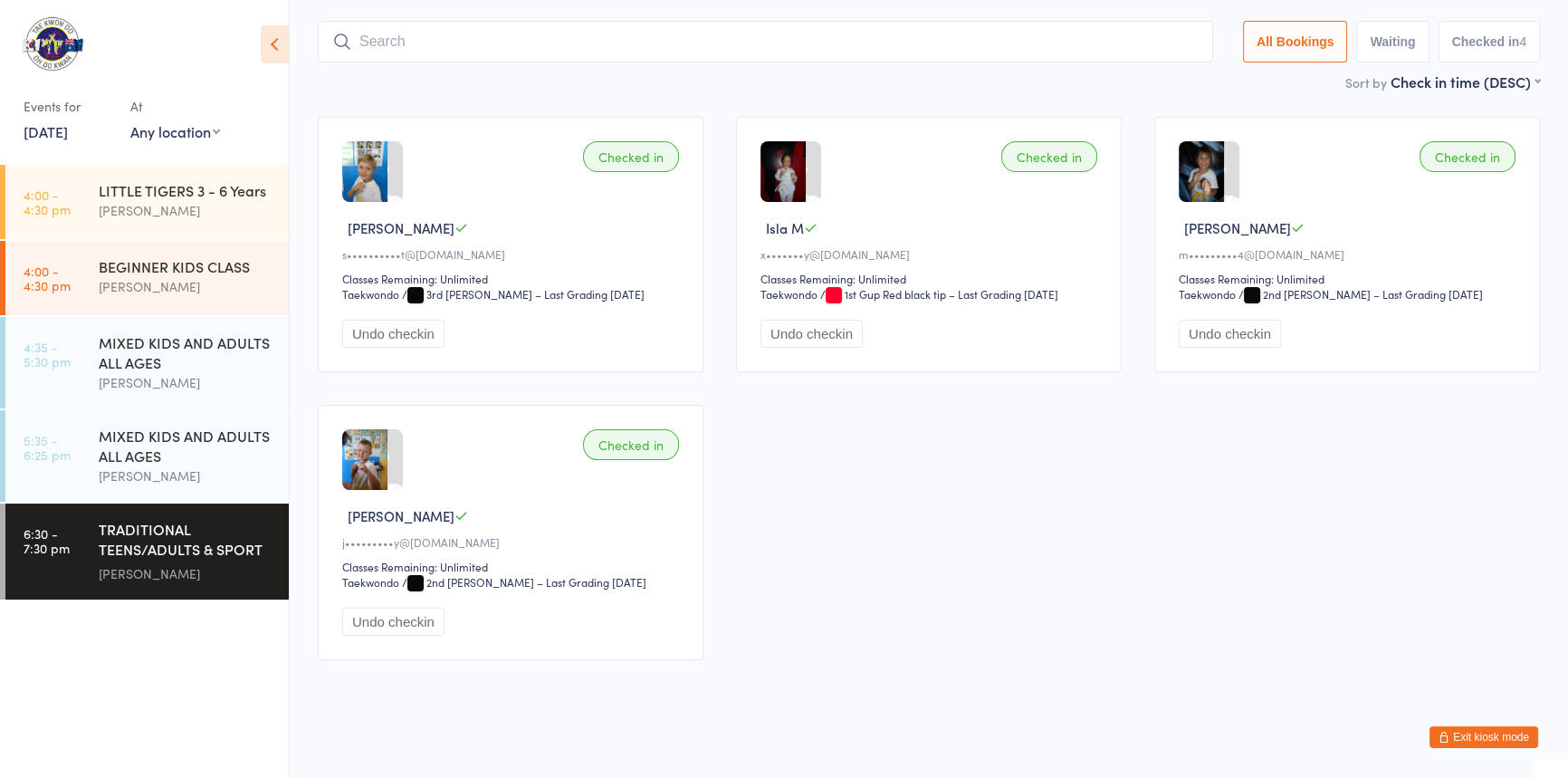
scroll to position [120, 0]
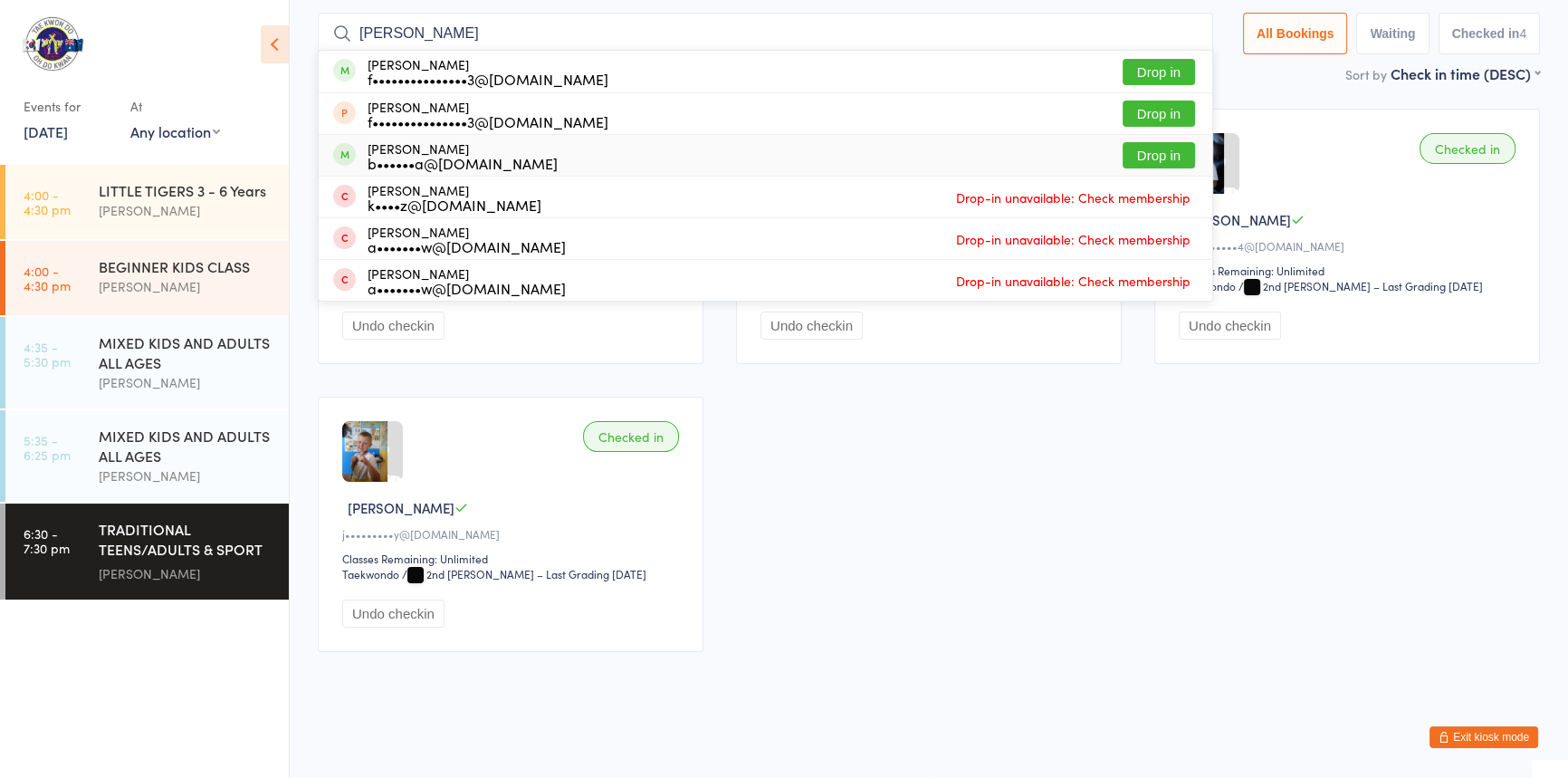
type input "mel"
click at [1134, 143] on button "Drop in" at bounding box center [1159, 155] width 72 height 27
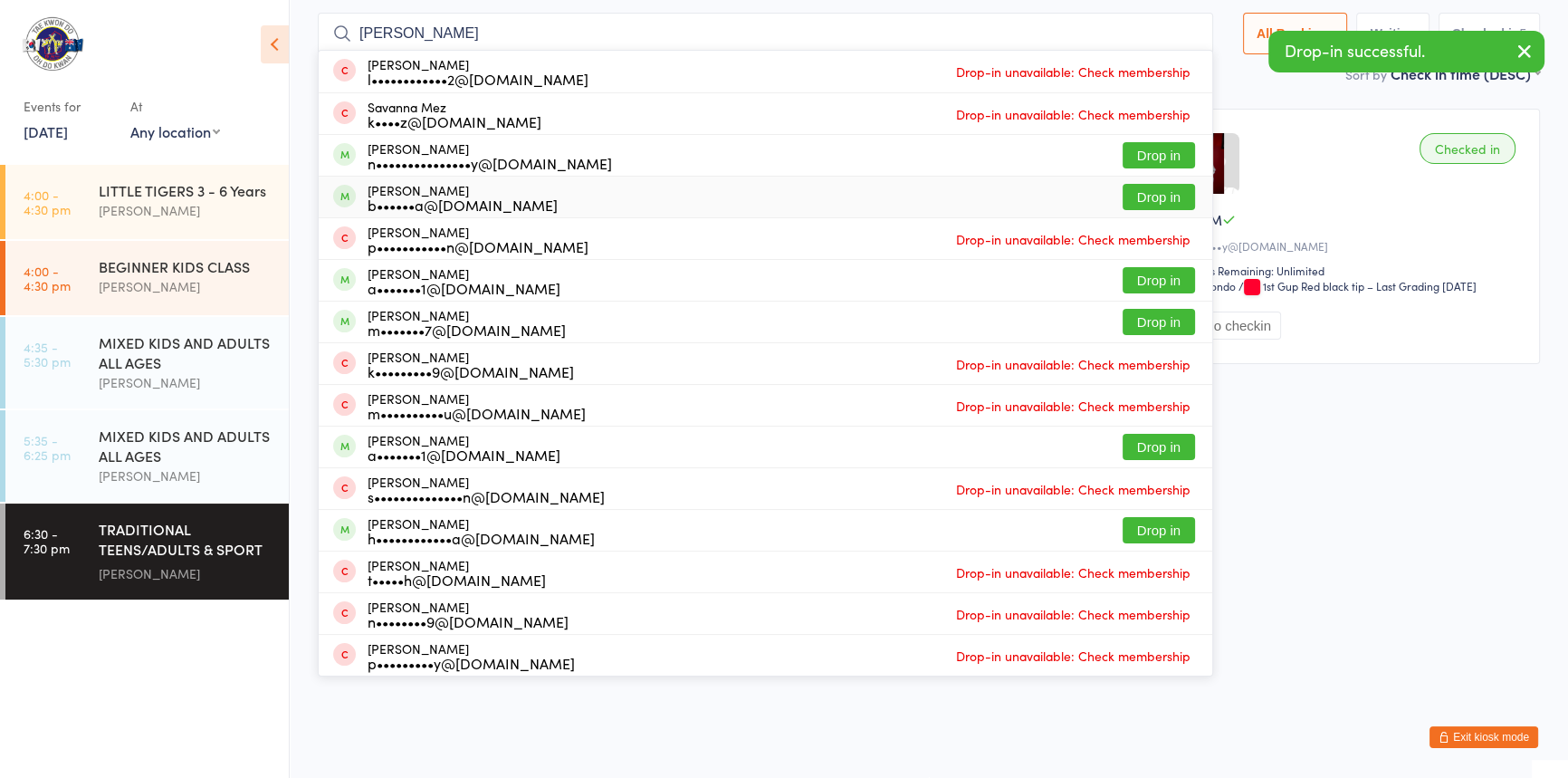
type input "anna"
click at [1123, 189] on button "Drop in" at bounding box center [1159, 197] width 72 height 27
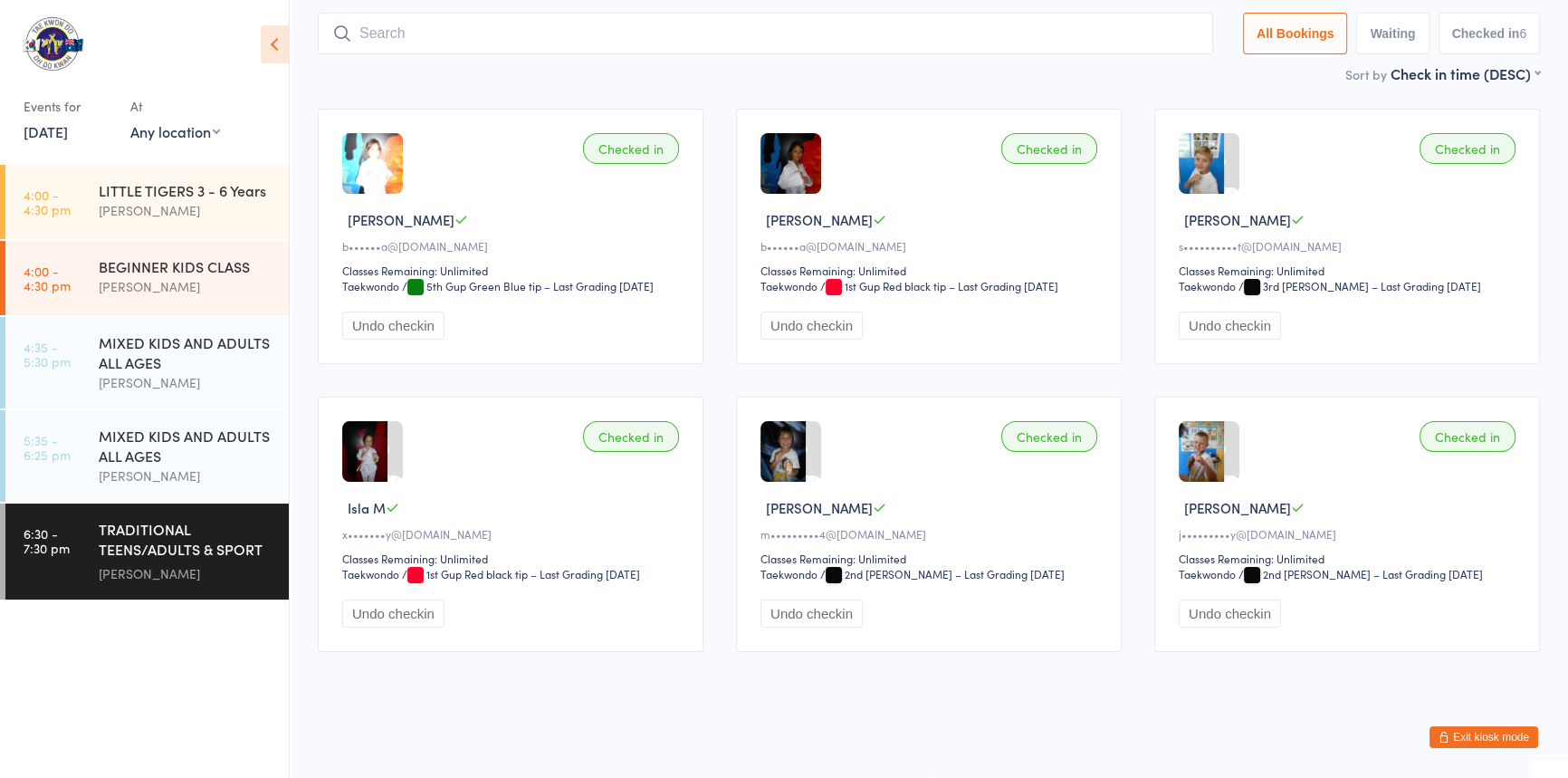
scroll to position [102, 0]
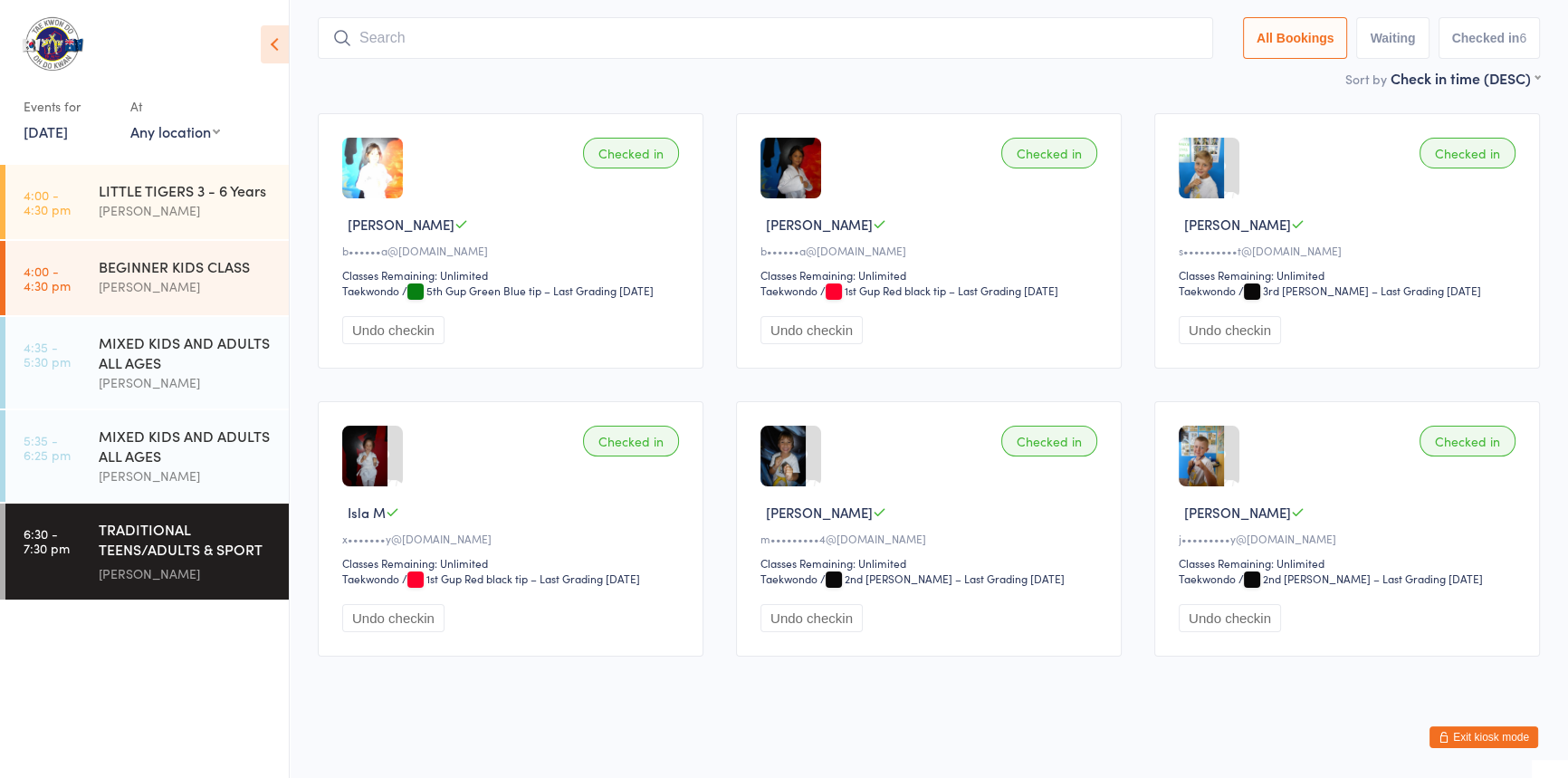
click at [397, 344] on button "Undo checkin" at bounding box center [394, 330] width 102 height 28
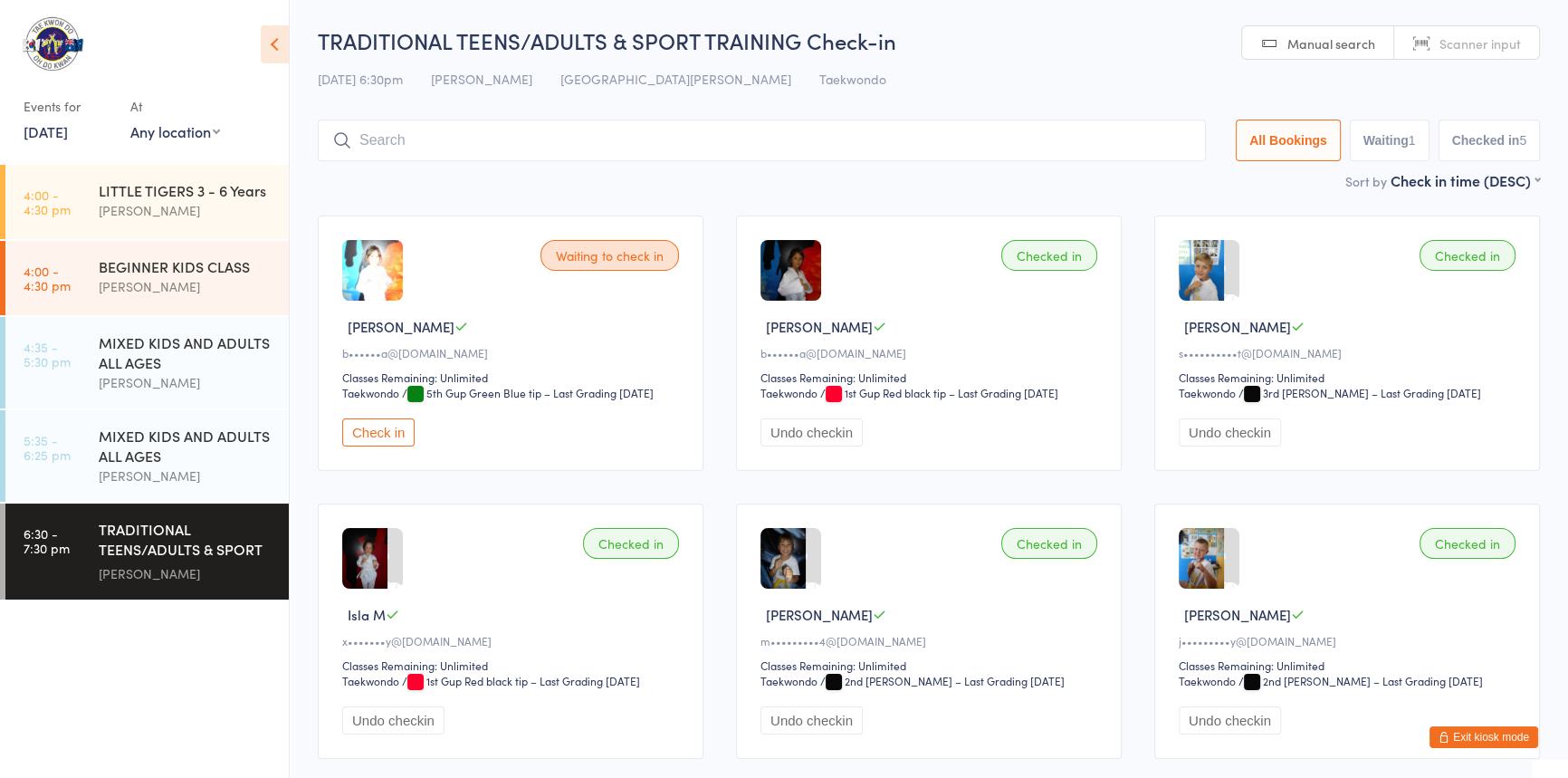
scroll to position [0, 0]
click at [445, 146] on input "search" at bounding box center [762, 141] width 888 height 42
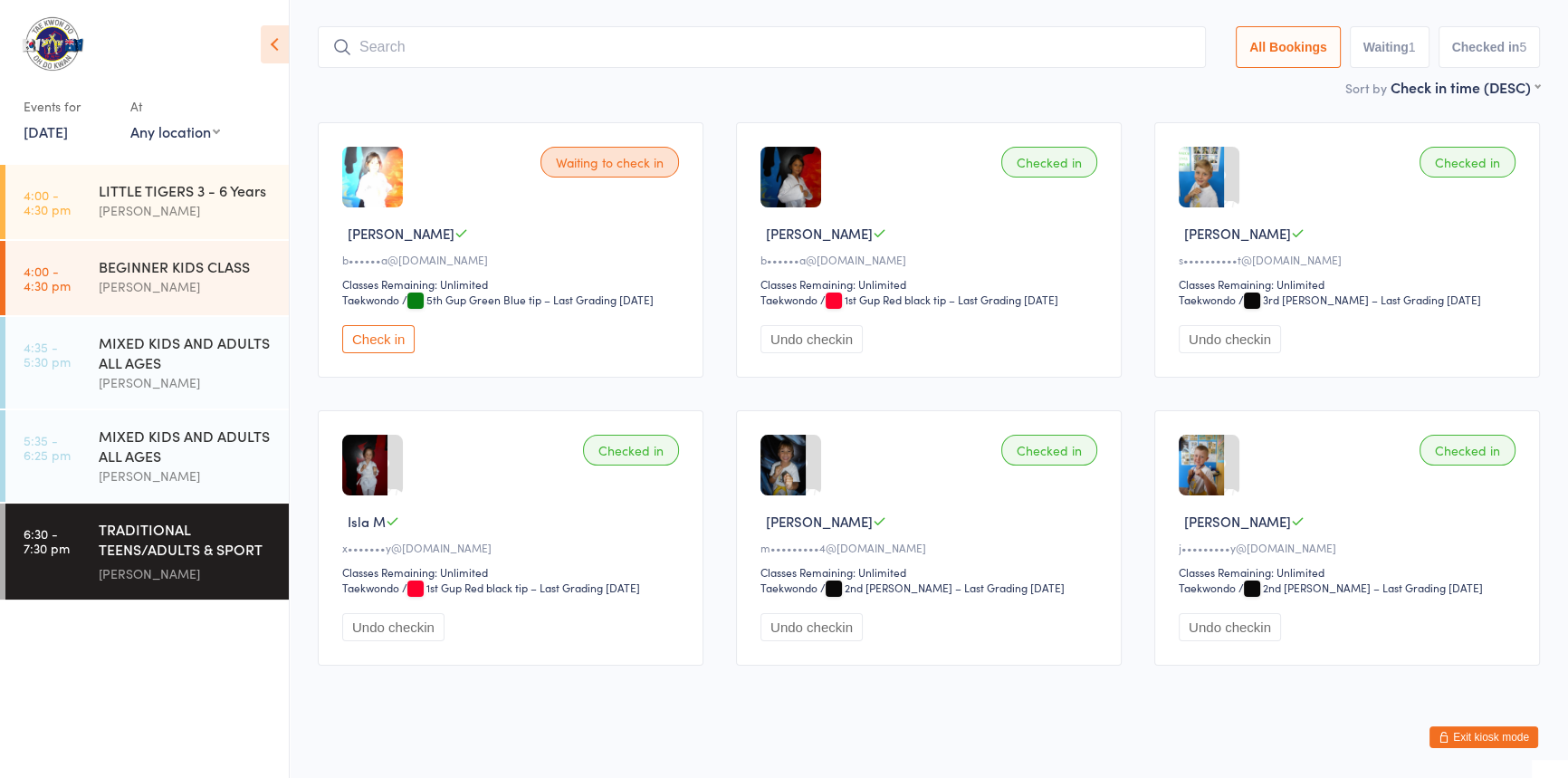
scroll to position [120, 0]
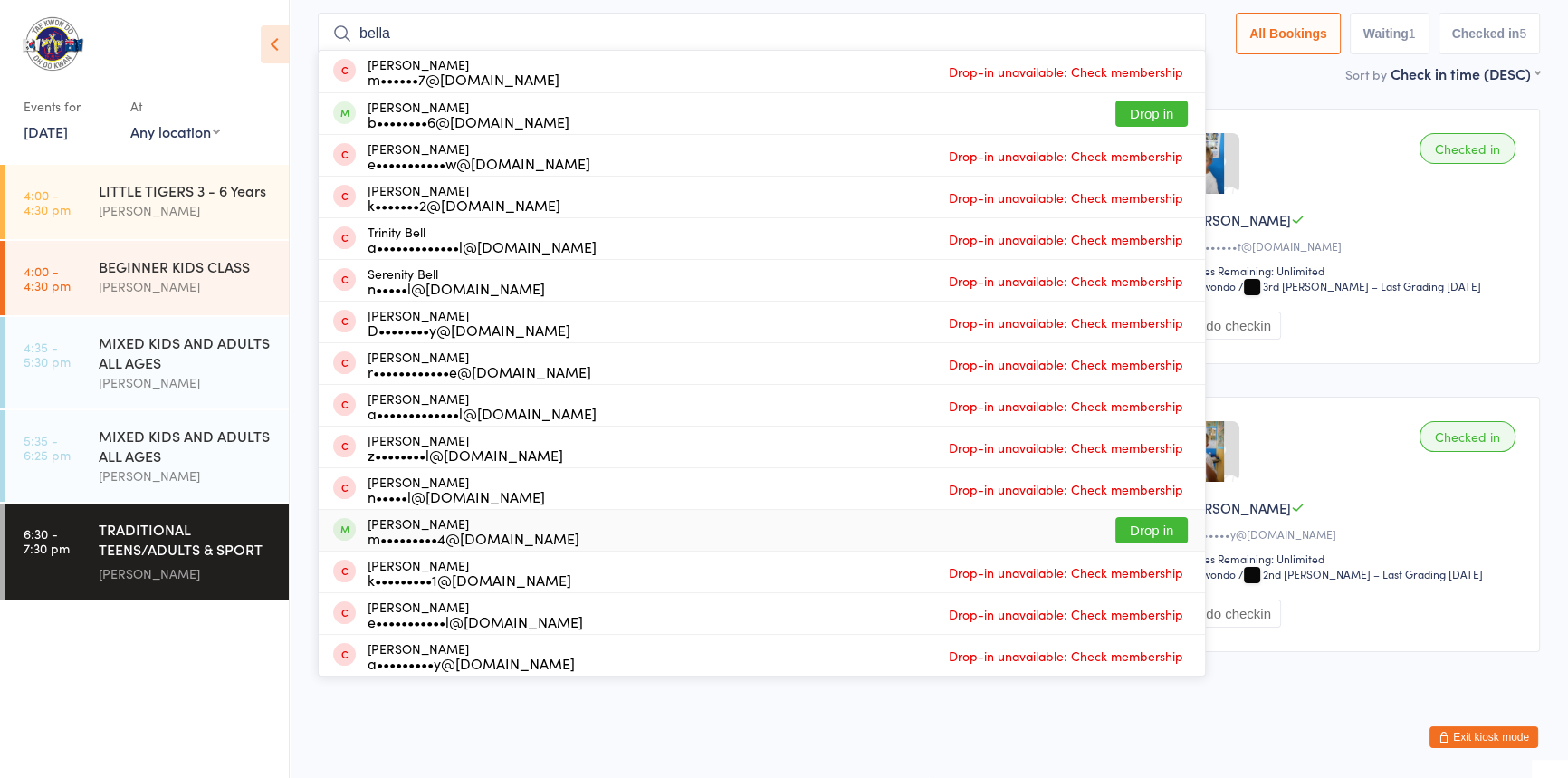
type input "bella"
click at [1116, 517] on button "Drop in" at bounding box center [1151, 530] width 72 height 27
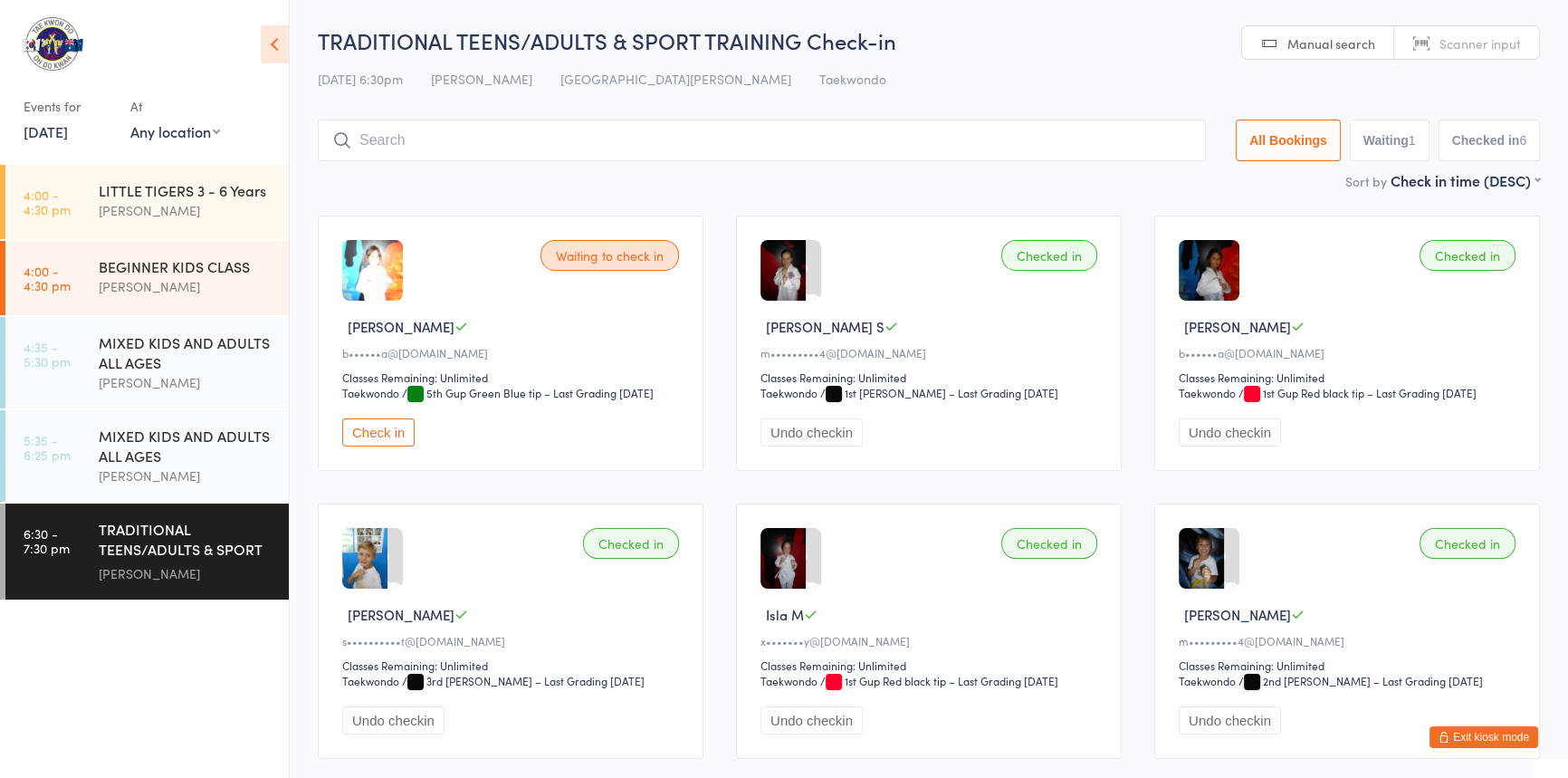
scroll to position [0, 0]
